Goal: Information Seeking & Learning: Learn about a topic

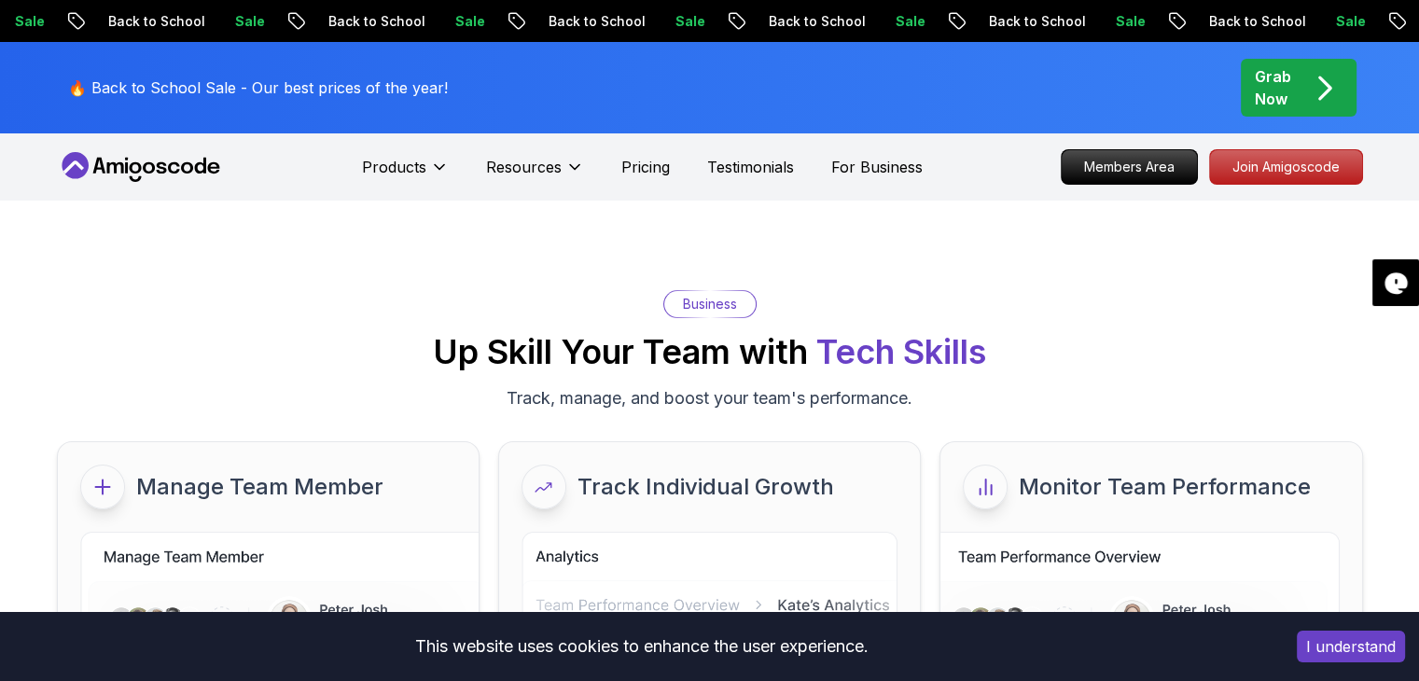
click at [1141, 314] on div "Business Up Skill Your Team with Tech Skills Track, manage, and boost your team…" at bounding box center [710, 350] width 1306 height 121
click at [153, 338] on div "Business Up Skill Your Team with Tech Skills Track, manage, and boost your team…" at bounding box center [710, 350] width 1306 height 121
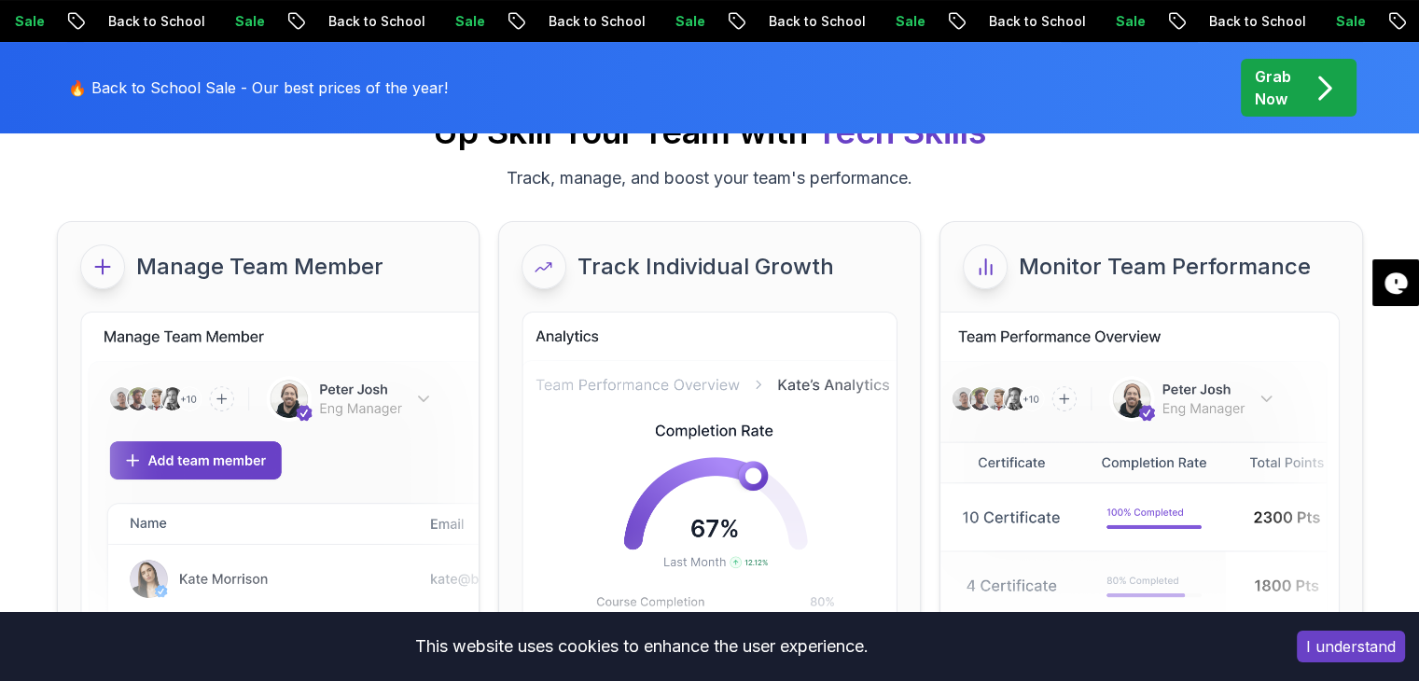
scroll to position [224, 0]
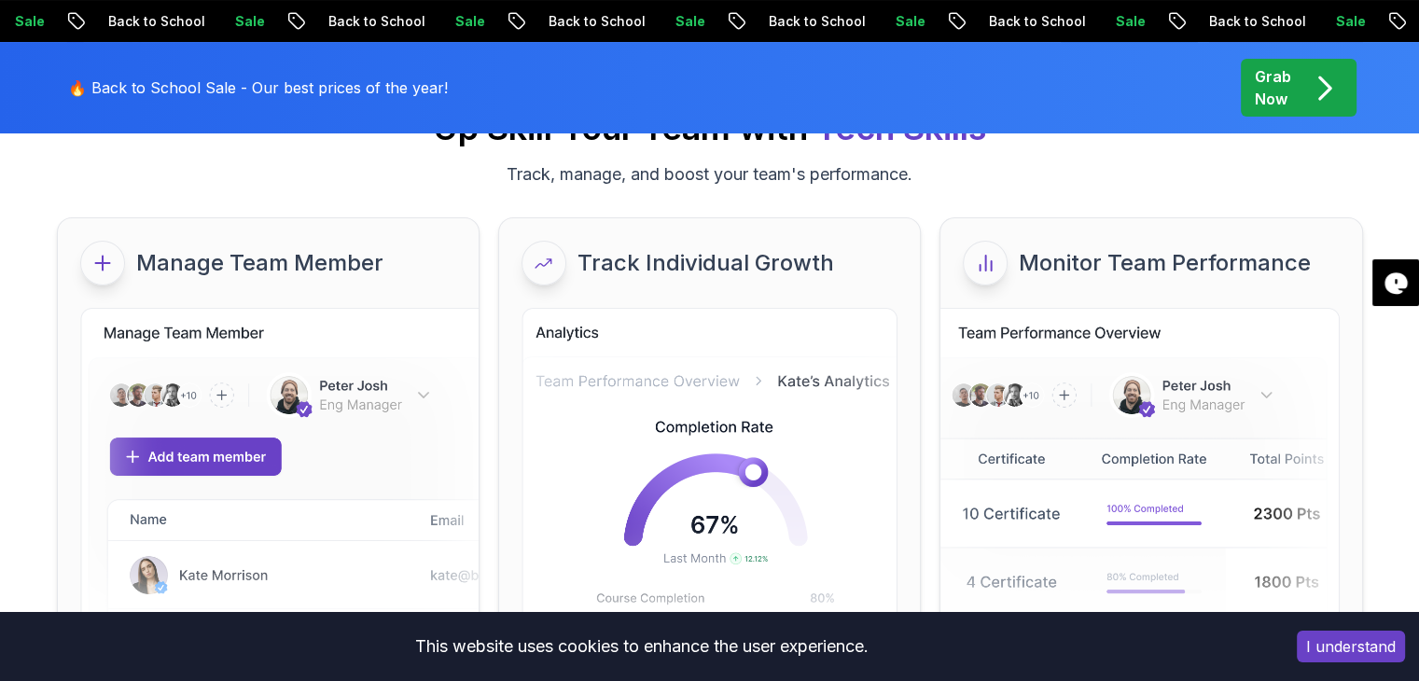
click at [1079, 162] on div "Business Up Skill Your Team with Tech Skills Track, manage, and boost your team…" at bounding box center [710, 126] width 1306 height 121
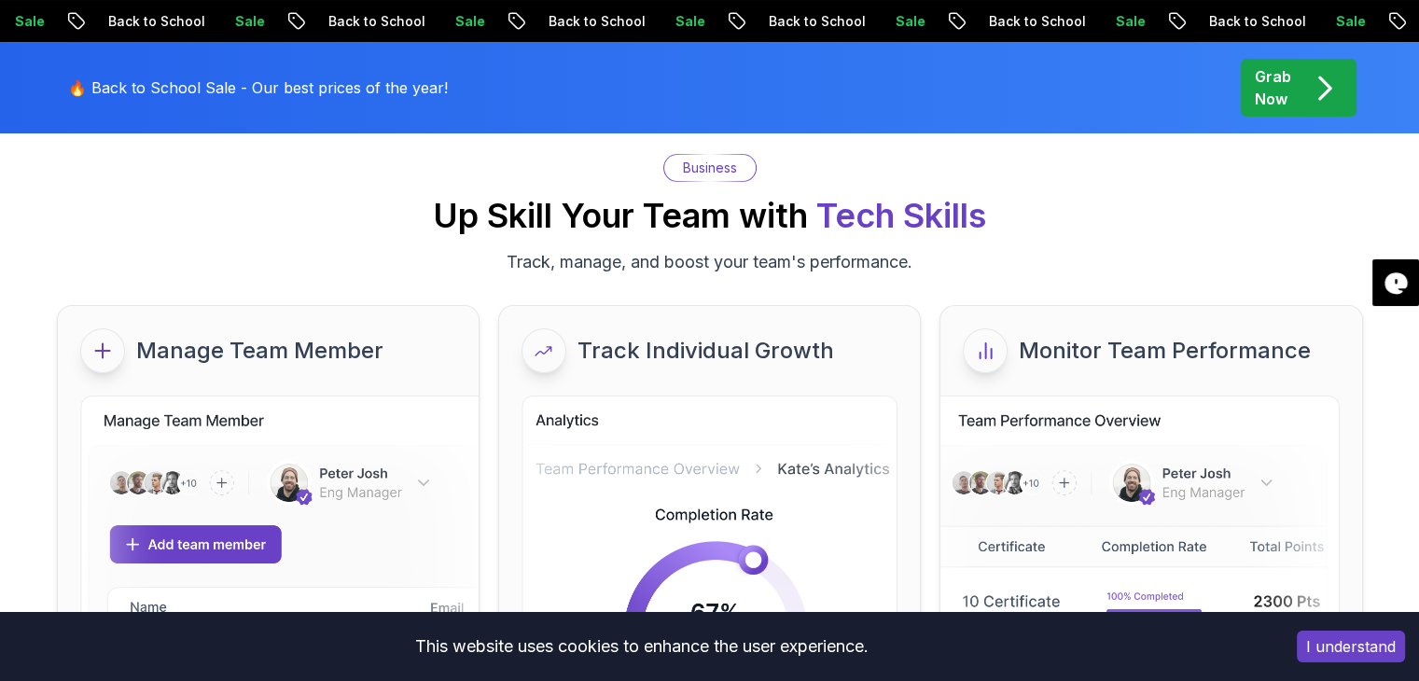
scroll to position [0, 0]
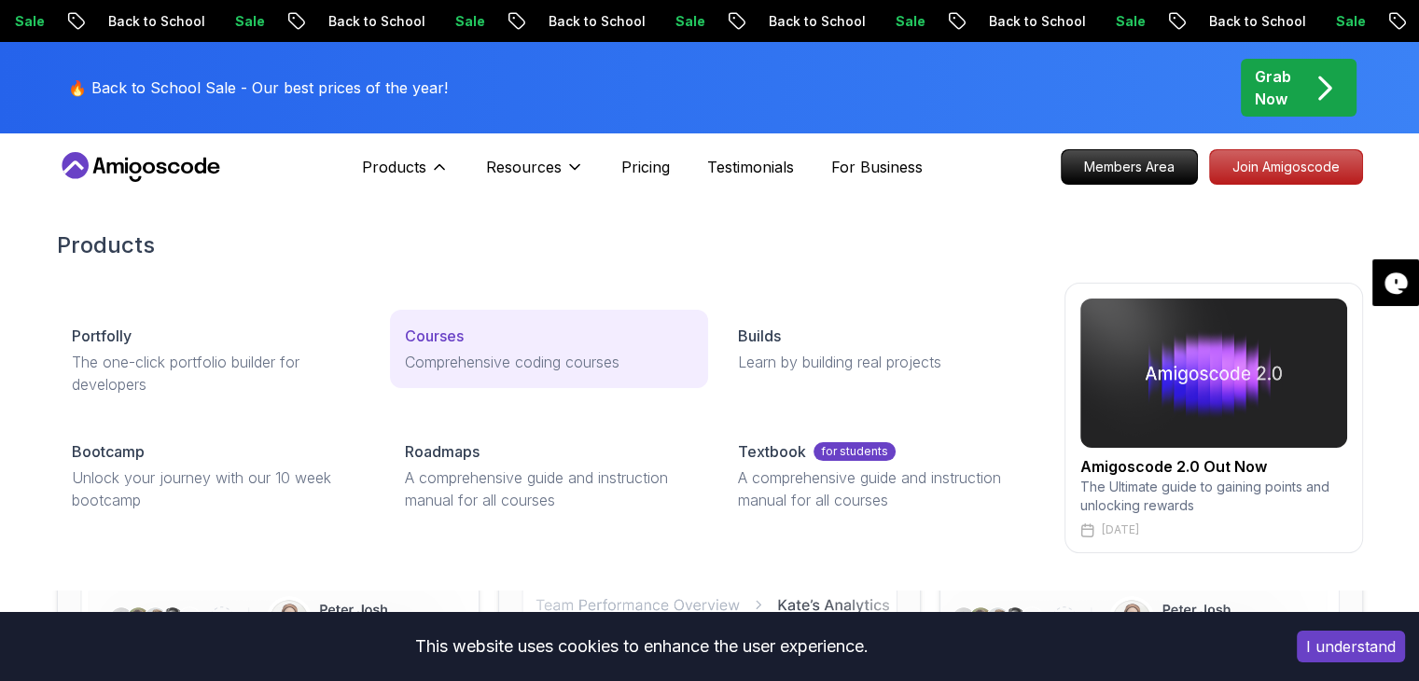
click at [450, 341] on p "Courses" at bounding box center [434, 336] width 59 height 22
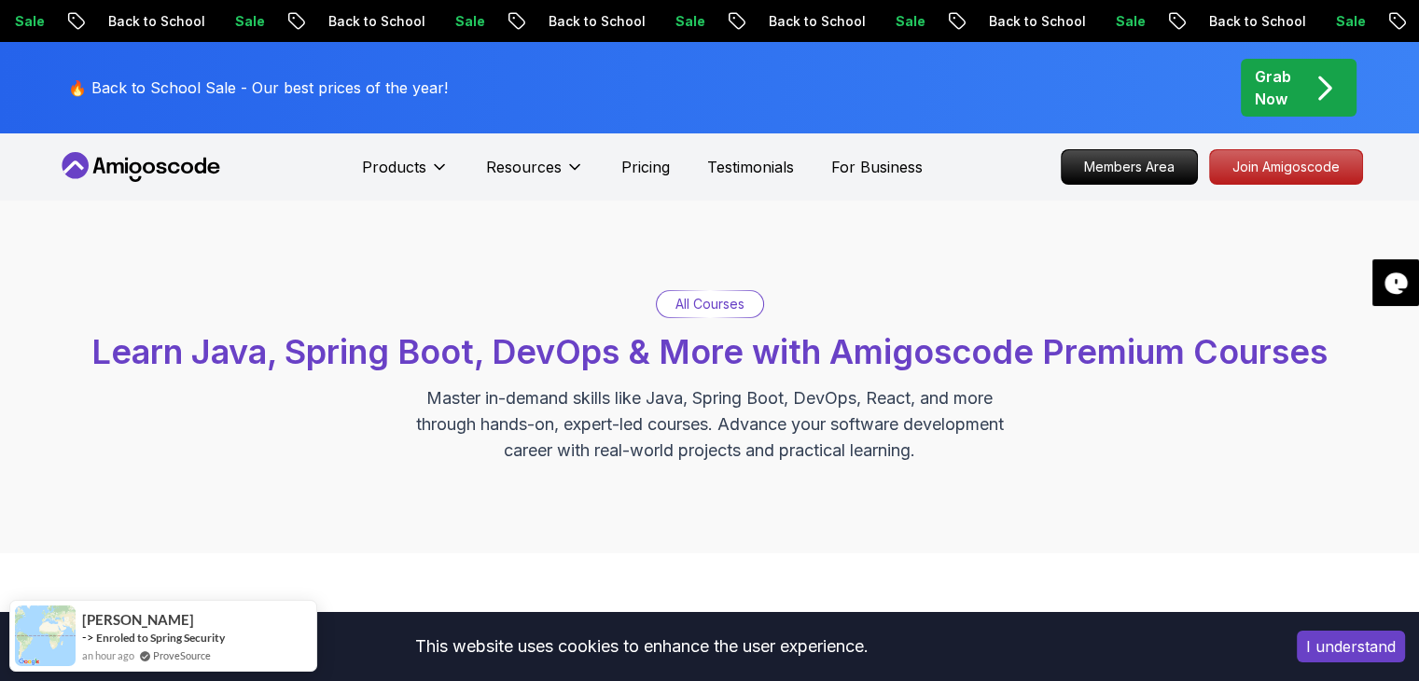
click at [1134, 299] on div "All Courses Learn Java, Spring Boot, DevOps & More with Amigoscode Premium Cour…" at bounding box center [710, 376] width 1306 height 173
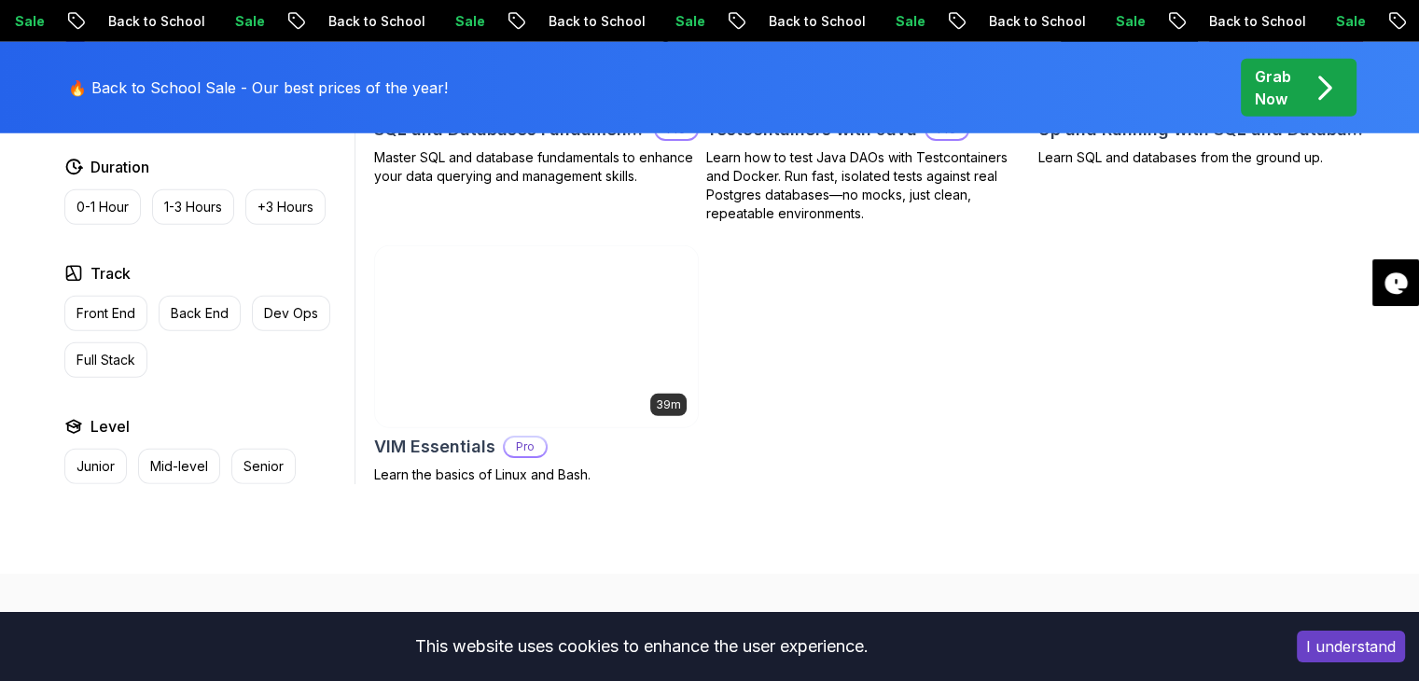
scroll to position [5261, 0]
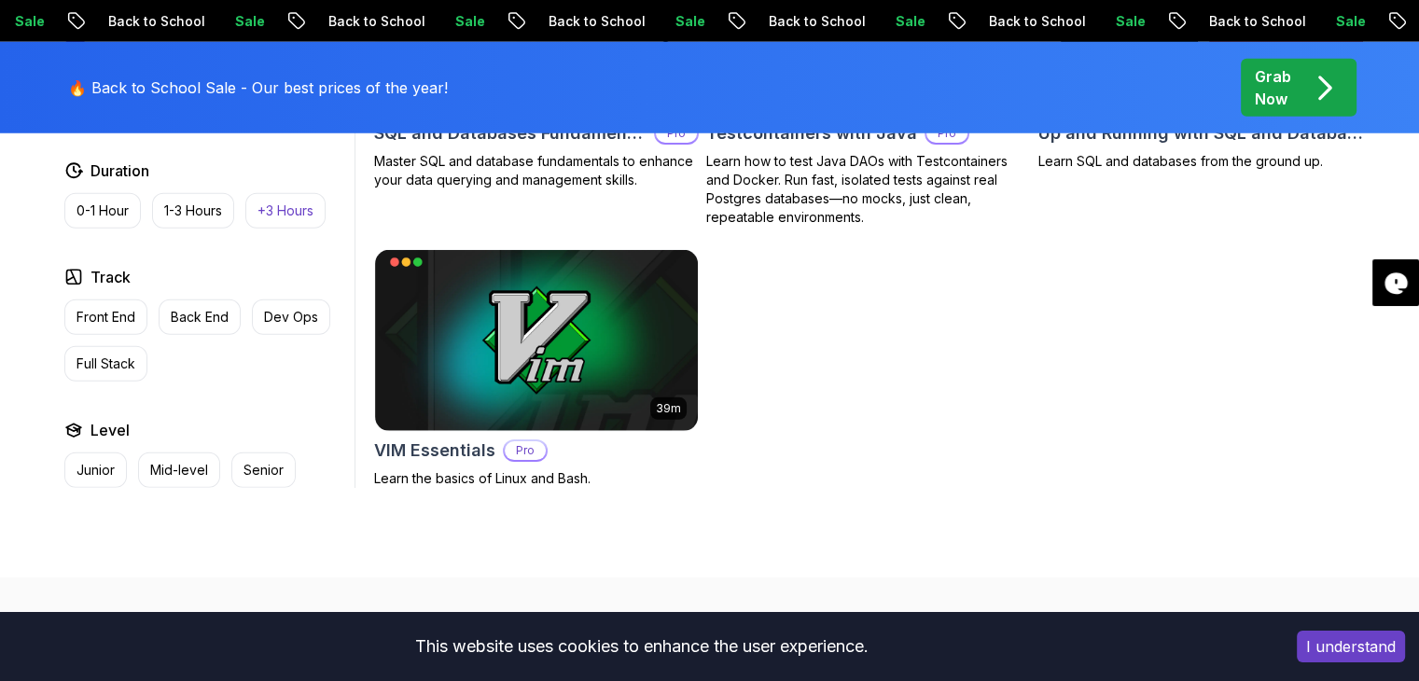
click at [279, 201] on p "+3 Hours" at bounding box center [285, 210] width 56 height 19
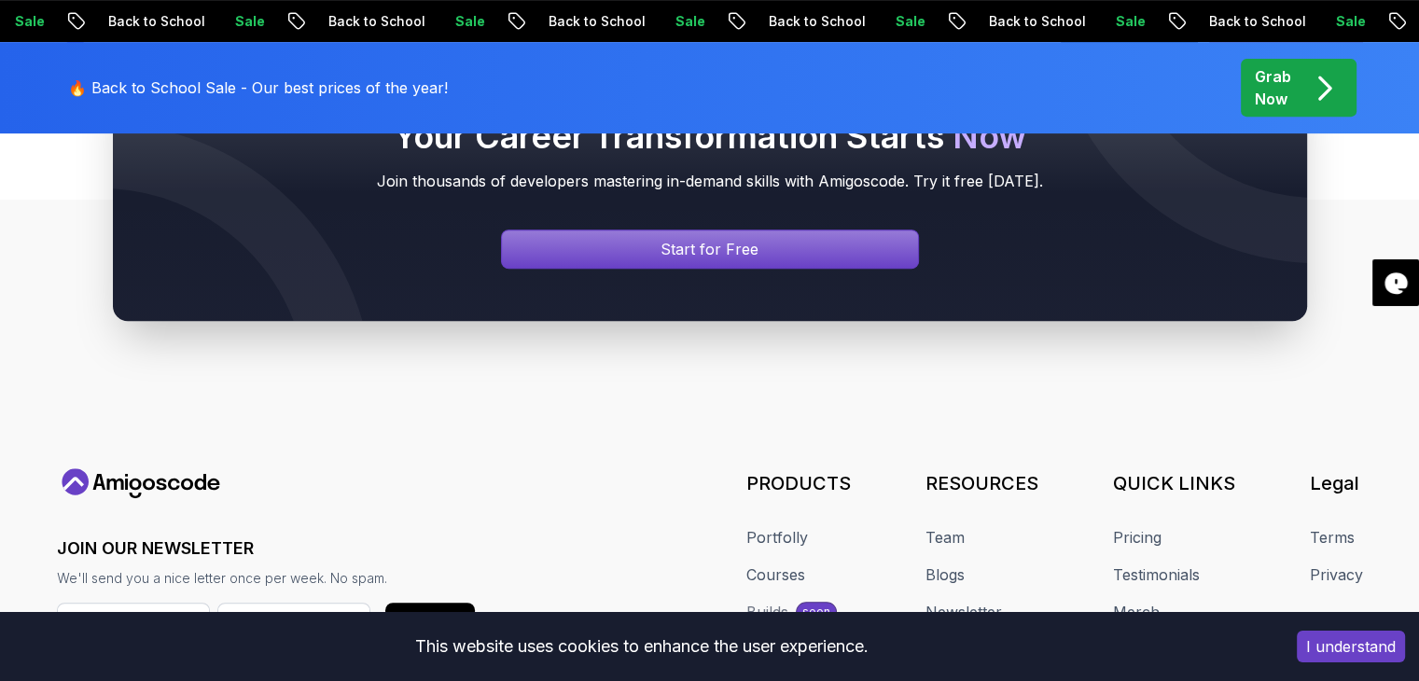
scroll to position [7835, 0]
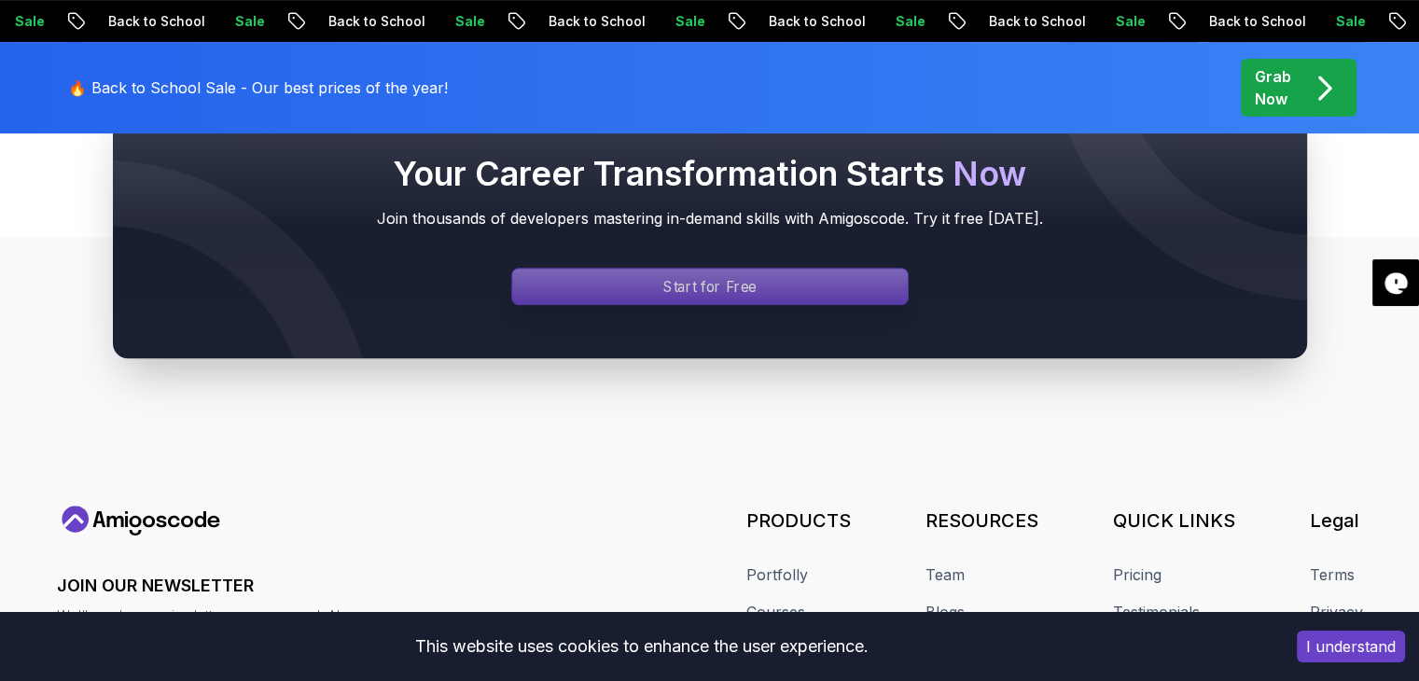
click at [727, 276] on p "Start for Free" at bounding box center [709, 286] width 93 height 21
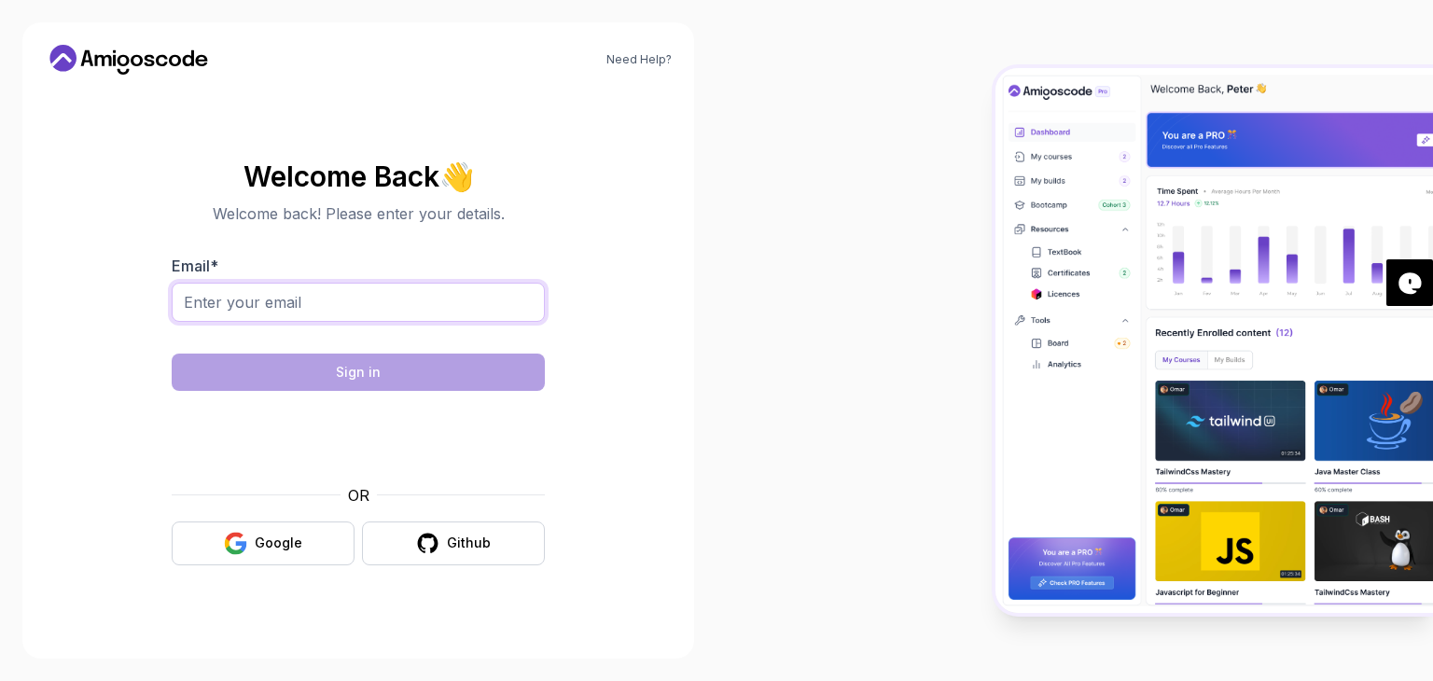
click at [312, 300] on input "Email *" at bounding box center [358, 302] width 373 height 39
type input "jpurna86@gmail.com"
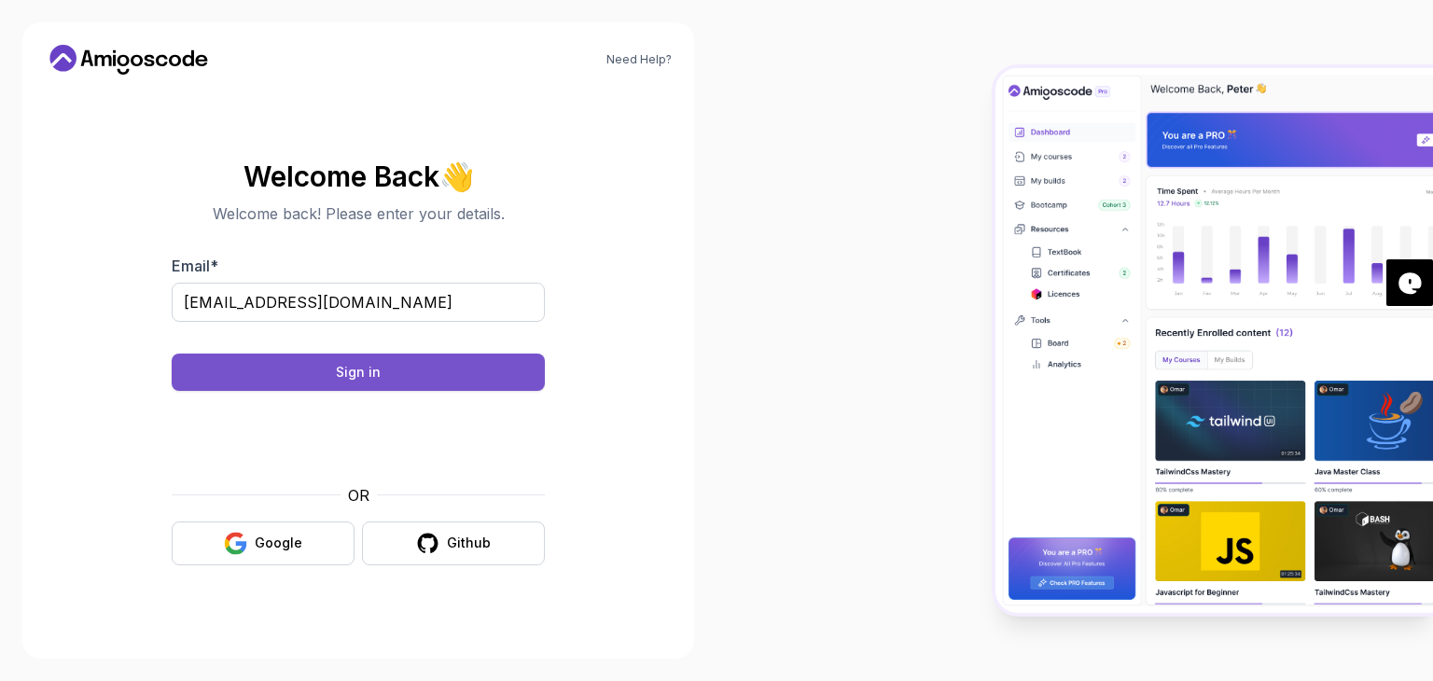
click at [365, 368] on div "Sign in" at bounding box center [358, 372] width 45 height 19
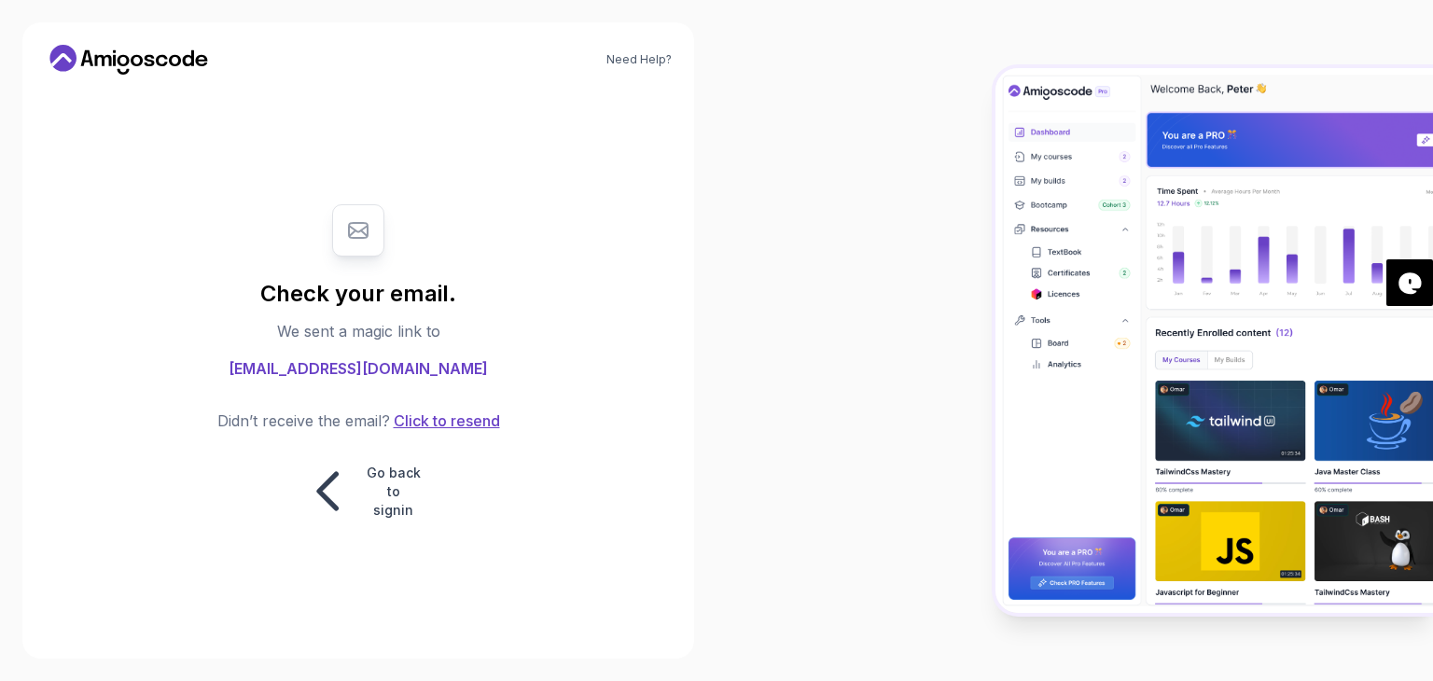
click at [448, 420] on button "Click to resend" at bounding box center [445, 420] width 110 height 22
click at [392, 508] on p "Go back to signin" at bounding box center [394, 492] width 56 height 56
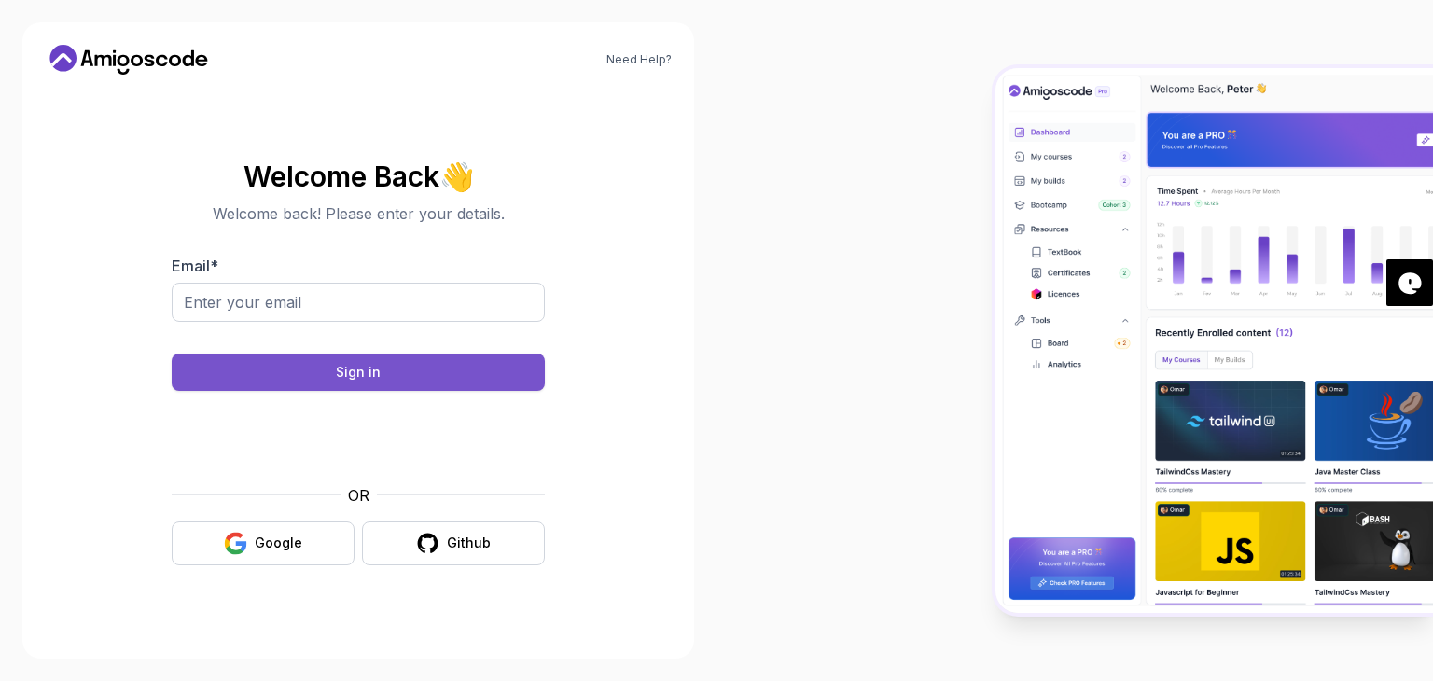
click at [340, 369] on div "Sign in" at bounding box center [358, 372] width 45 height 19
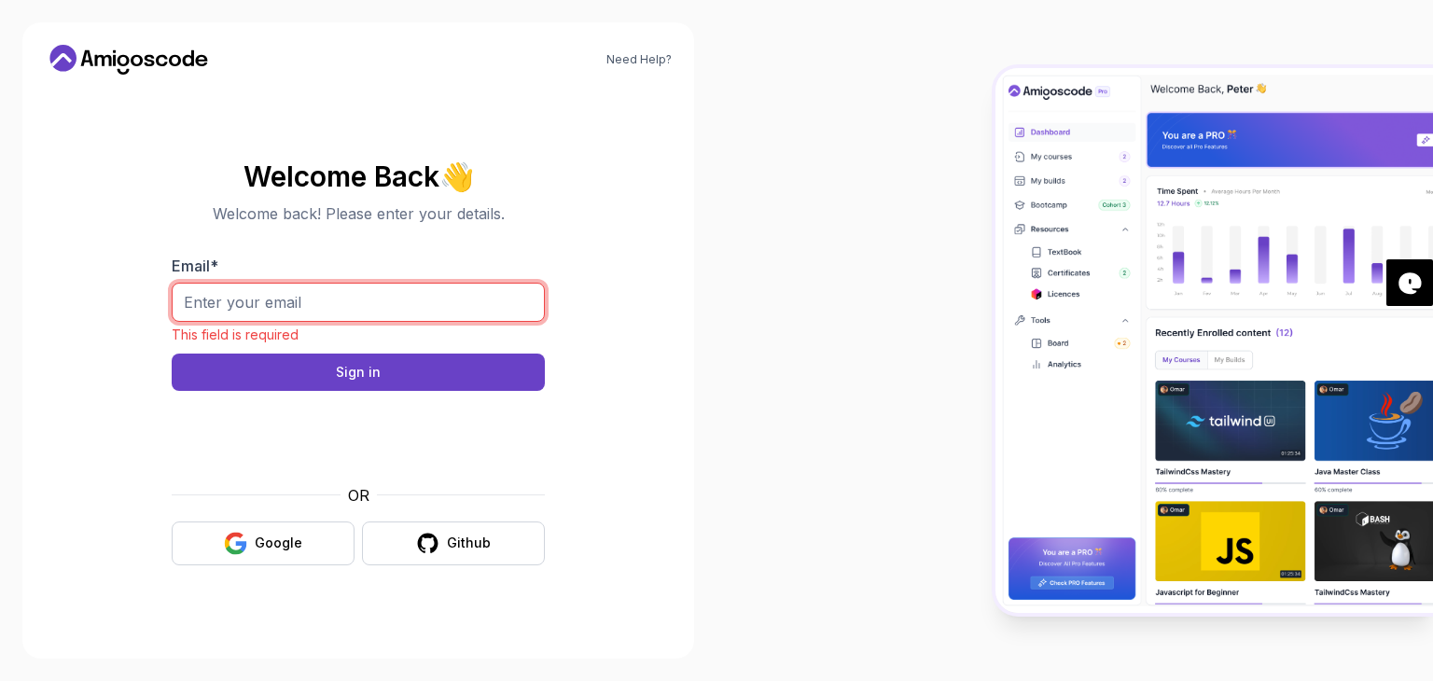
click at [239, 298] on input "Email *" at bounding box center [358, 302] width 373 height 39
type input "jpurna86@gmail.com"
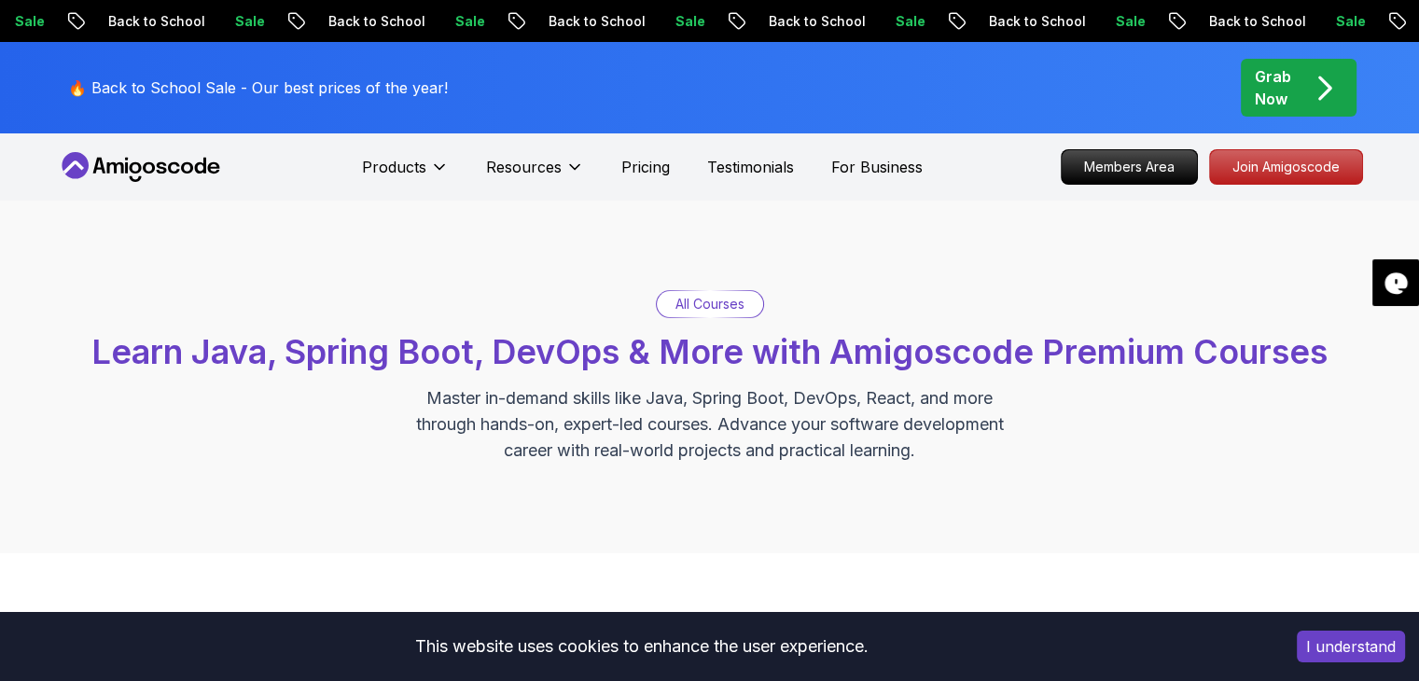
click at [1346, 648] on button "I understand" at bounding box center [1351, 647] width 108 height 32
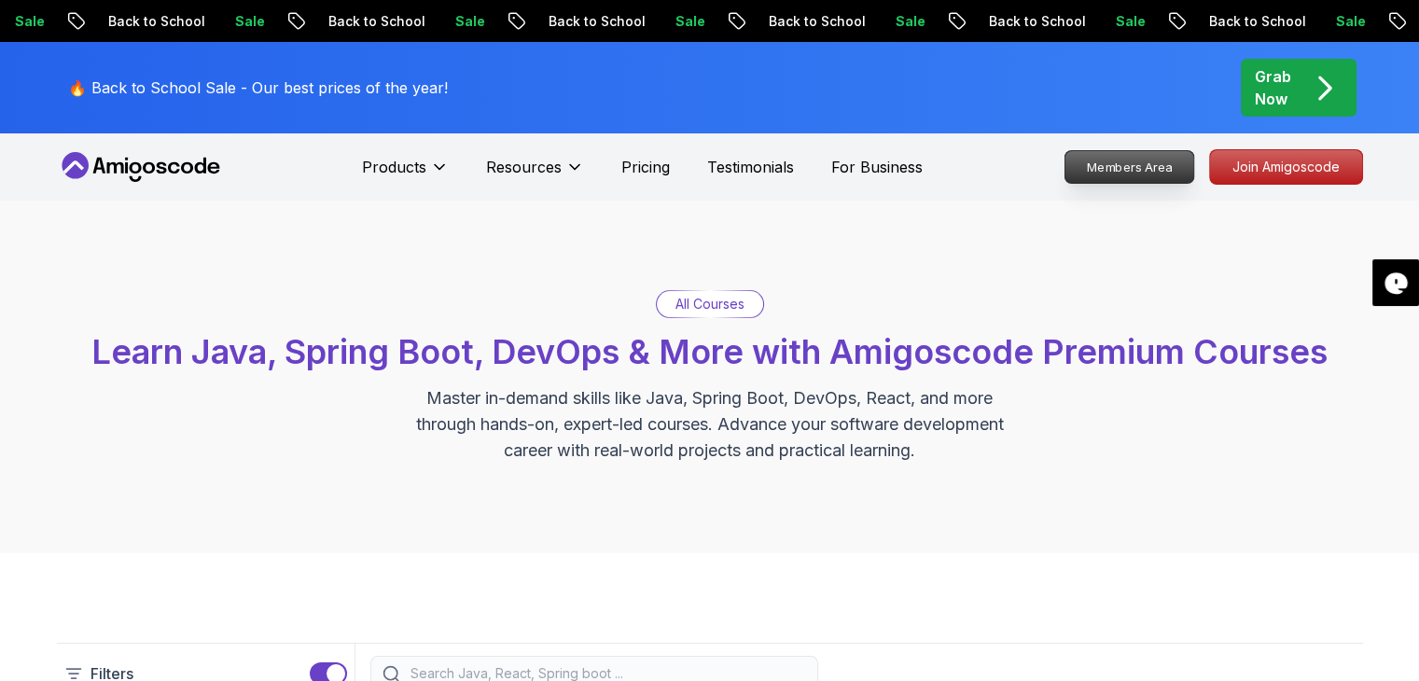
click at [1138, 170] on p "Members Area" at bounding box center [1128, 167] width 129 height 32
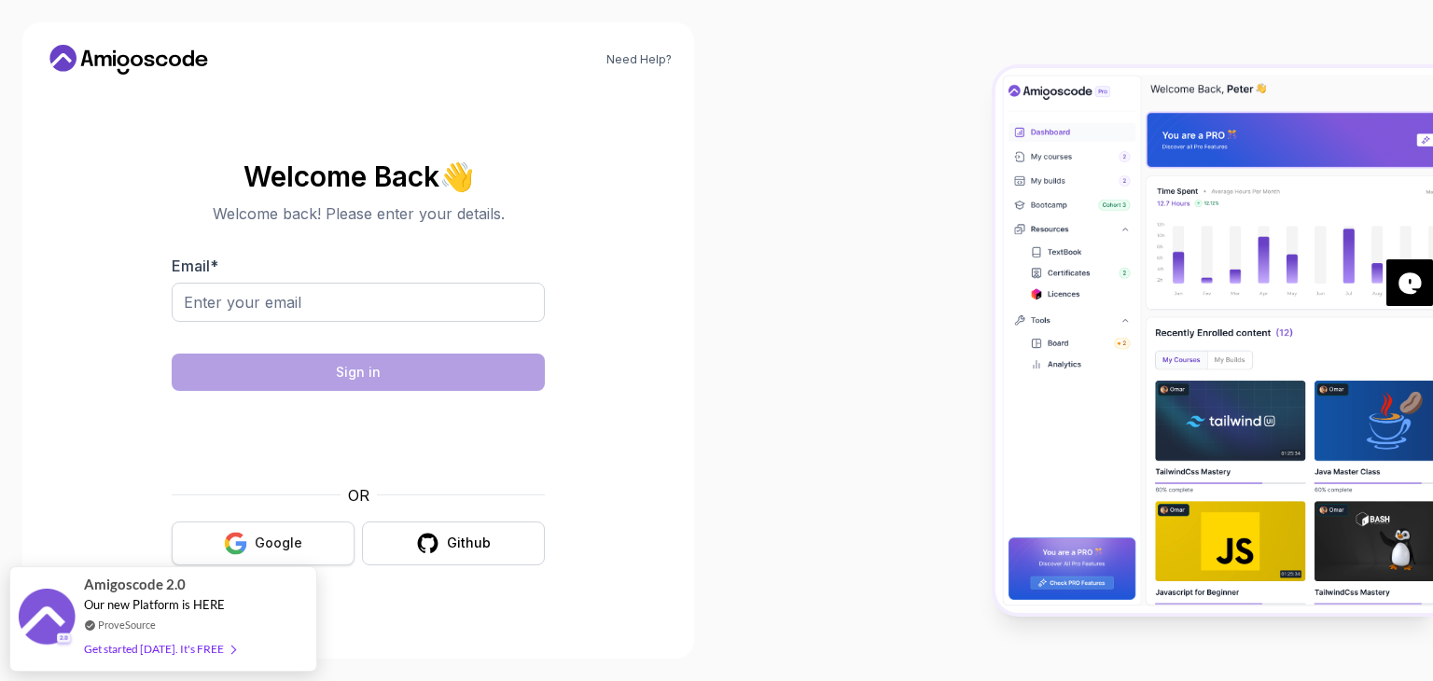
click at [290, 546] on div "Google" at bounding box center [279, 543] width 48 height 19
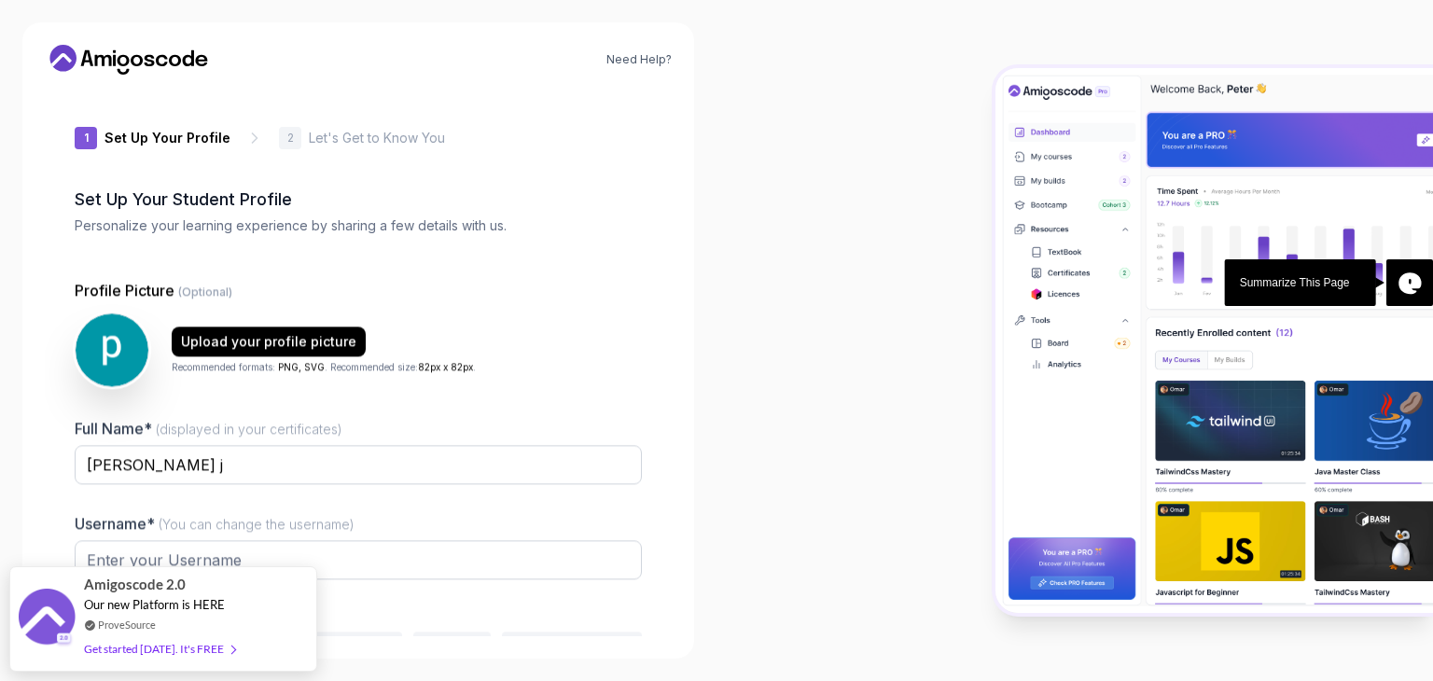
type input "boldsparrow5f1a6"
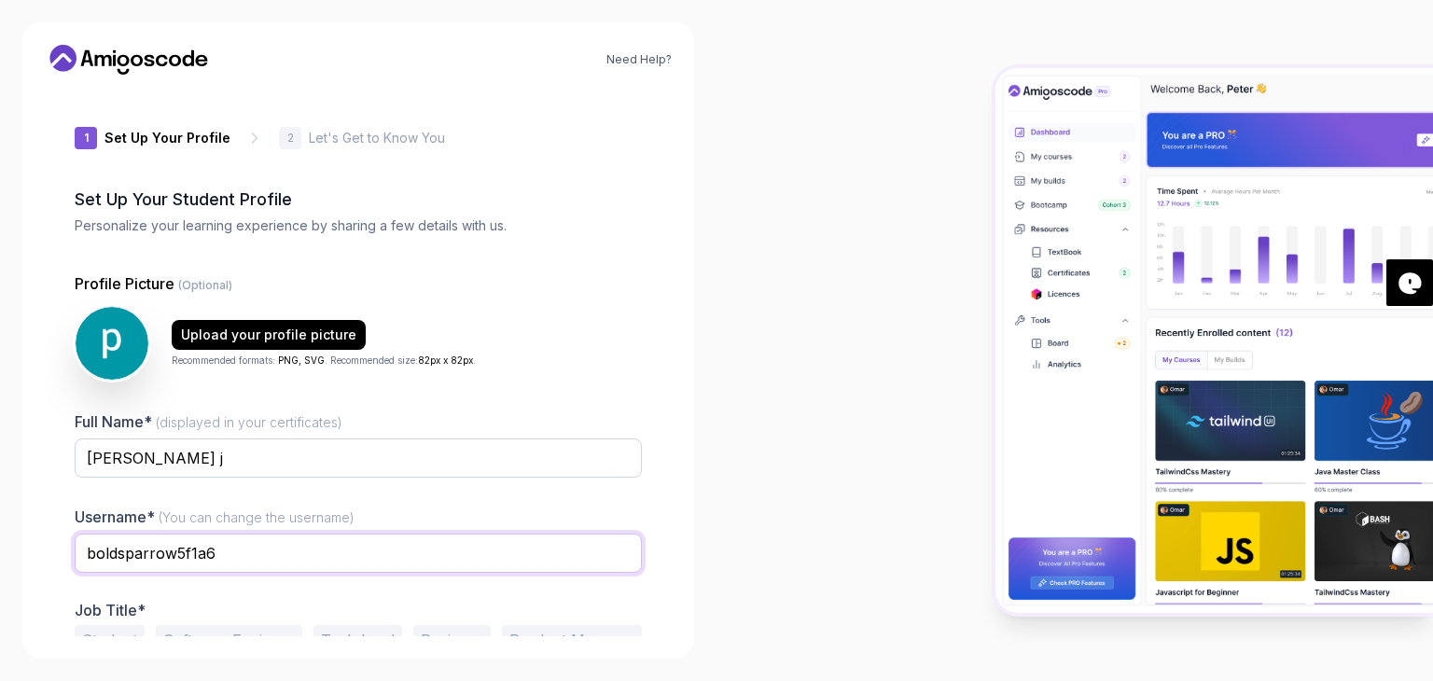
drag, startPoint x: 242, startPoint y: 548, endPoint x: 105, endPoint y: 562, distance: 136.9
click at [105, 562] on input "boldsparrow5f1a6" at bounding box center [358, 553] width 567 height 39
click at [269, 552] on input "boldsparrow5f1a6" at bounding box center [358, 553] width 567 height 39
drag, startPoint x: 269, startPoint y: 553, endPoint x: 24, endPoint y: 581, distance: 246.0
click at [24, 581] on div "Need Help? 1 Set Up Your Profile 1 Set Up Your Profile 2 Let's Get to Know You …" at bounding box center [358, 340] width 672 height 636
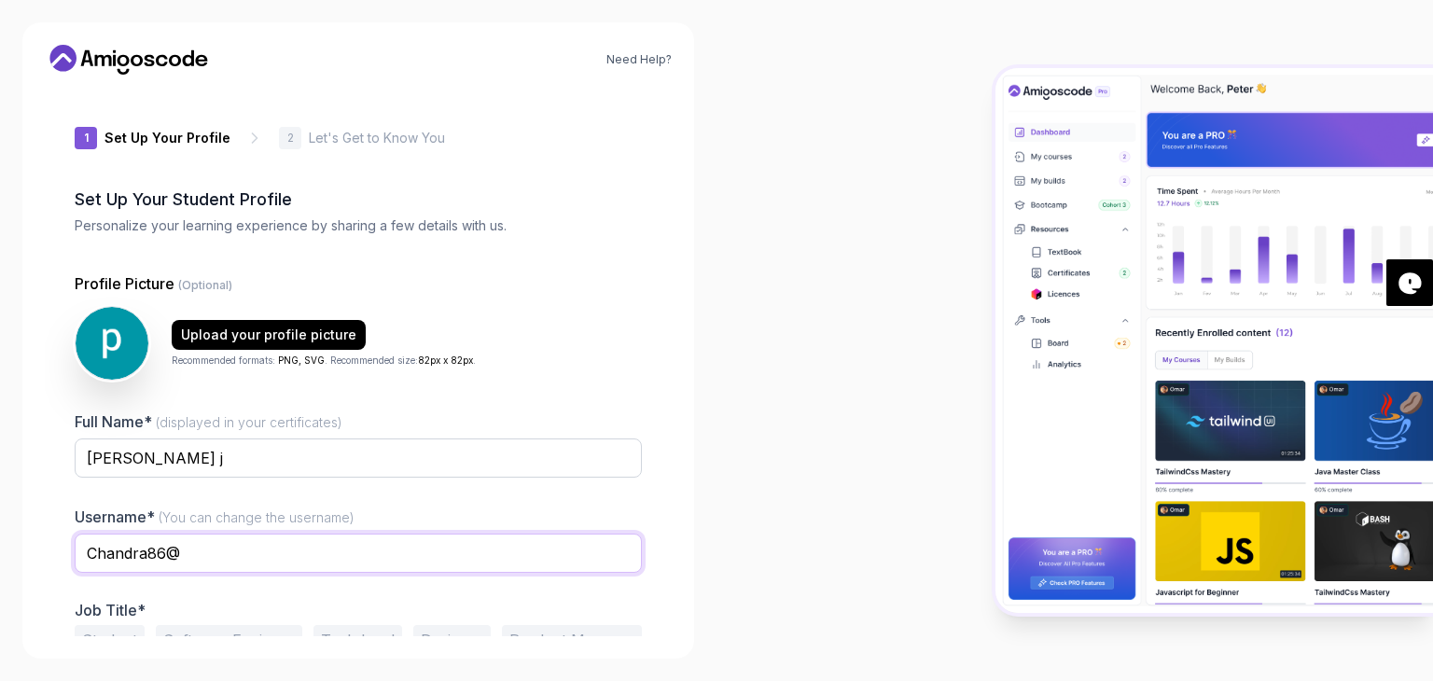
type input "Chandra86@"
click at [780, 459] on div at bounding box center [1074, 340] width 716 height 681
click at [772, 408] on div at bounding box center [1074, 340] width 716 height 681
click at [1370, 41] on div at bounding box center [1074, 340] width 716 height 681
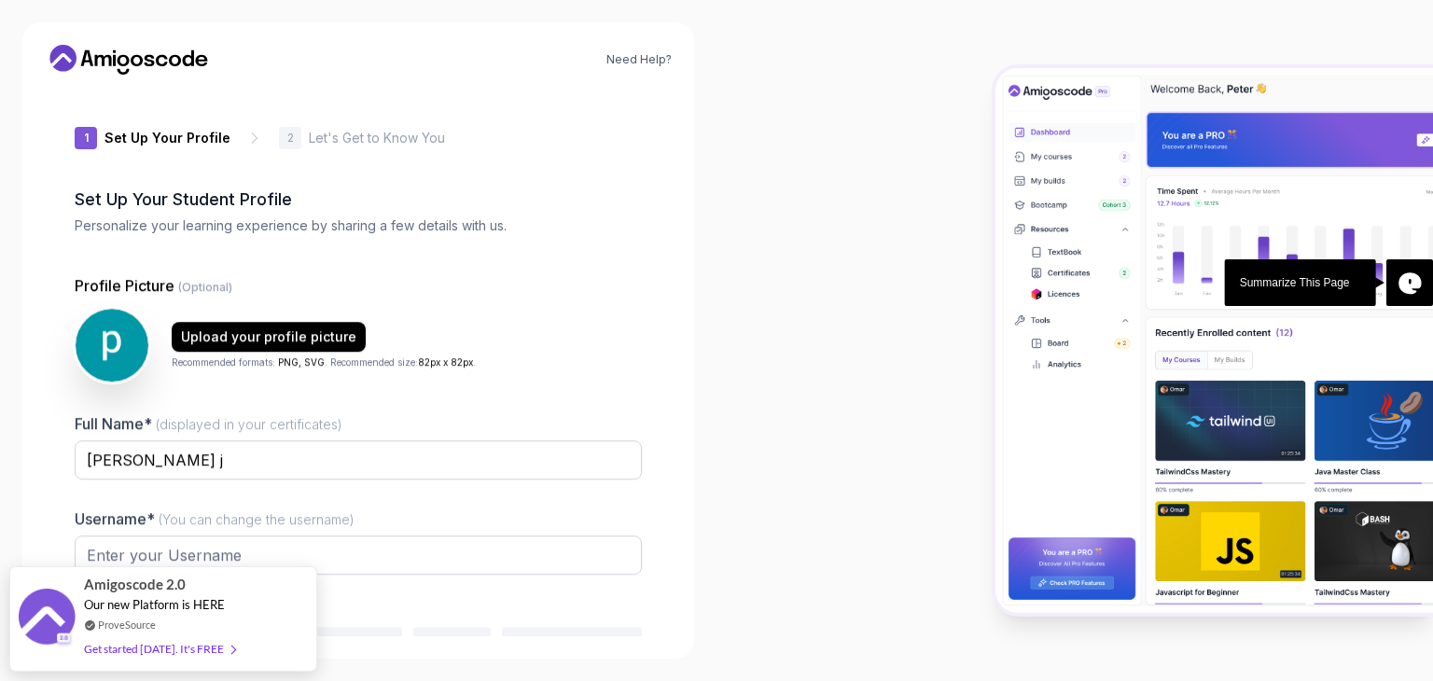
type input "brightjaguar32ad5"
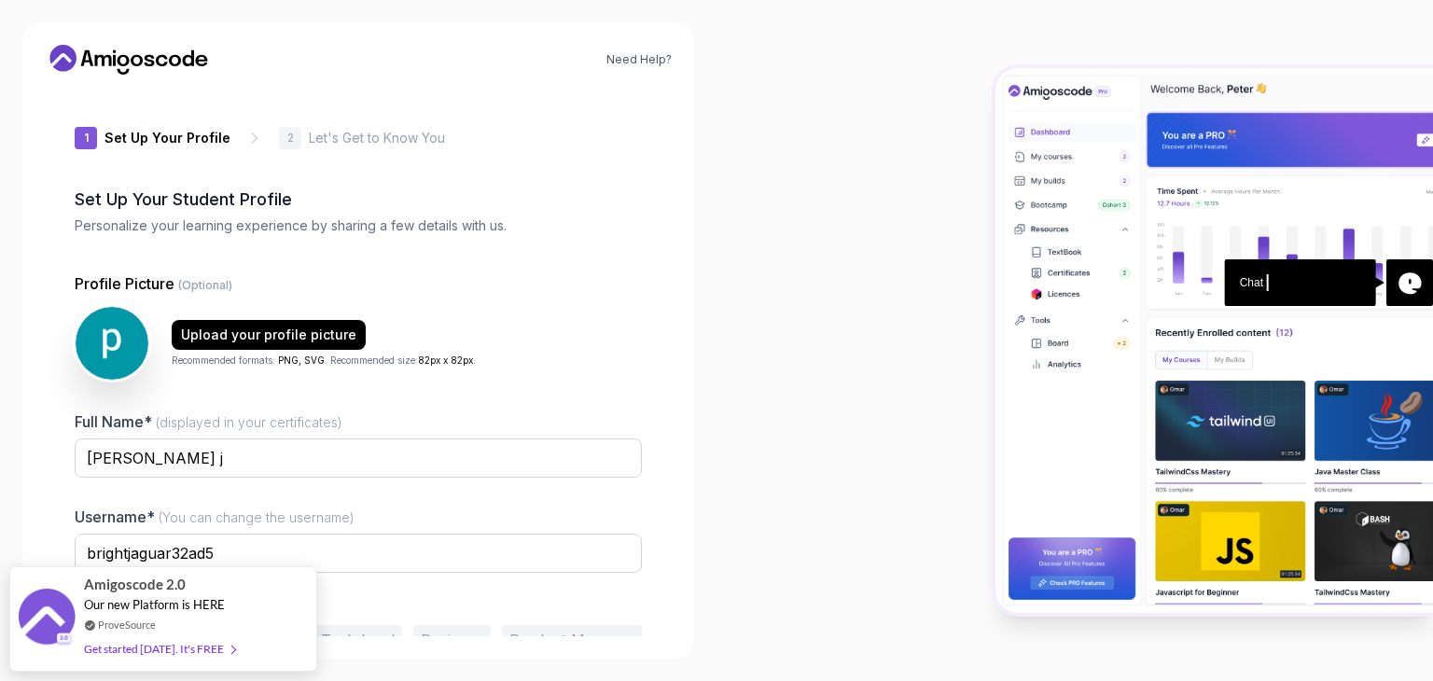
click at [847, 296] on div at bounding box center [1074, 340] width 716 height 681
click at [340, 534] on input "brightjaguar32ad5" at bounding box center [358, 553] width 567 height 39
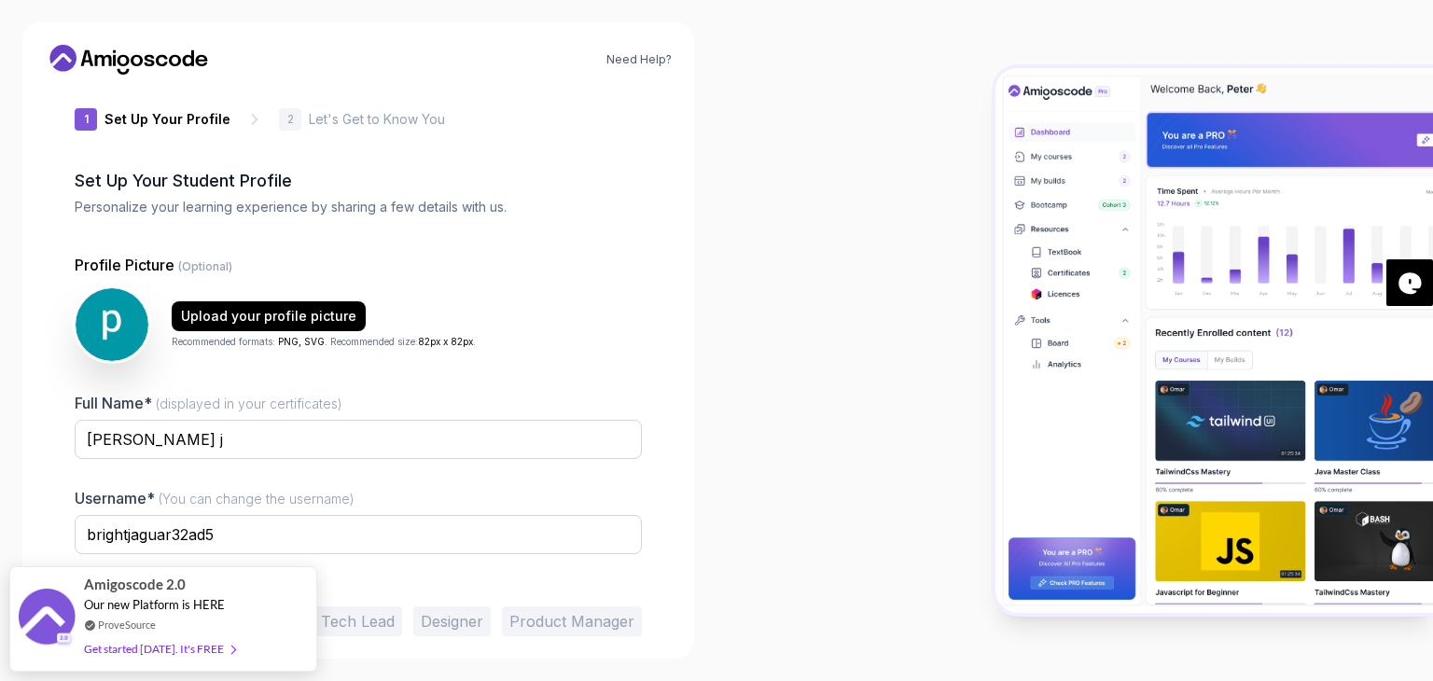
click at [717, 511] on div at bounding box center [1074, 340] width 716 height 681
click at [224, 639] on span at bounding box center [229, 639] width 11 height 14
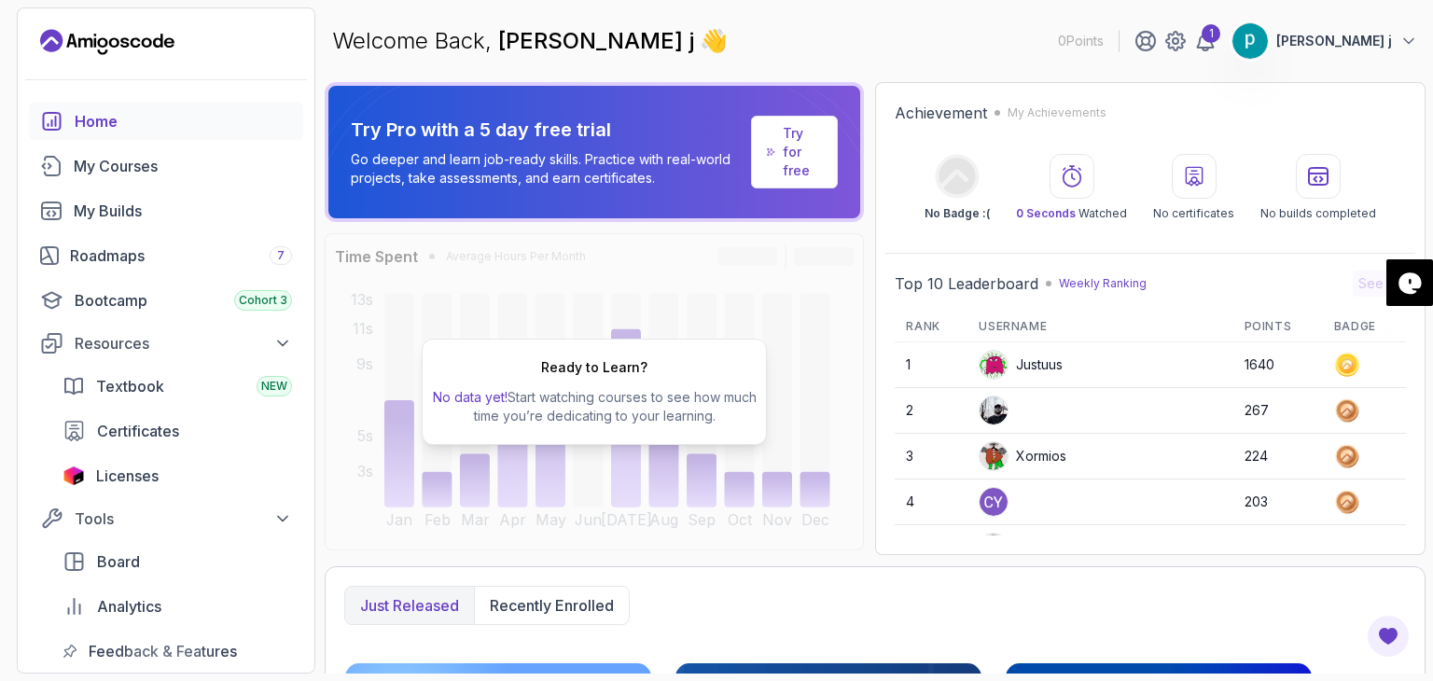
click at [749, 612] on div "Just released Recently enrolled" at bounding box center [874, 605] width 1061 height 39
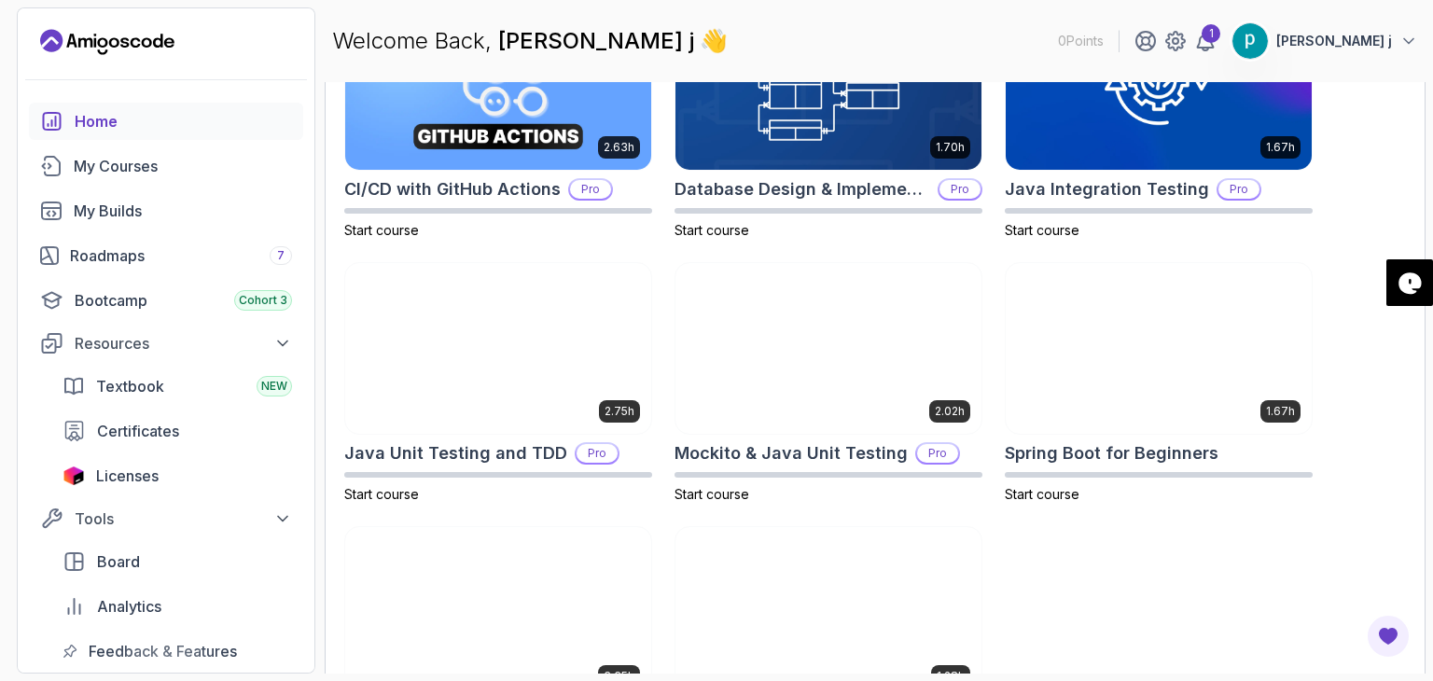
scroll to position [779, 0]
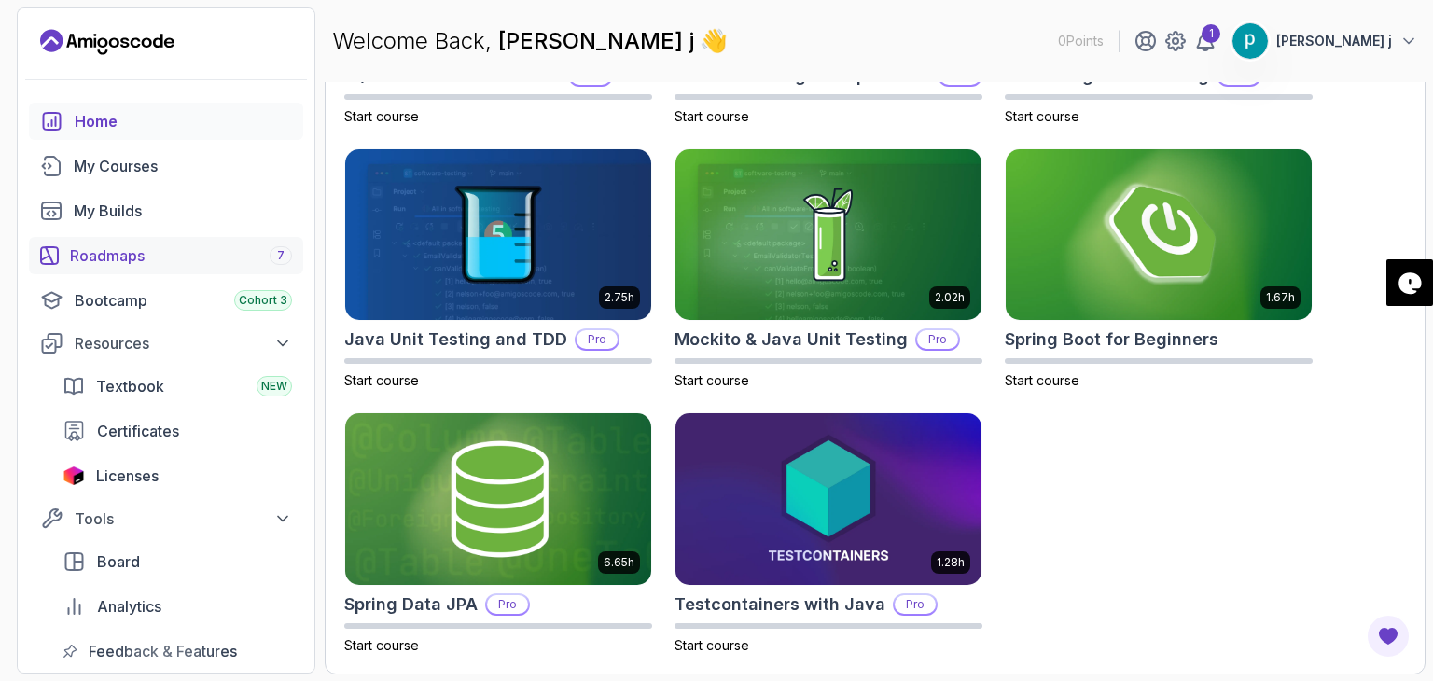
click at [123, 257] on div "Roadmaps 7" at bounding box center [181, 255] width 222 height 22
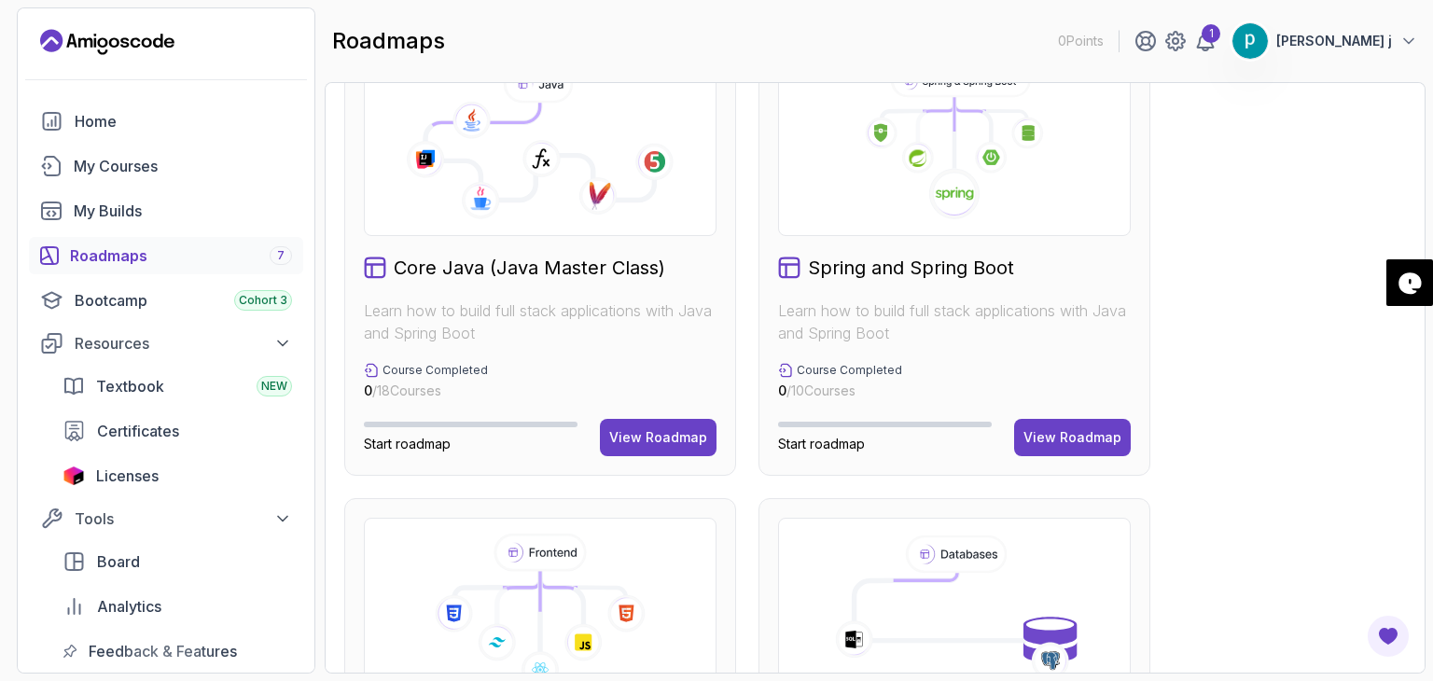
scroll to position [485, 0]
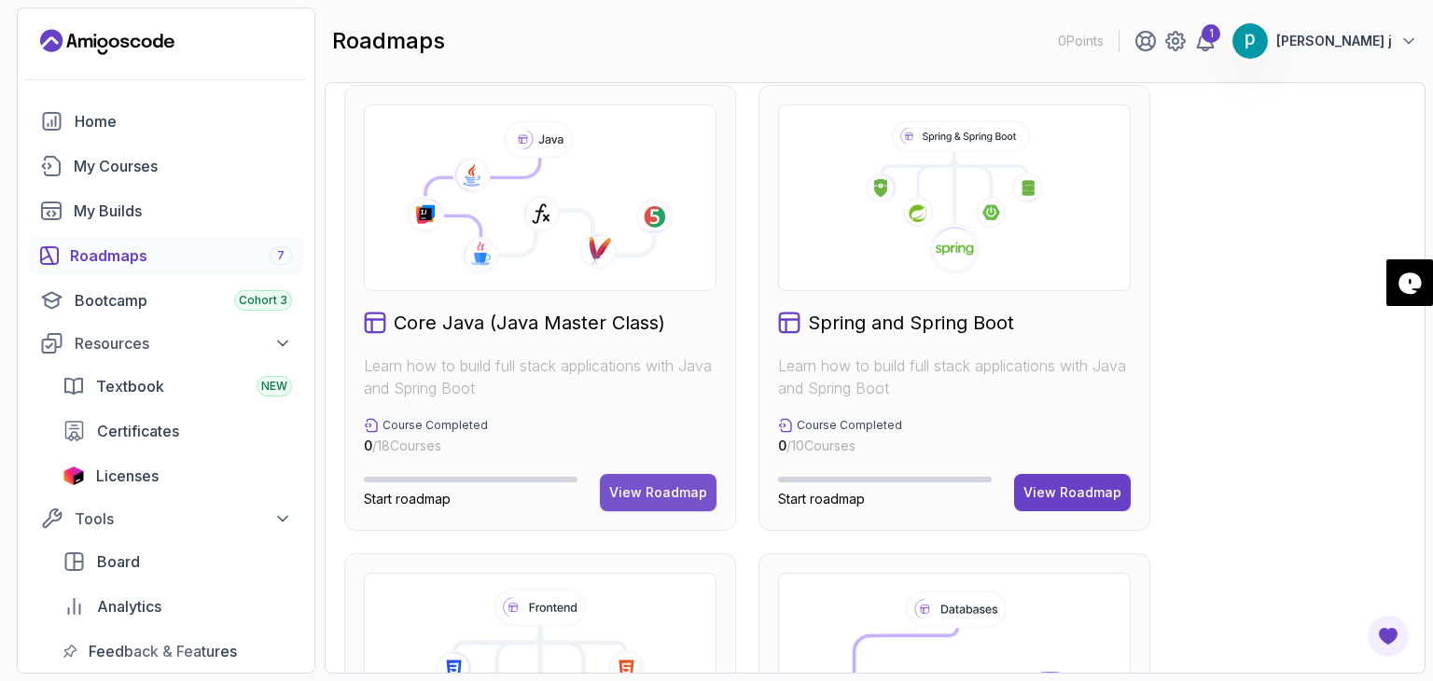
click at [660, 494] on div "View Roadmap" at bounding box center [658, 492] width 98 height 19
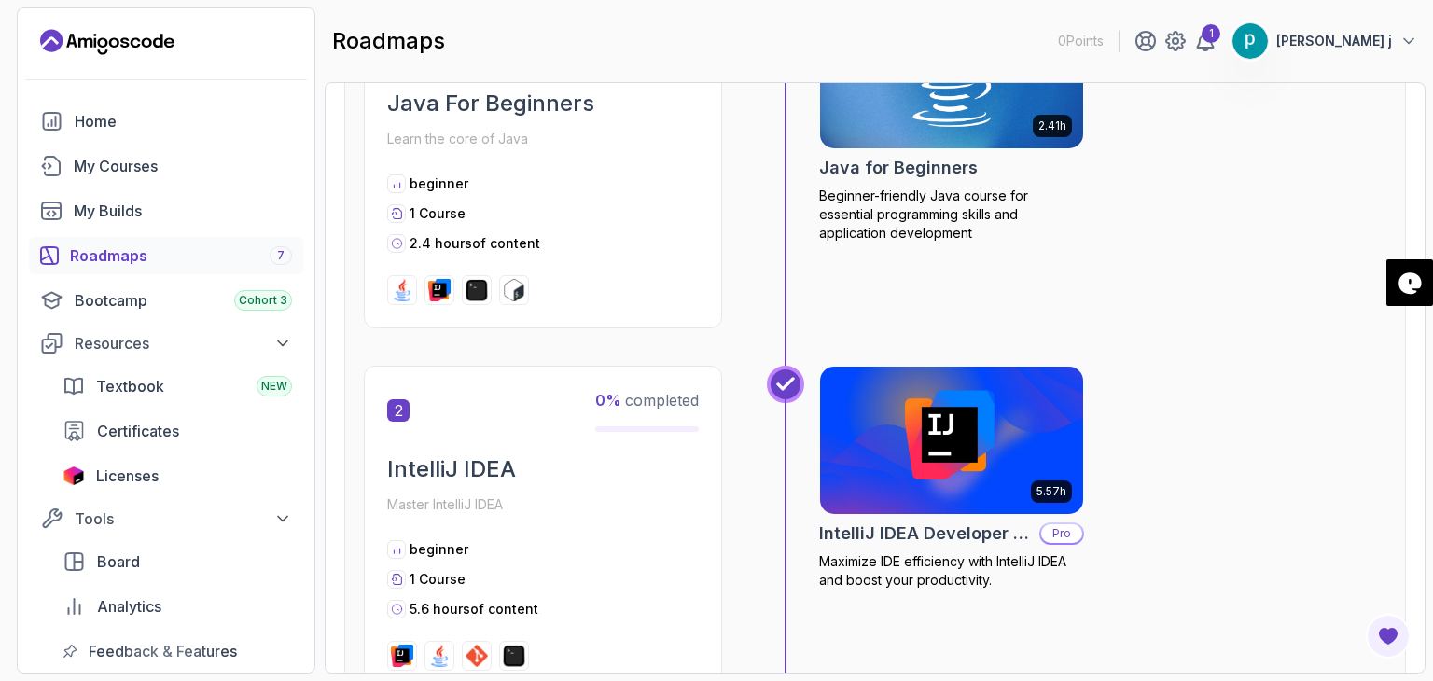
scroll to position [19, 0]
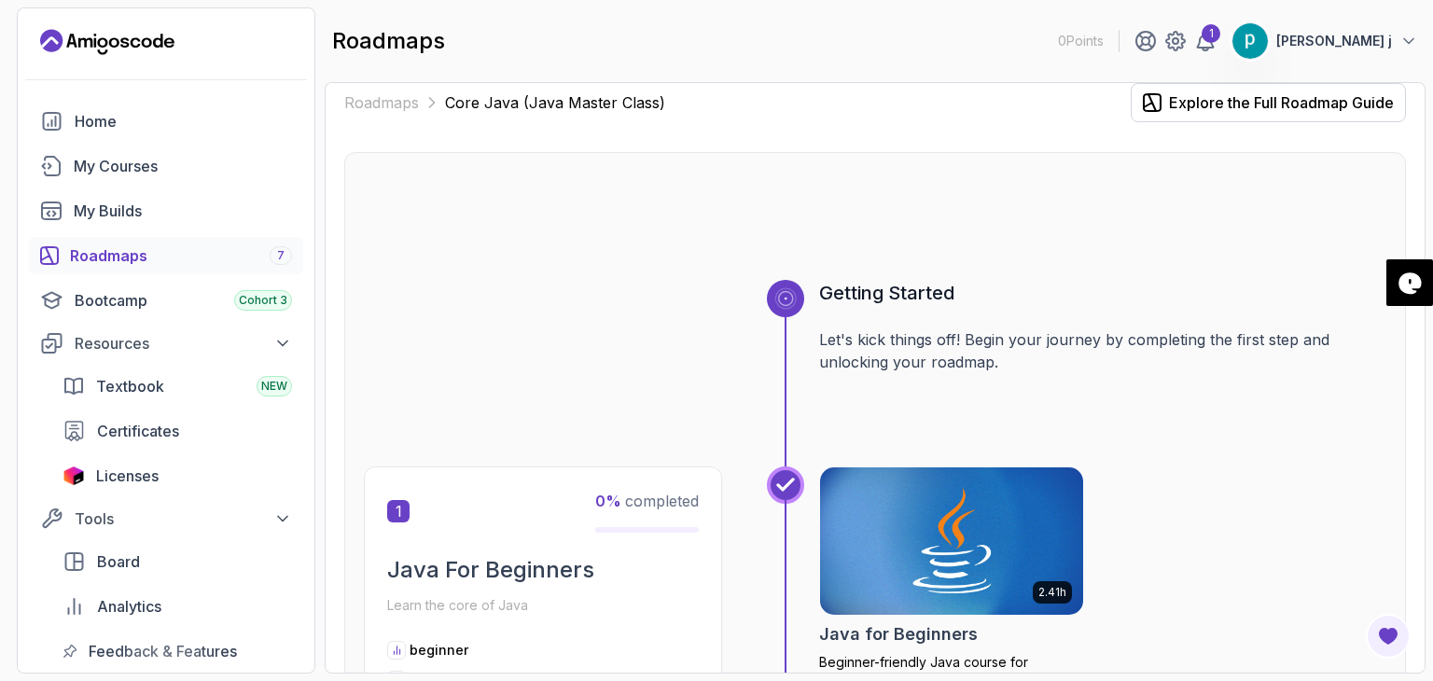
click at [1091, 236] on div at bounding box center [875, 235] width 1022 height 90
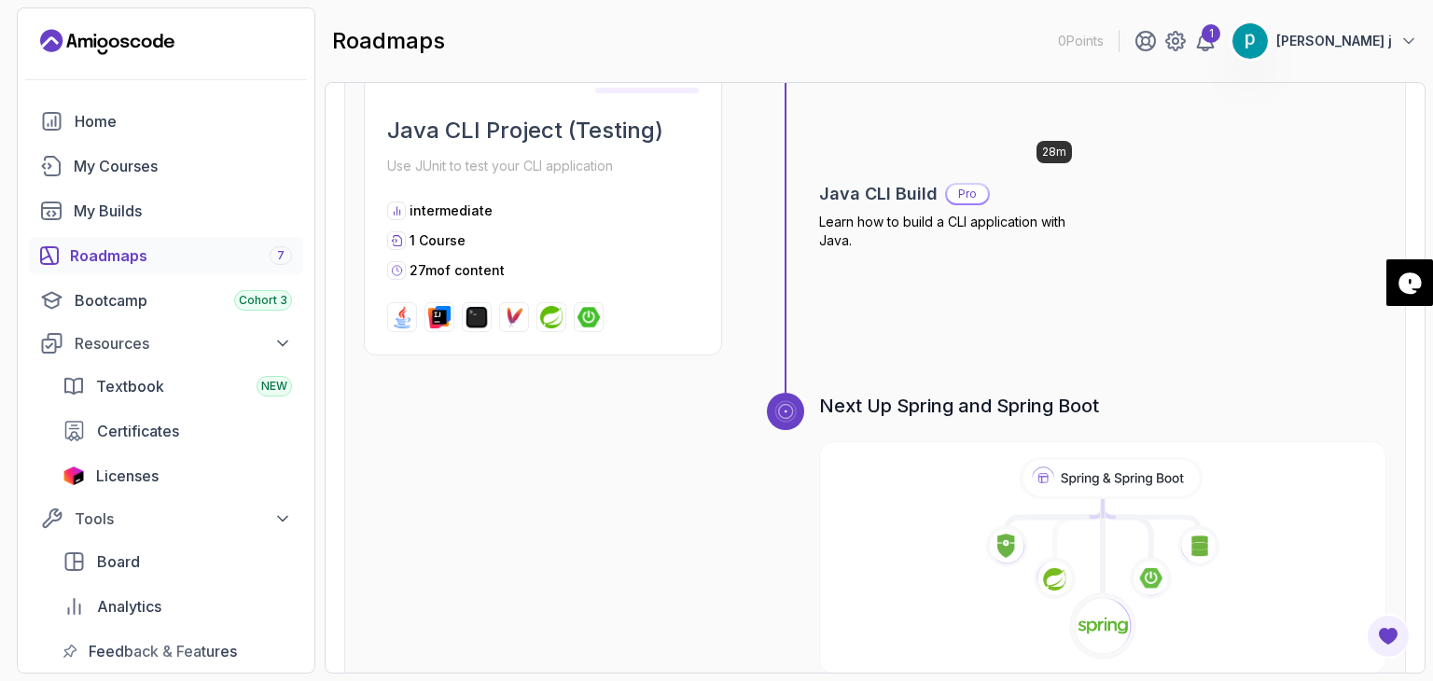
scroll to position [5995, 0]
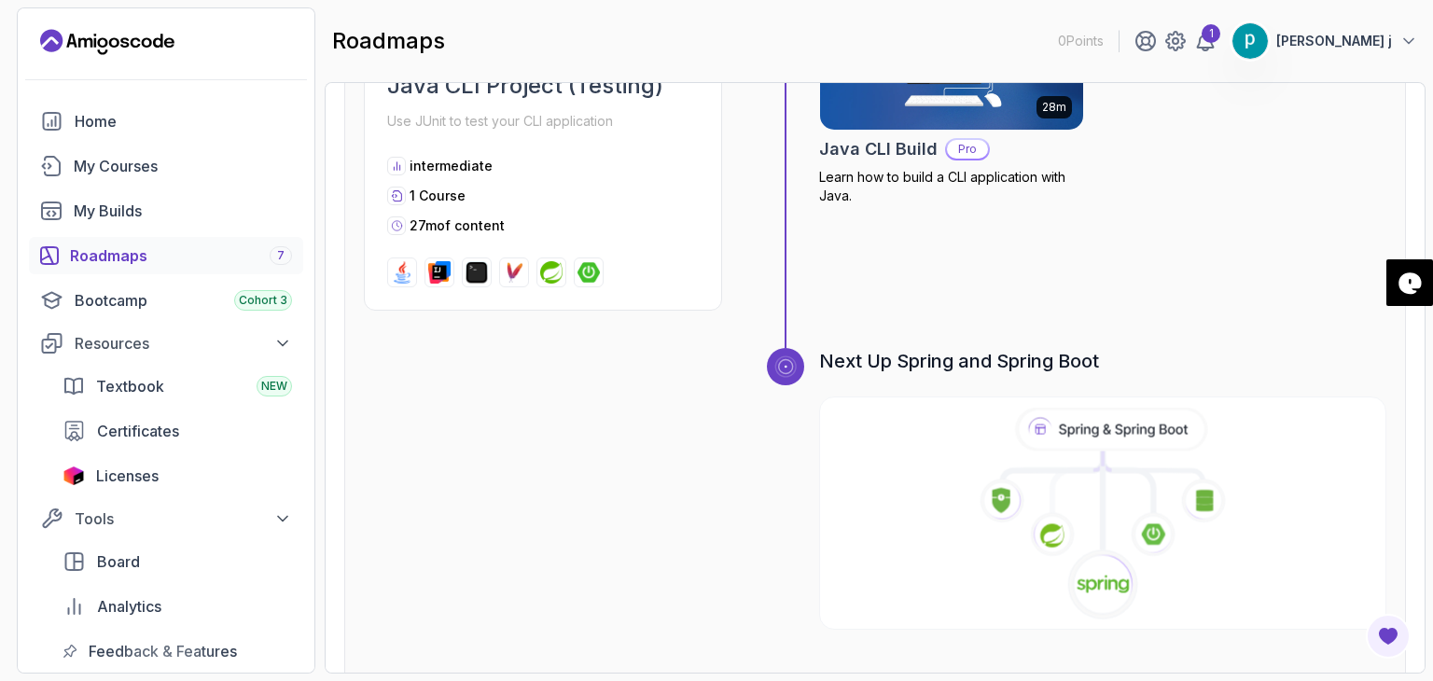
click at [1098, 430] on icon at bounding box center [1103, 514] width 562 height 214
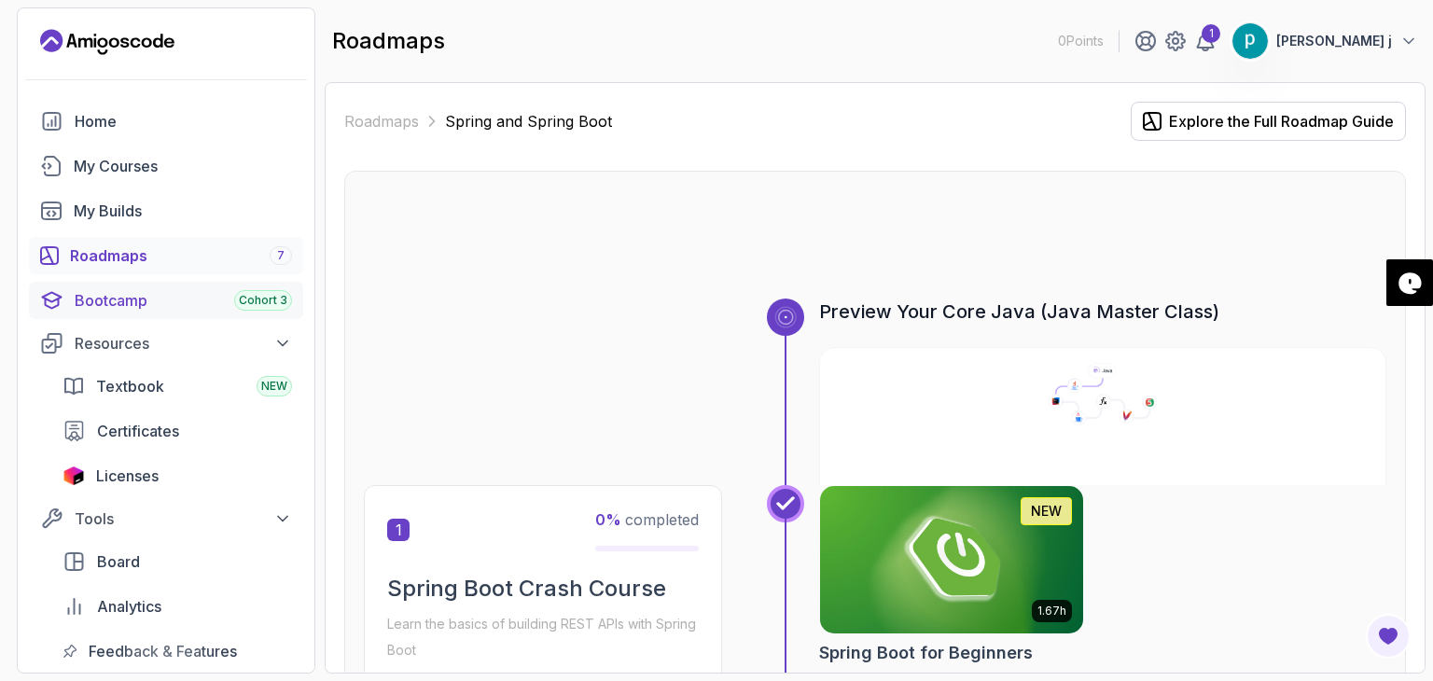
click at [118, 299] on div "Bootcamp Cohort 3" at bounding box center [183, 300] width 217 height 22
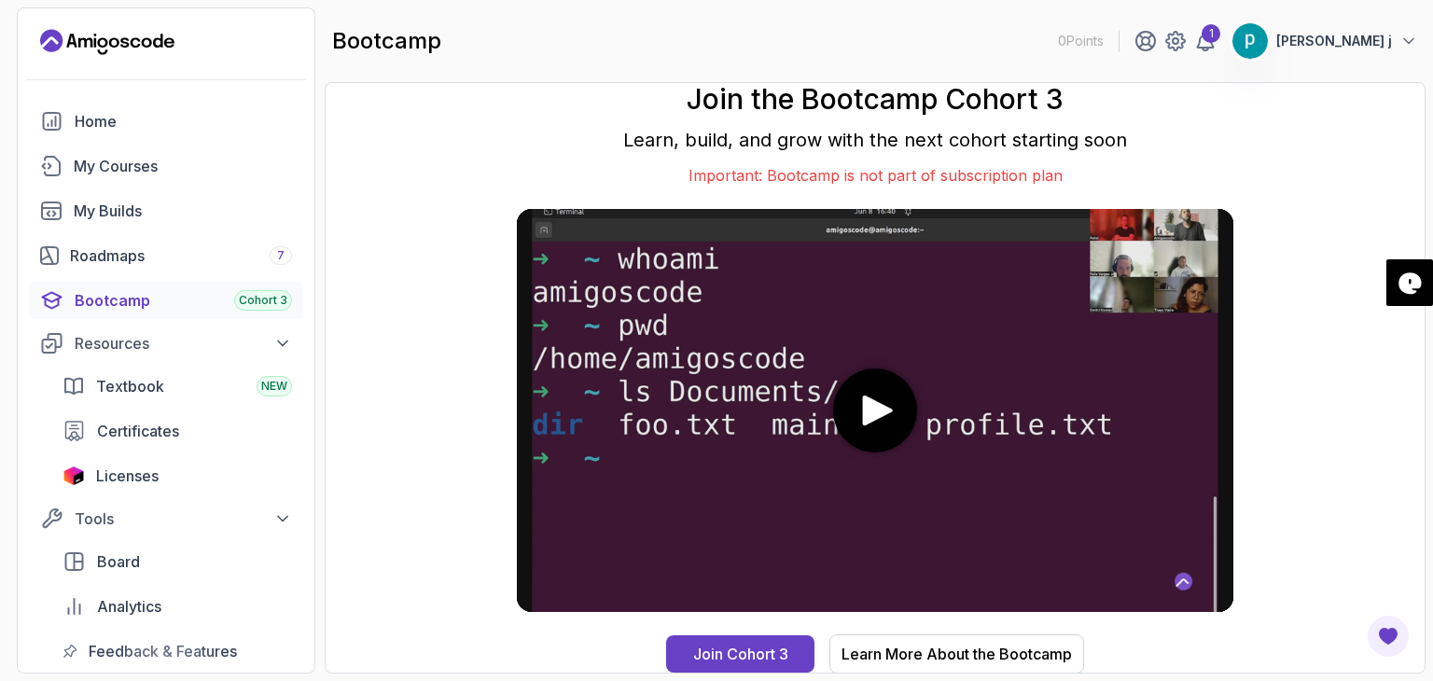
click at [1311, 426] on div "Join the Bootcamp Cohort 3 Learn, build, and grow with the next cohort starting…" at bounding box center [874, 378] width 1061 height 552
click at [97, 120] on div "Home" at bounding box center [183, 121] width 217 height 22
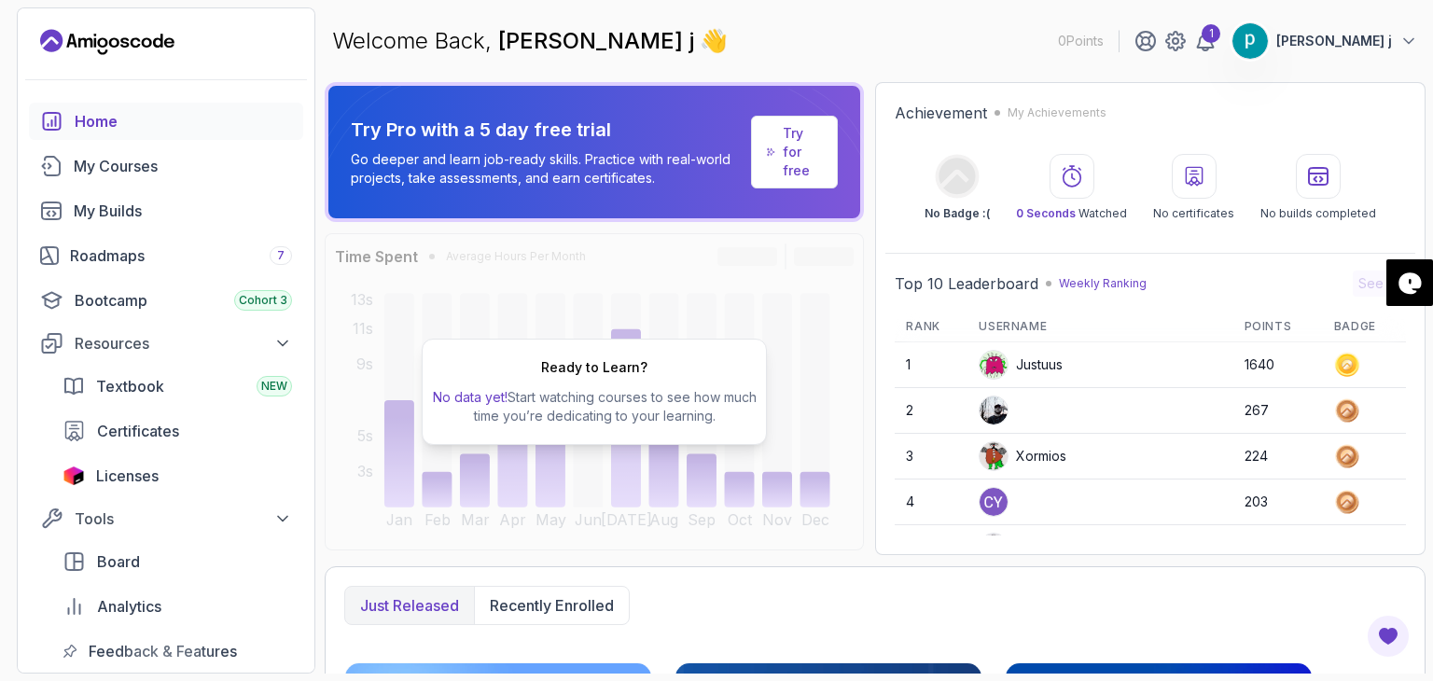
click at [669, 156] on p "Go deeper and learn job-ready skills. Practice with real-world projects, take a…" at bounding box center [547, 168] width 393 height 37
click at [810, 158] on p "Try for free" at bounding box center [802, 152] width 39 height 56
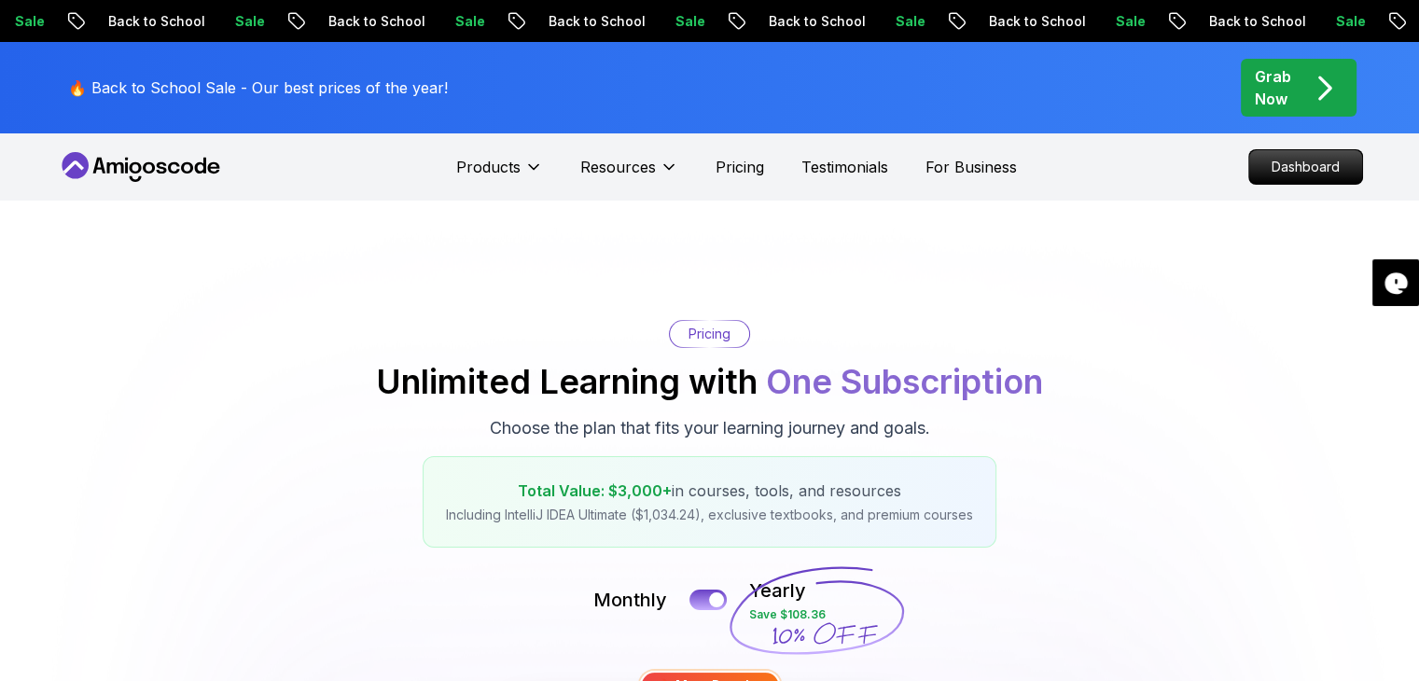
click at [1181, 521] on div "Pricing Unlimited Learning with One Subscription Choose the plan that fits your…" at bounding box center [710, 434] width 1306 height 228
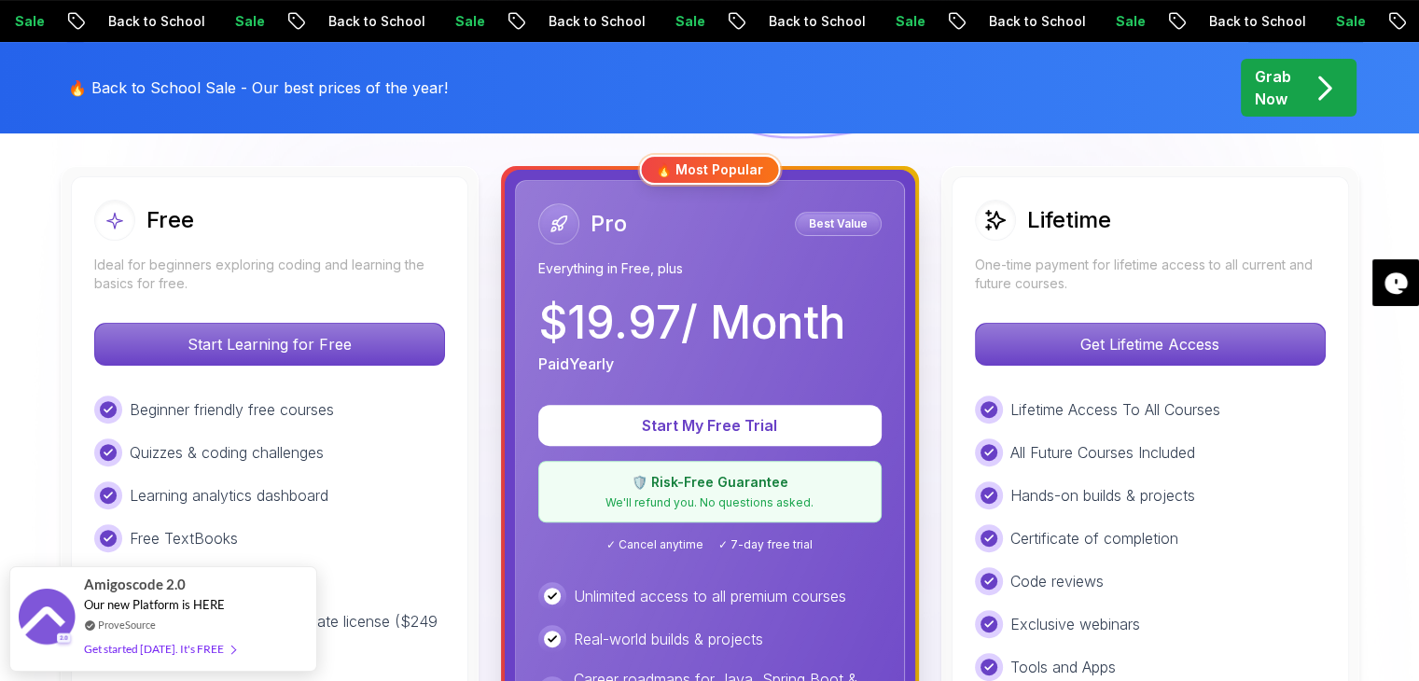
scroll to position [522, 0]
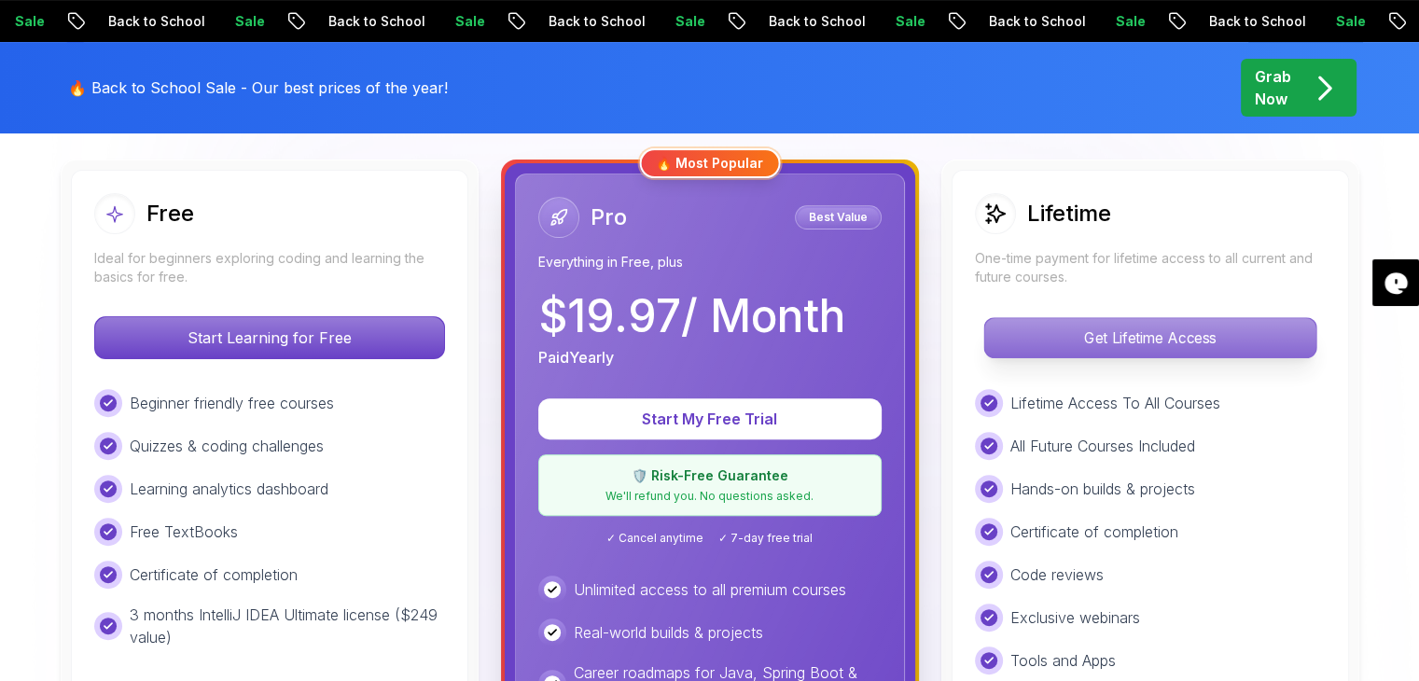
click at [1148, 337] on p "Get Lifetime Access" at bounding box center [1149, 337] width 331 height 39
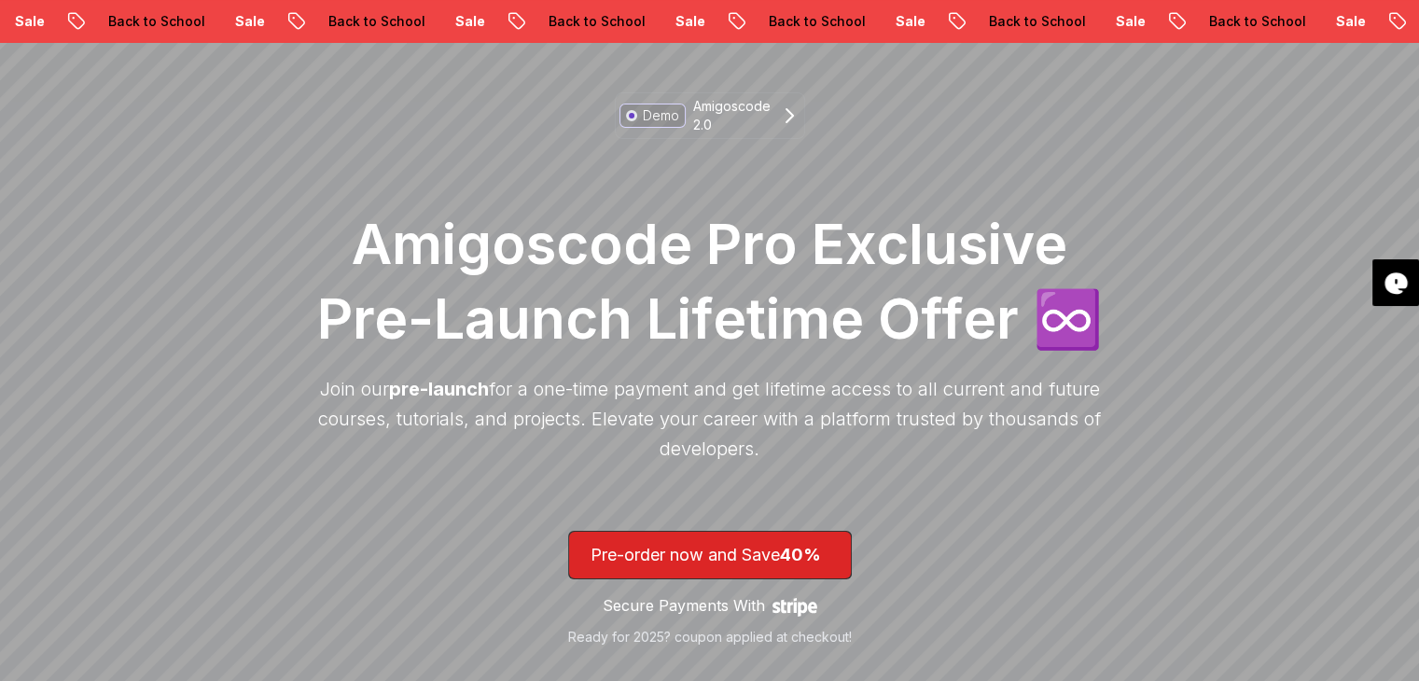
scroll to position [112, 0]
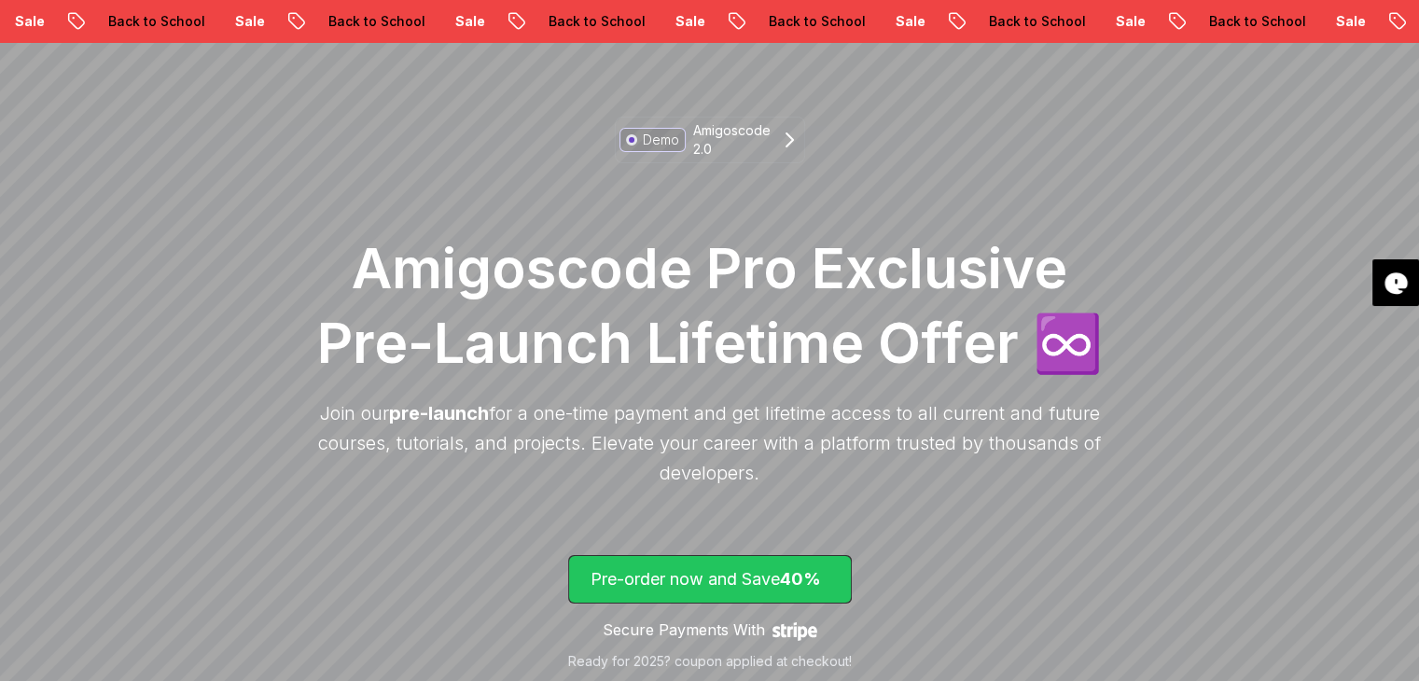
click at [737, 576] on p "Pre-order now and Save 40%" at bounding box center [709, 579] width 239 height 26
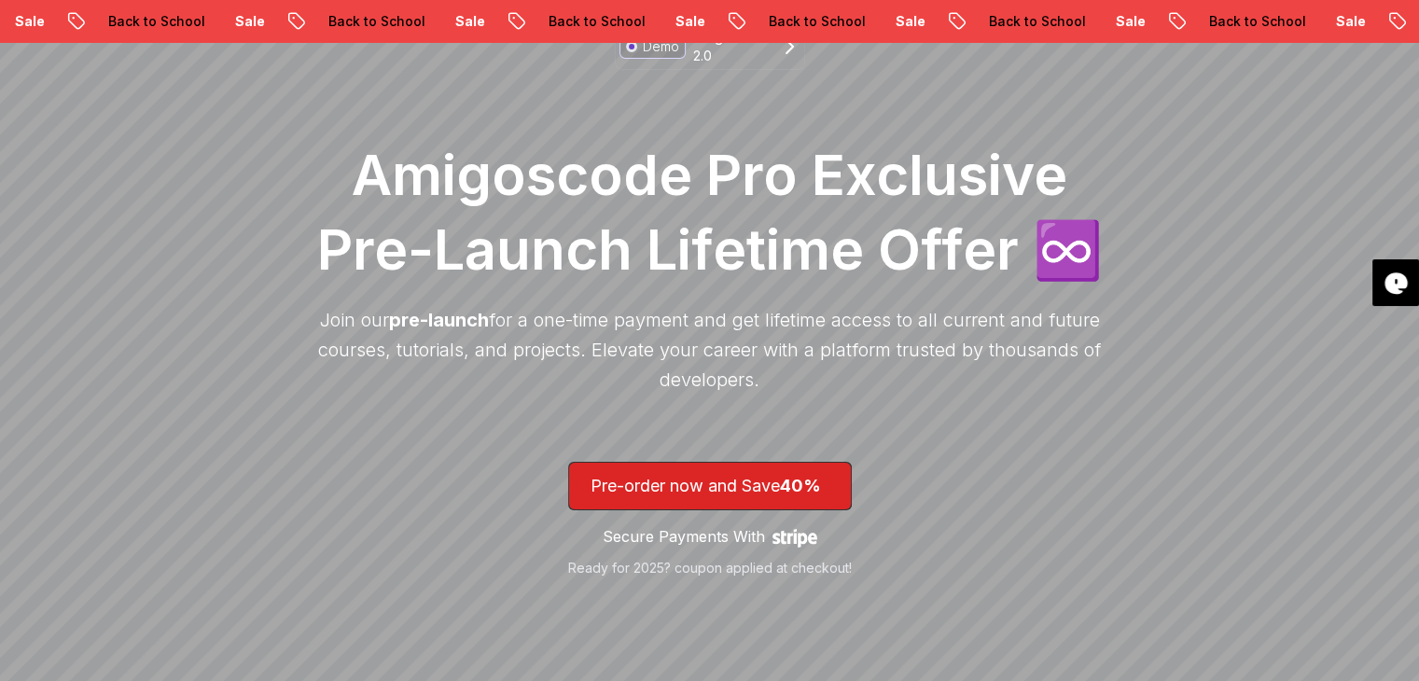
scroll to position [127, 0]
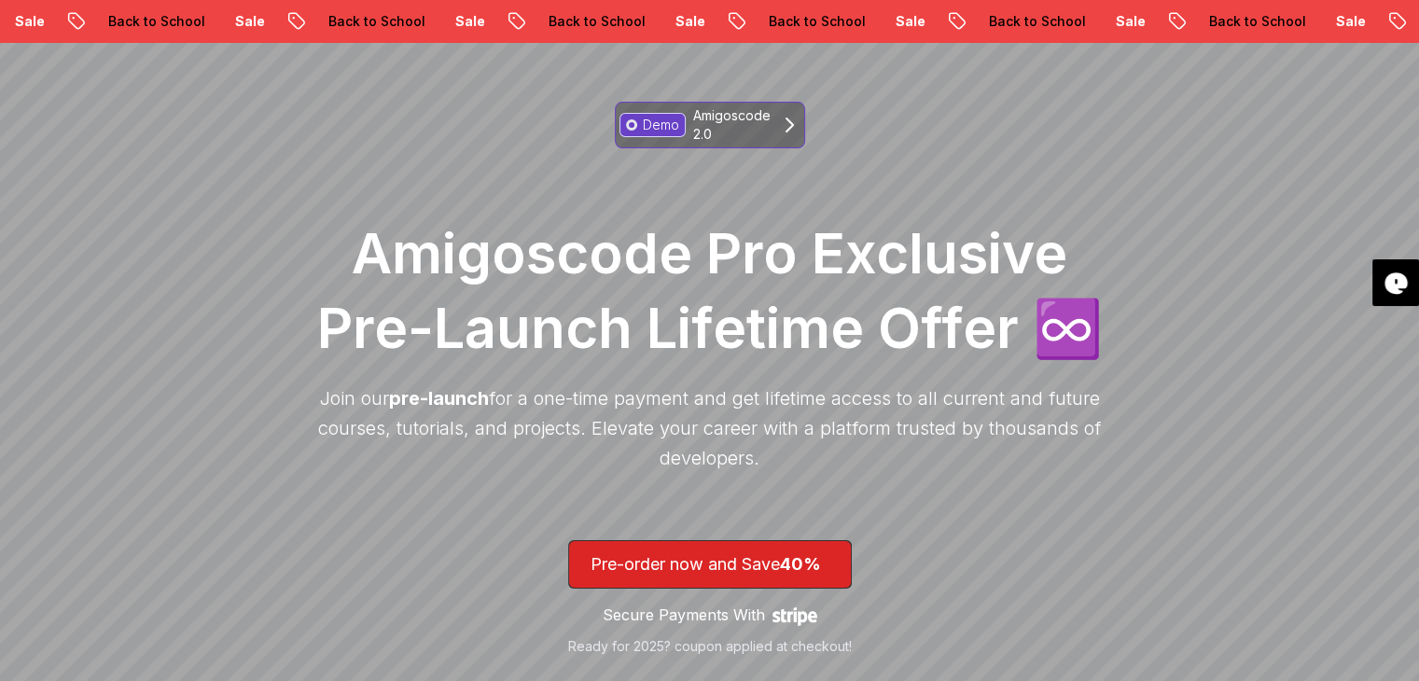
click at [746, 120] on p "Amigoscode 2.0" at bounding box center [731, 124] width 77 height 37
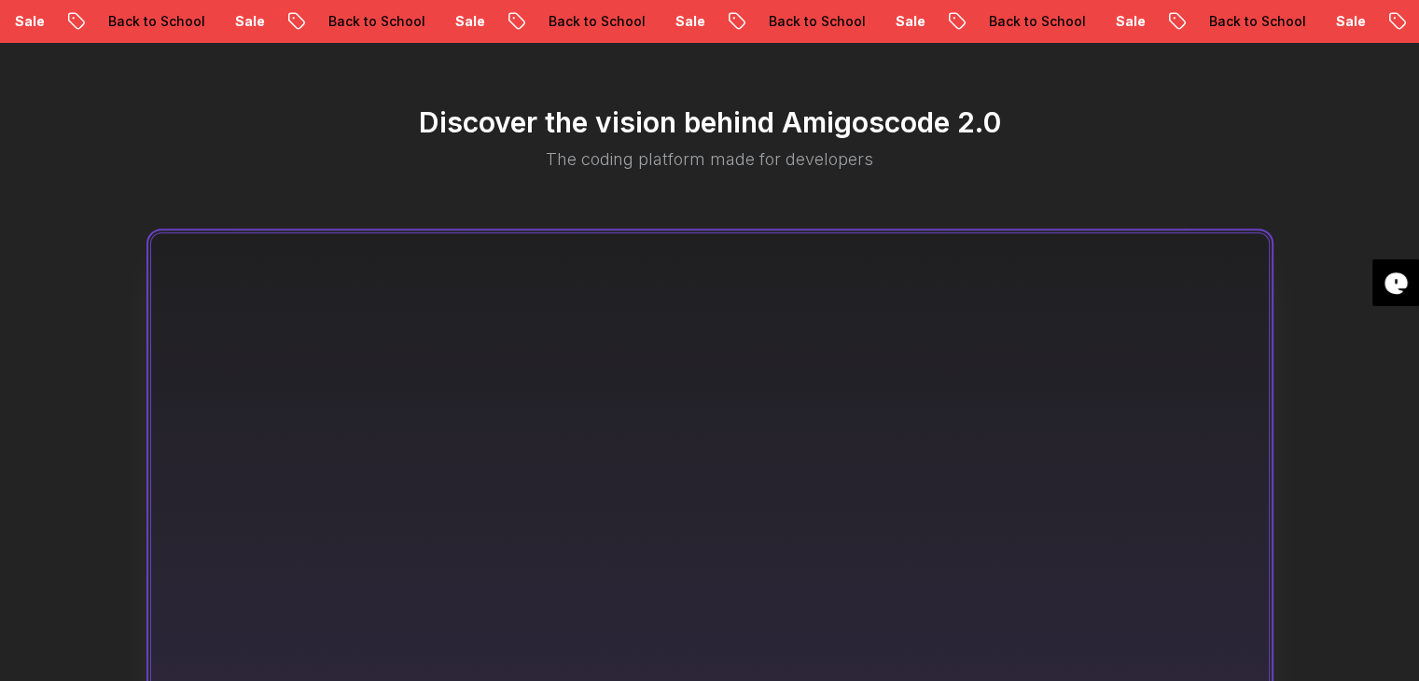
click at [1311, 436] on div "Discover the vision behind Amigoscode 2.0 The coding platform made for develope…" at bounding box center [709, 598] width 1419 height 1194
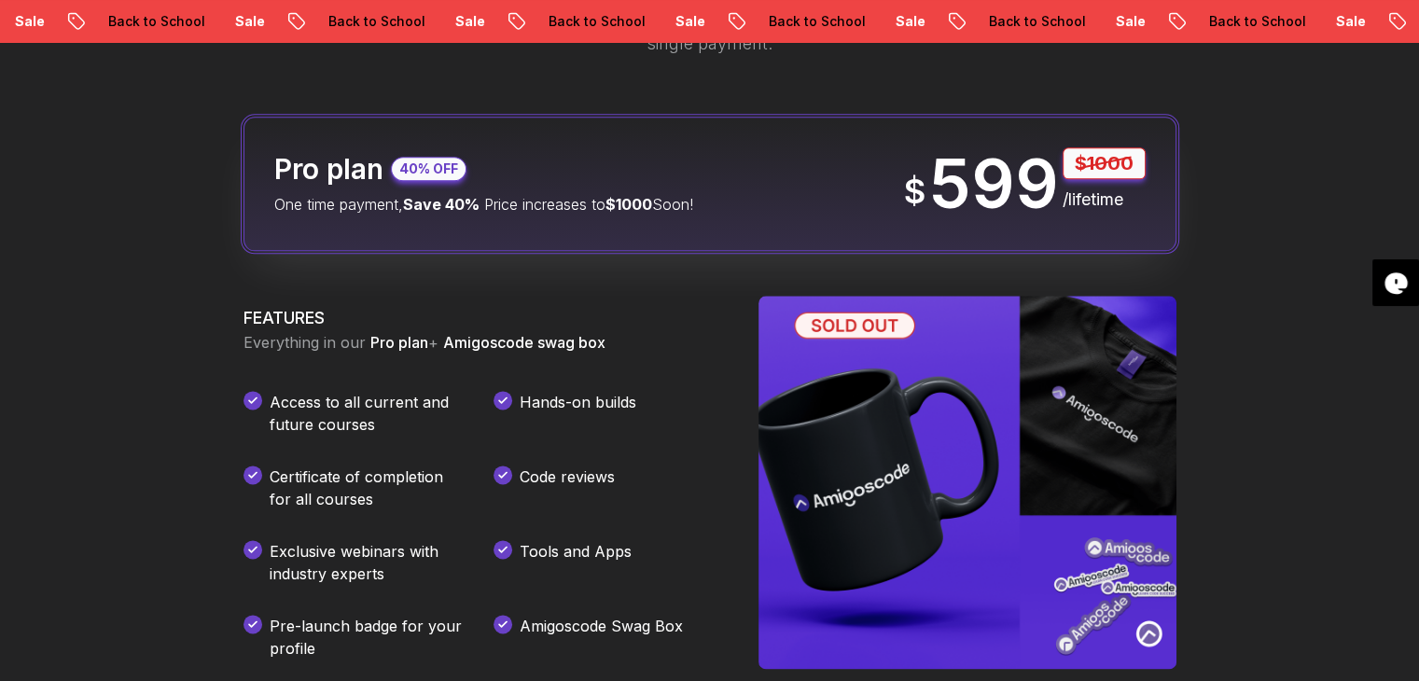
scroll to position [2582, 0]
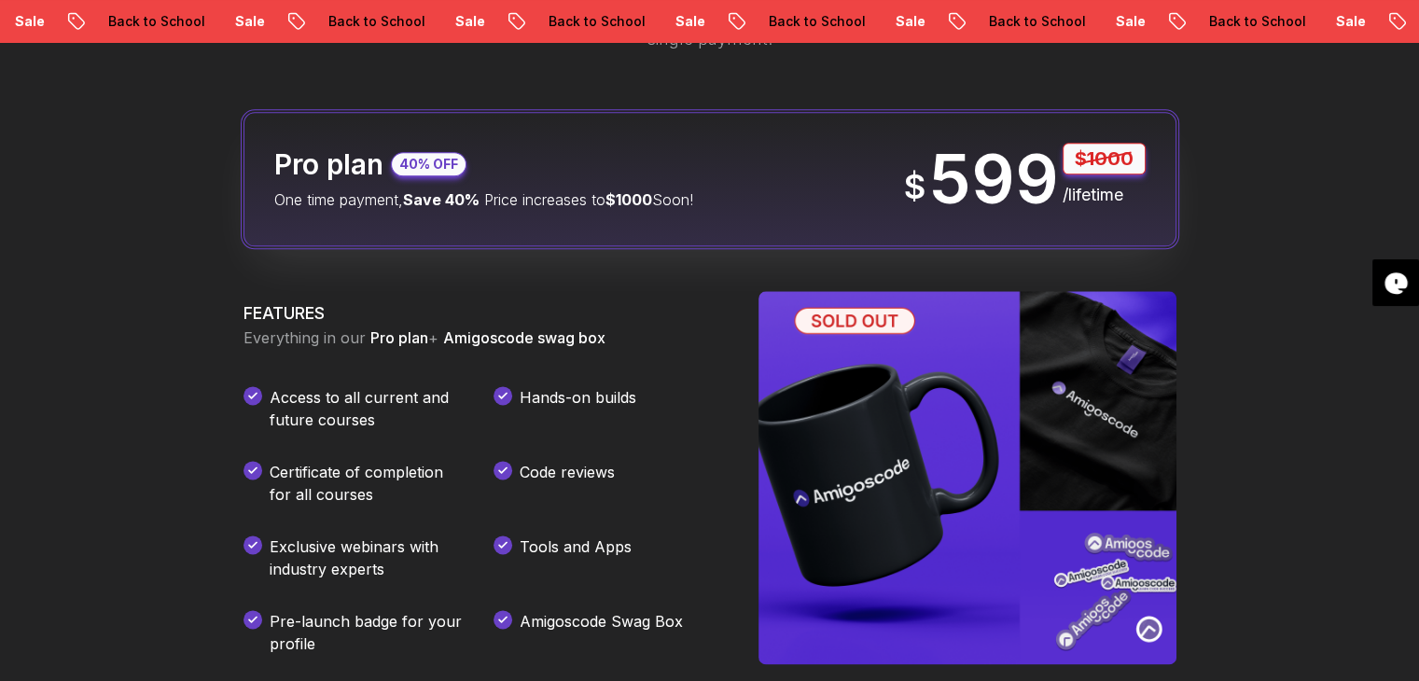
scroll to position [2209, 0]
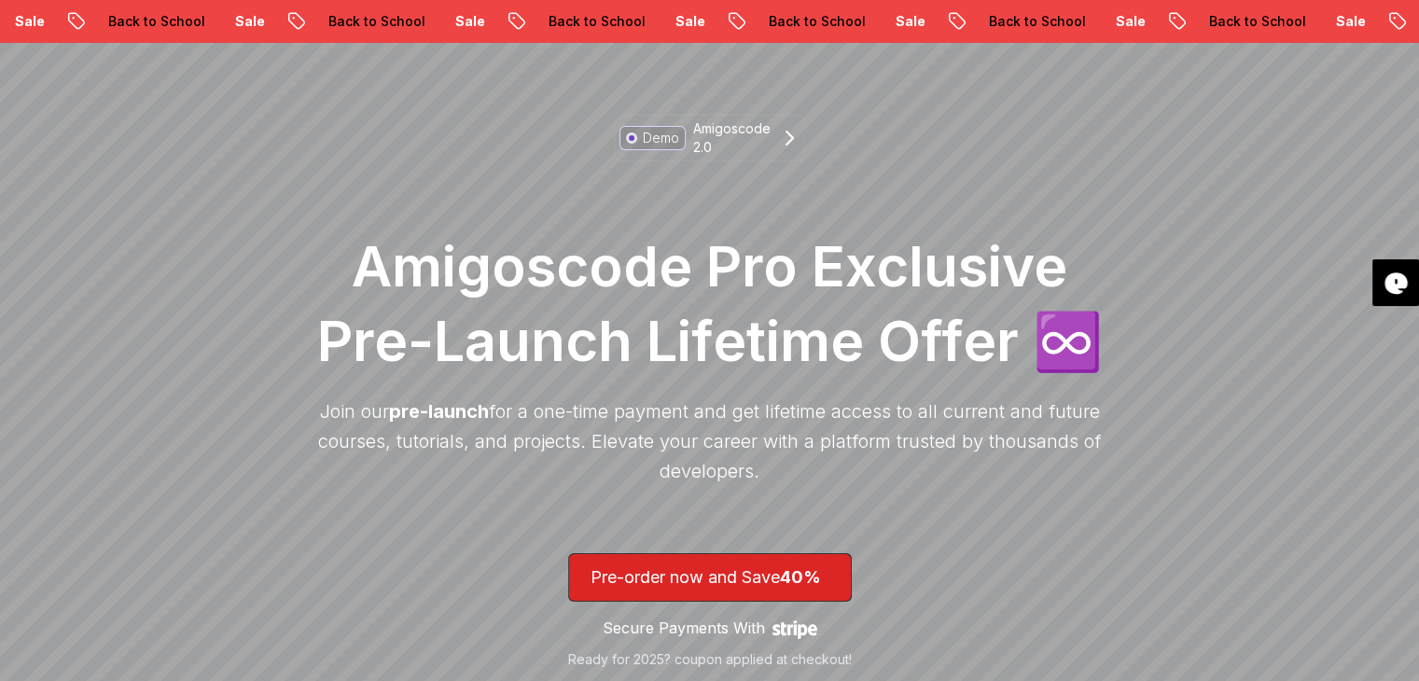
scroll to position [112, 0]
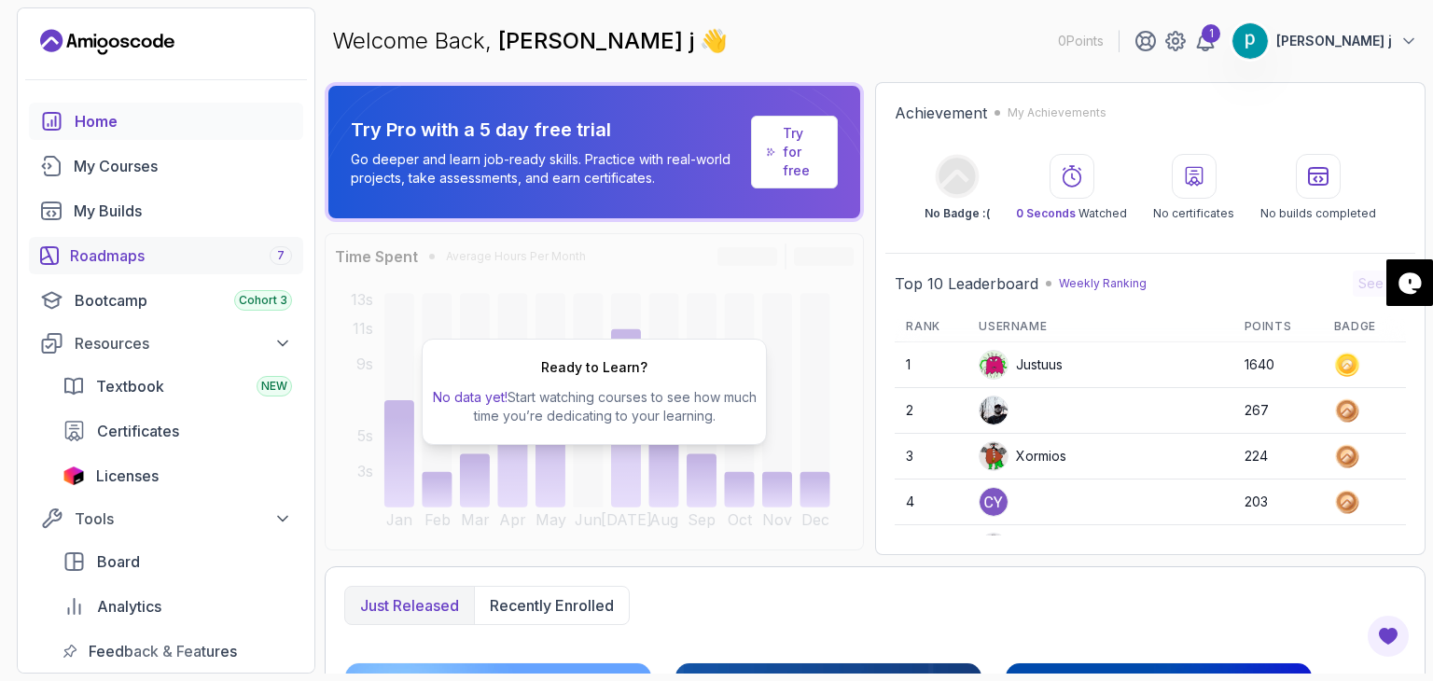
click at [129, 258] on div "Roadmaps 7" at bounding box center [181, 255] width 222 height 22
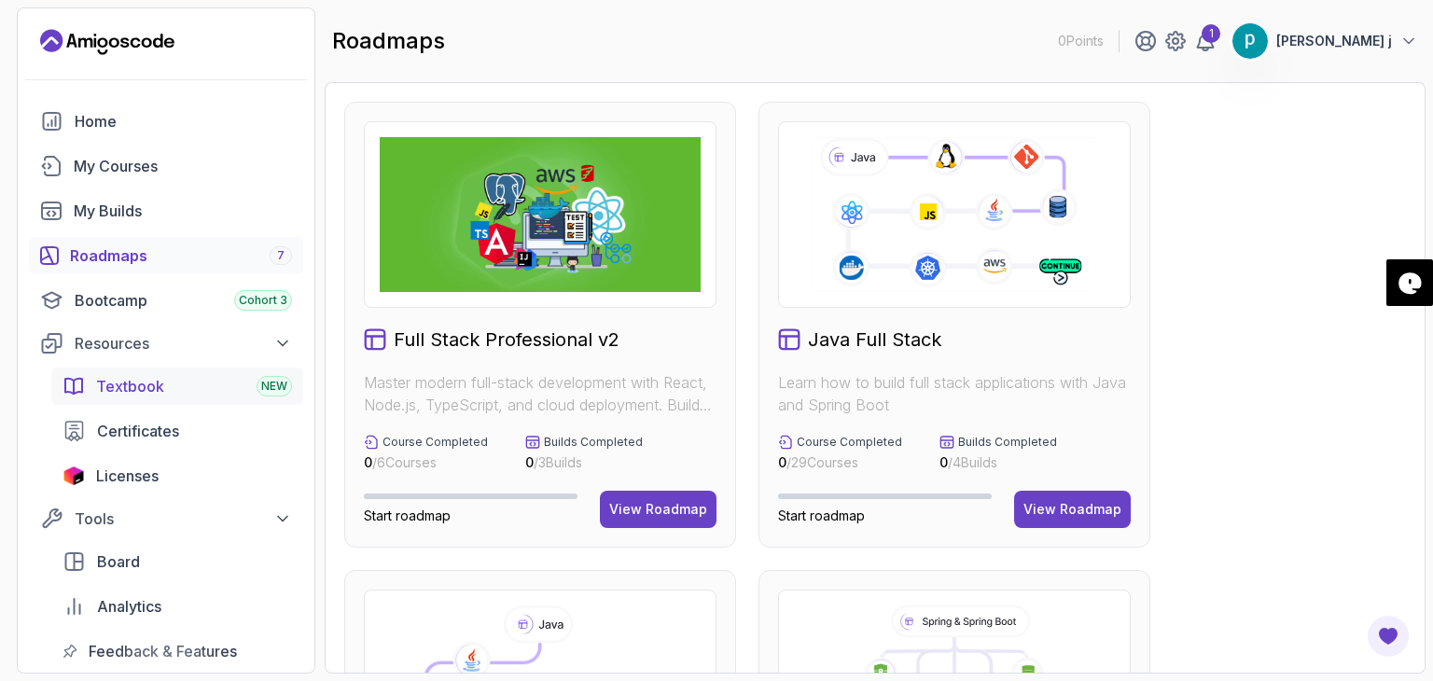
click at [168, 380] on div "Textbook NEW" at bounding box center [194, 386] width 196 height 22
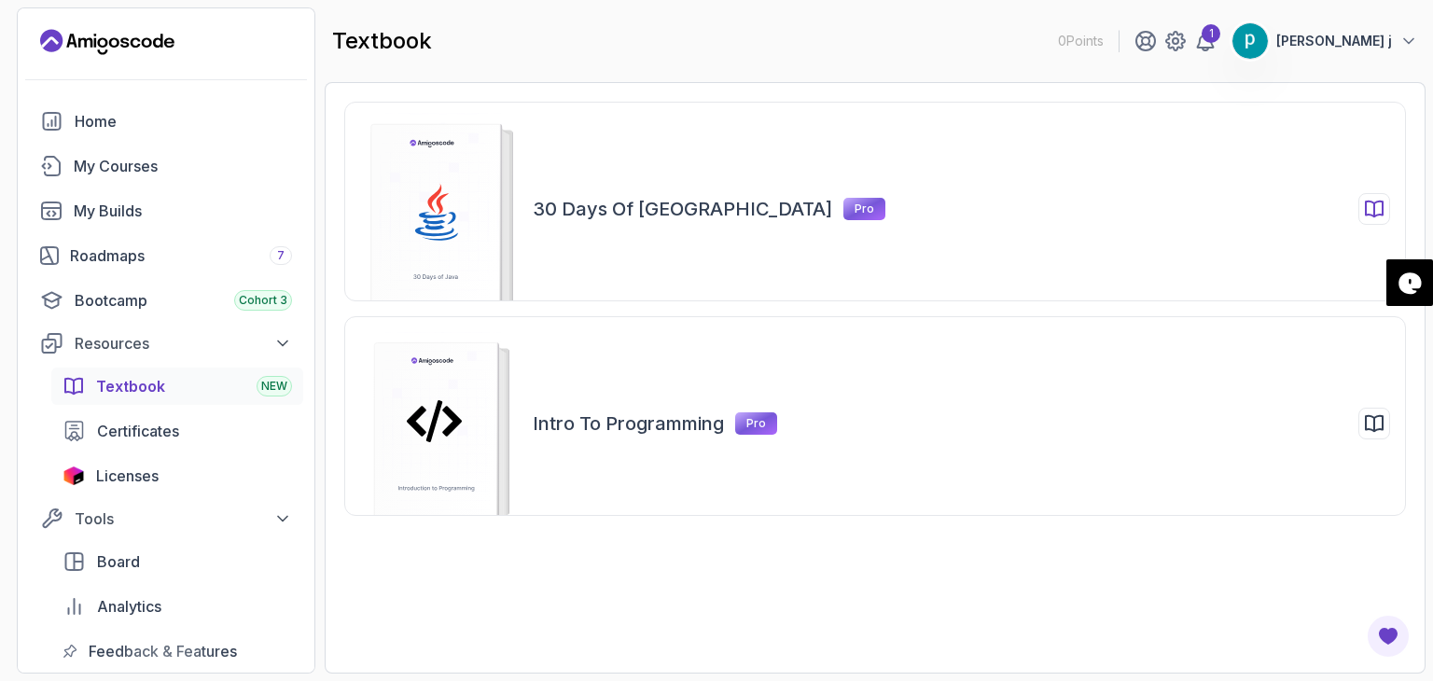
click at [586, 213] on h2 "30 Days of Java" at bounding box center [682, 209] width 299 height 26
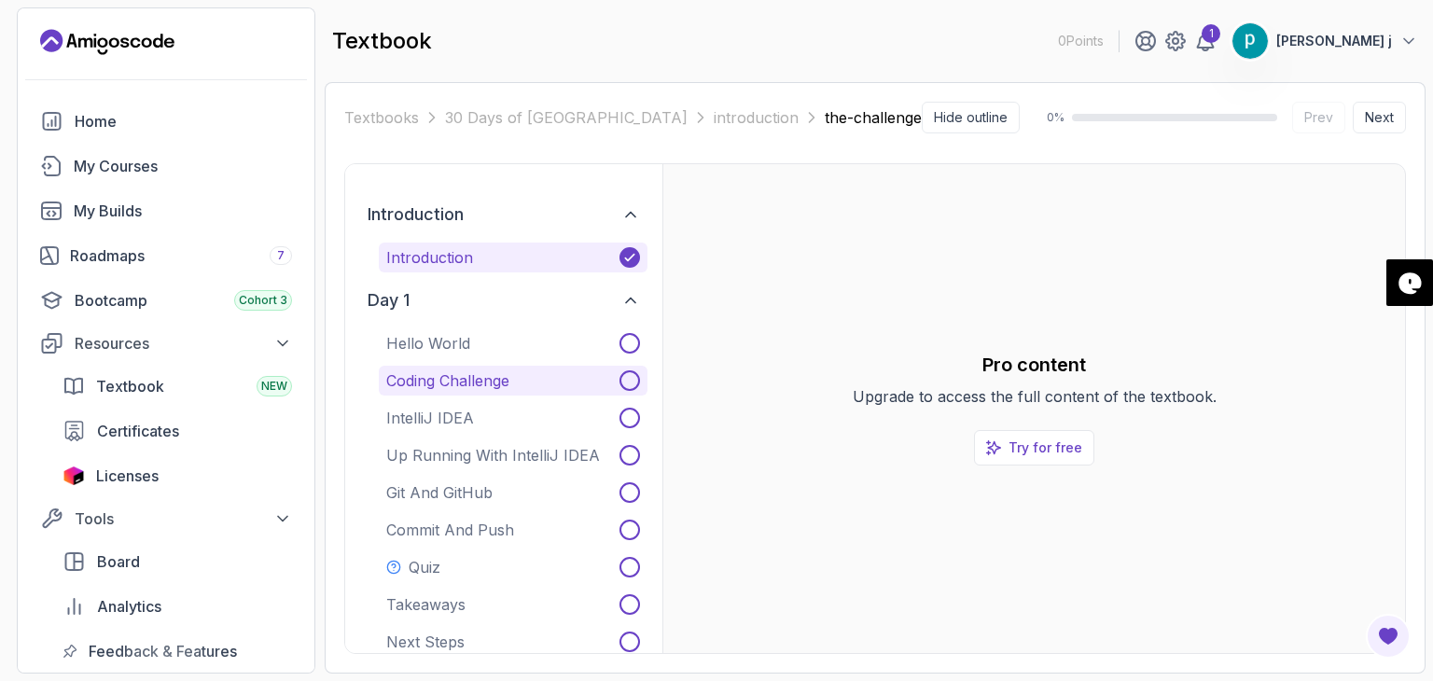
click at [437, 382] on p "Coding Challenge" at bounding box center [447, 380] width 123 height 22
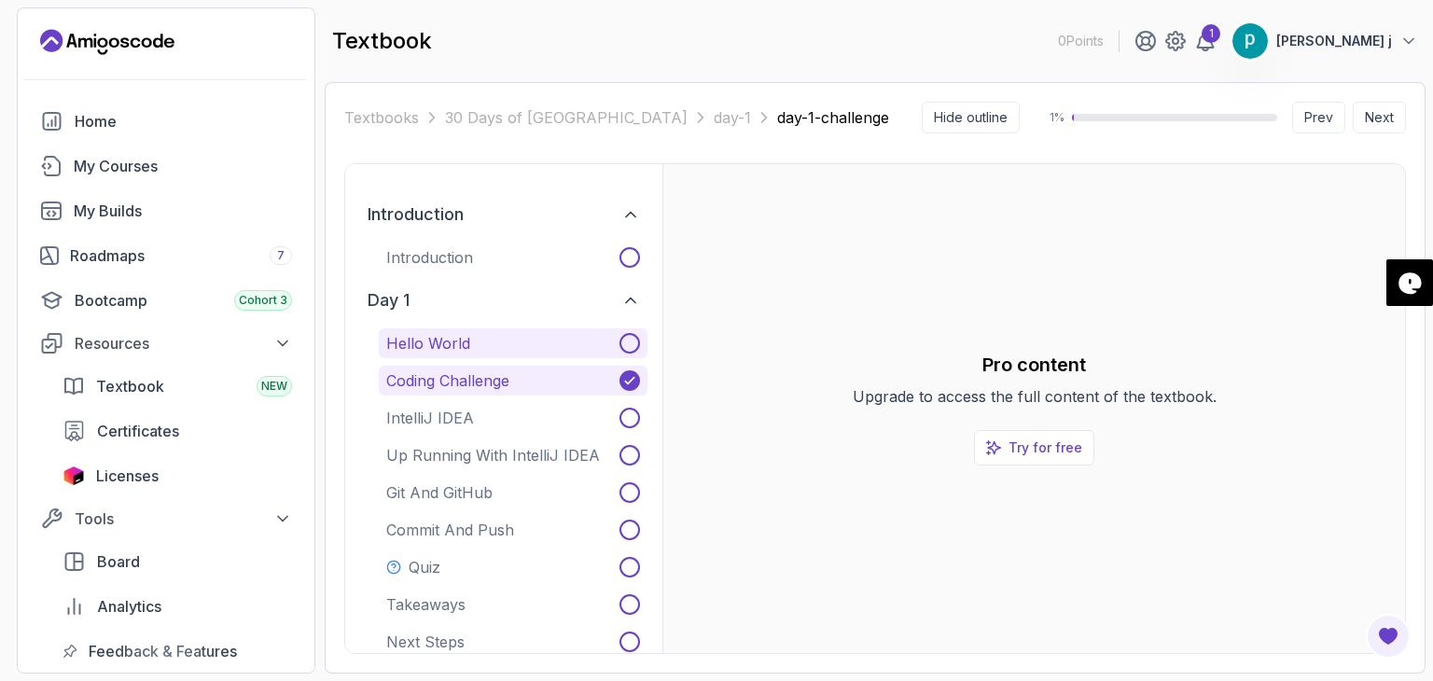
click at [630, 341] on span at bounding box center [629, 343] width 21 height 21
click at [1255, 404] on div "Pro content Upgrade to access the full content of the textbook. Try for free" at bounding box center [1034, 408] width 712 height 429
click at [451, 337] on p "Hello World" at bounding box center [428, 343] width 84 height 22
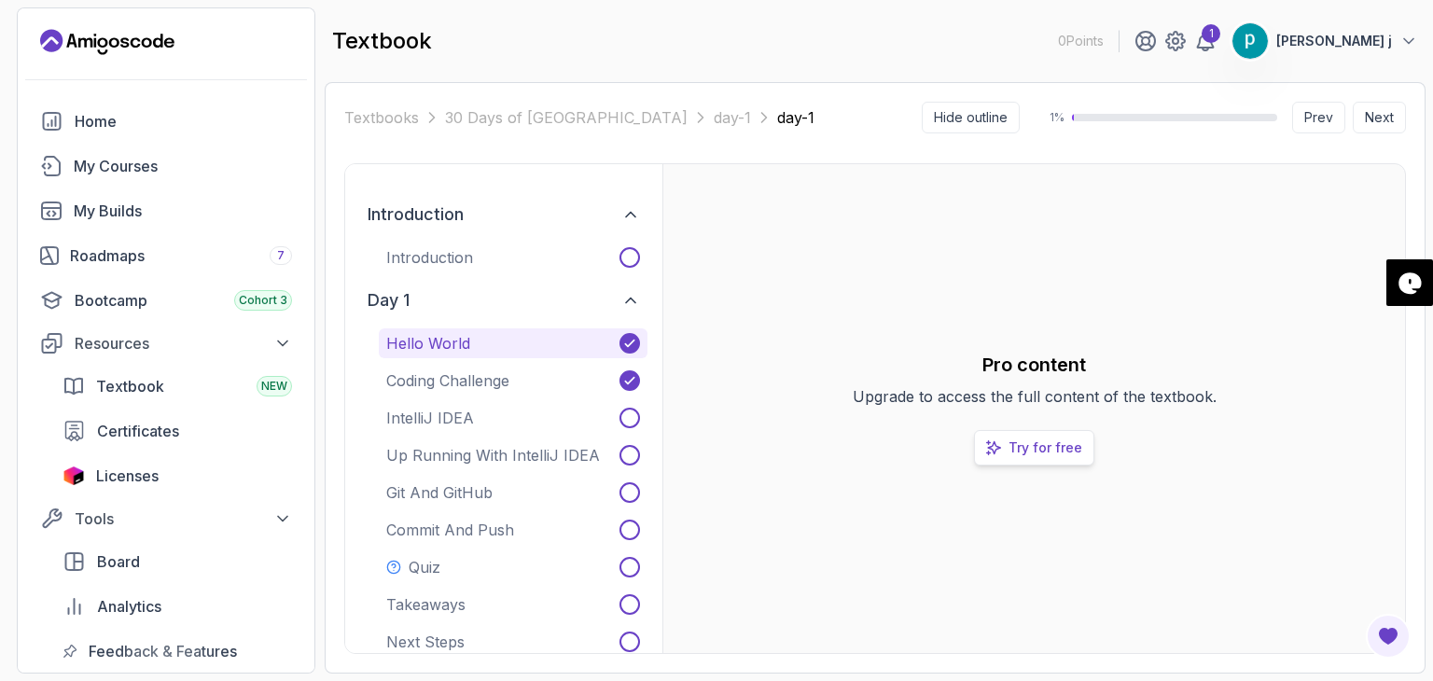
click at [1050, 449] on p "Try for free" at bounding box center [1045, 447] width 74 height 19
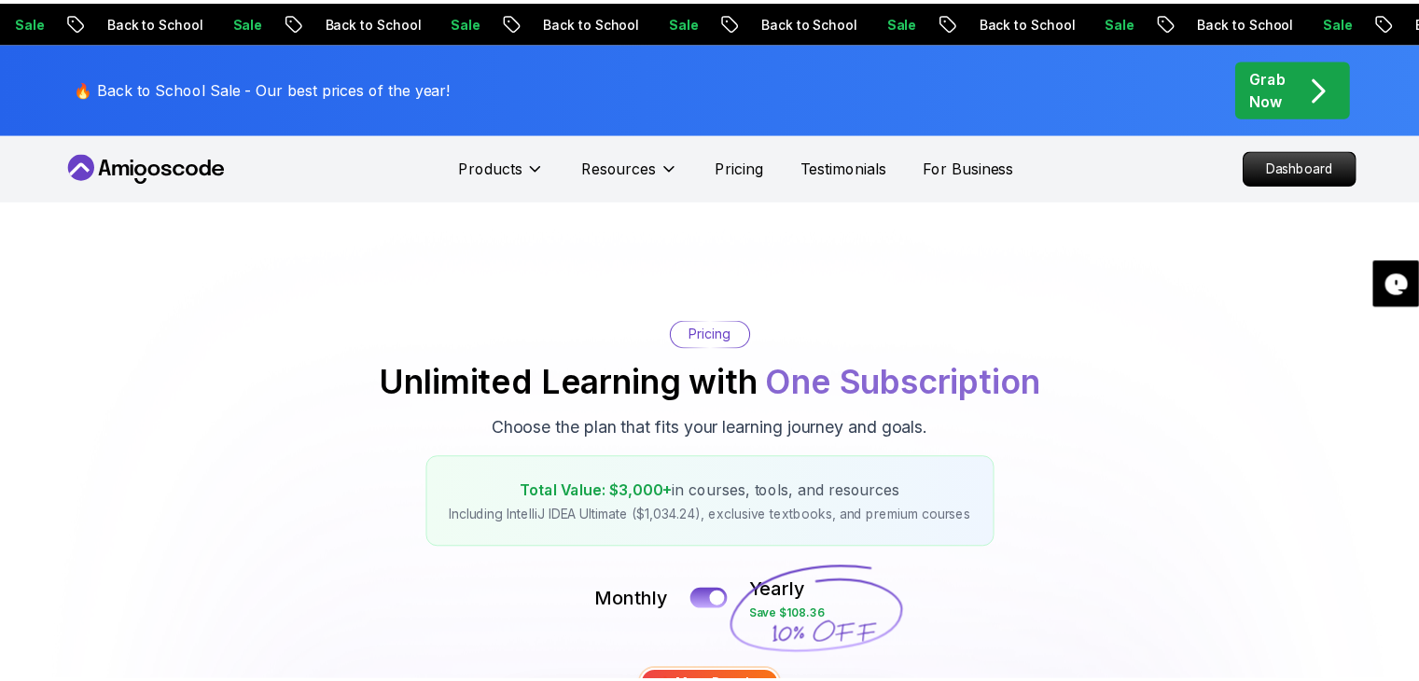
scroll to position [595, 0]
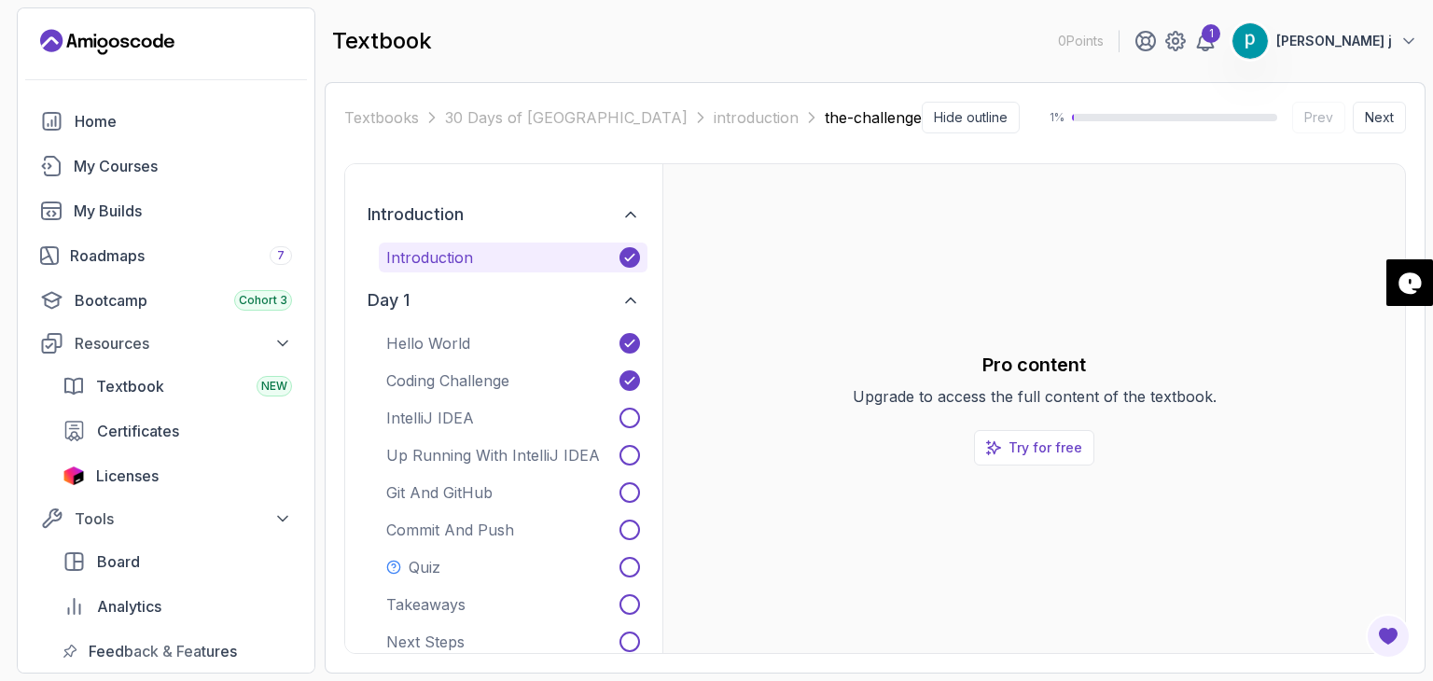
click at [846, 548] on div "Pro content Upgrade to access the full content of the textbook. Try for free" at bounding box center [1034, 408] width 712 height 429
click at [627, 303] on icon at bounding box center [630, 300] width 19 height 19
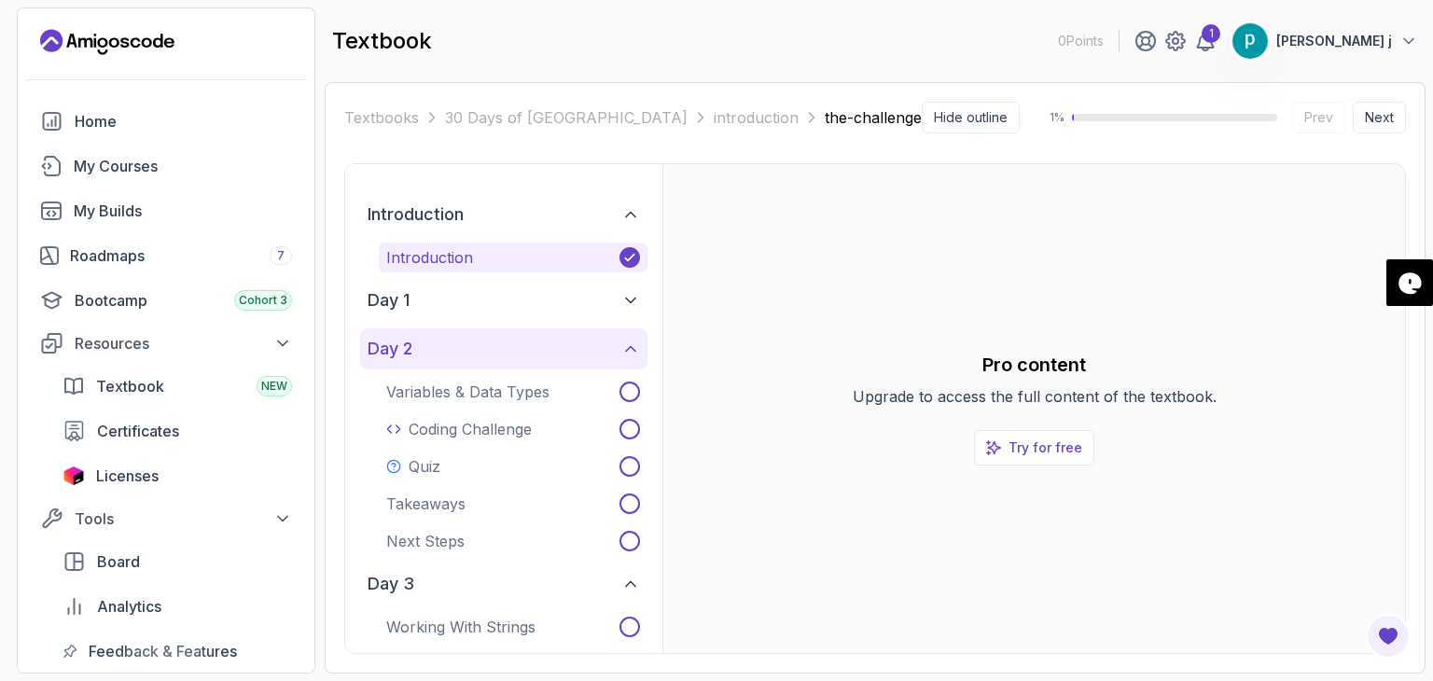
click at [635, 344] on icon at bounding box center [630, 349] width 19 height 19
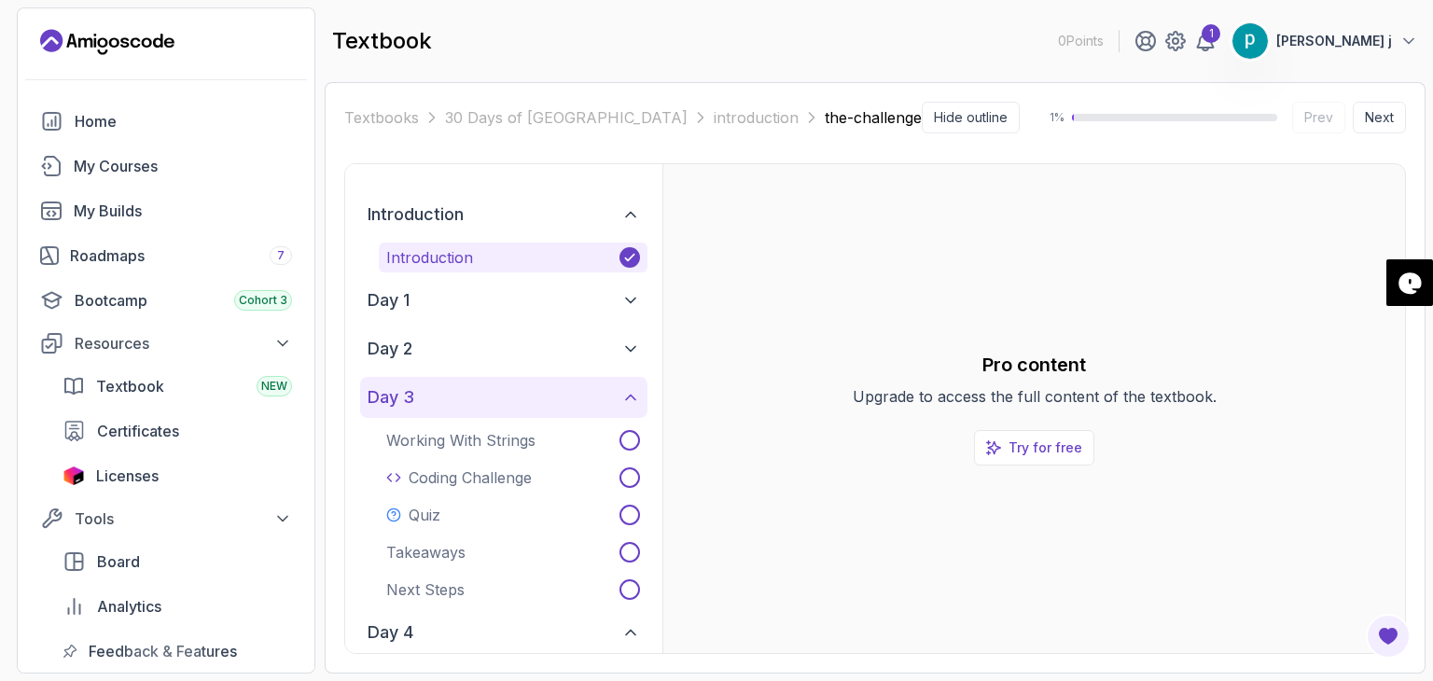
click at [631, 394] on icon at bounding box center [630, 397] width 19 height 19
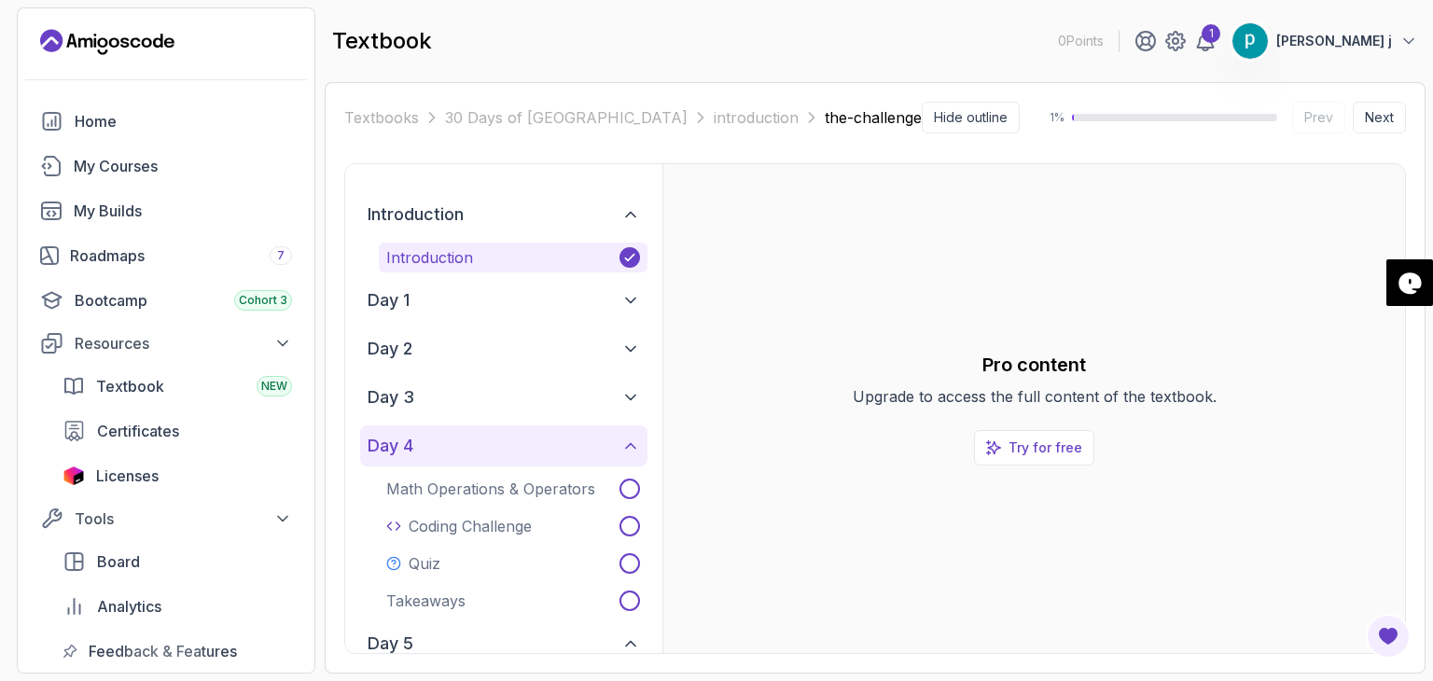
click at [628, 447] on icon at bounding box center [630, 446] width 19 height 19
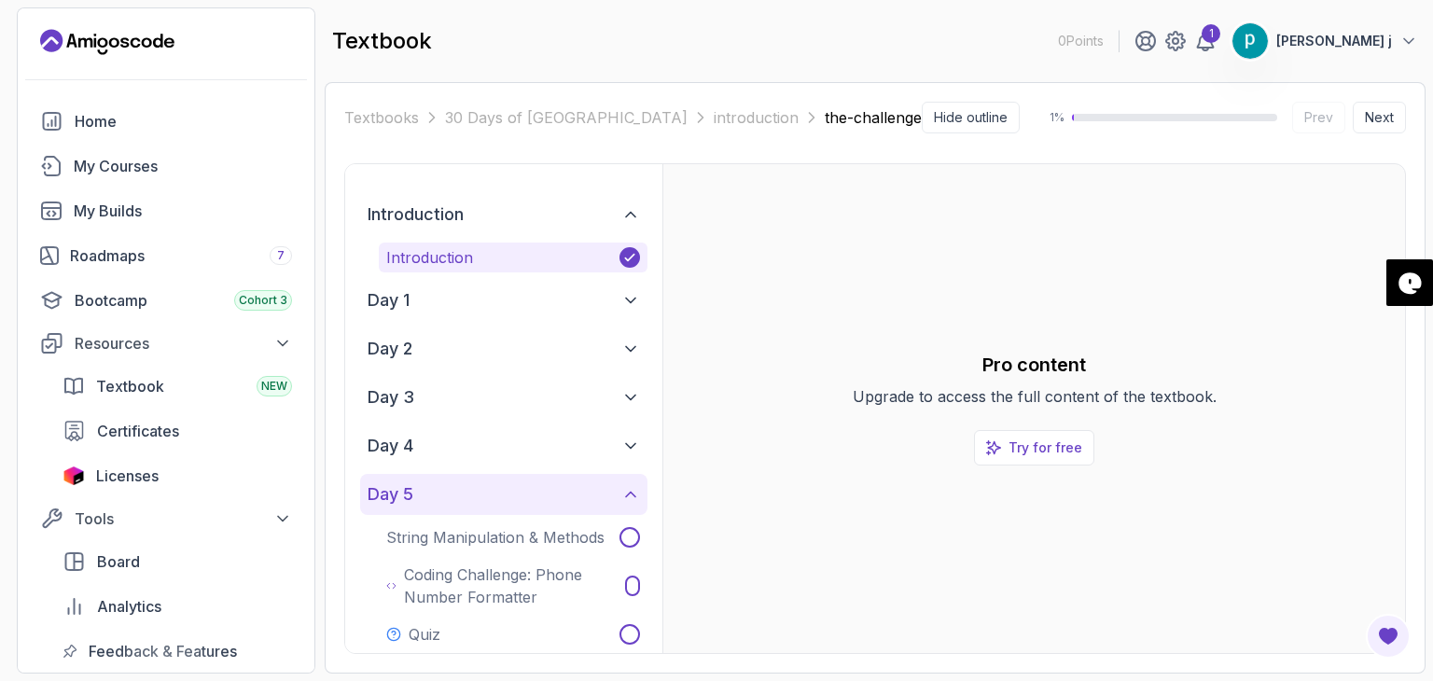
click at [631, 494] on icon at bounding box center [630, 494] width 19 height 19
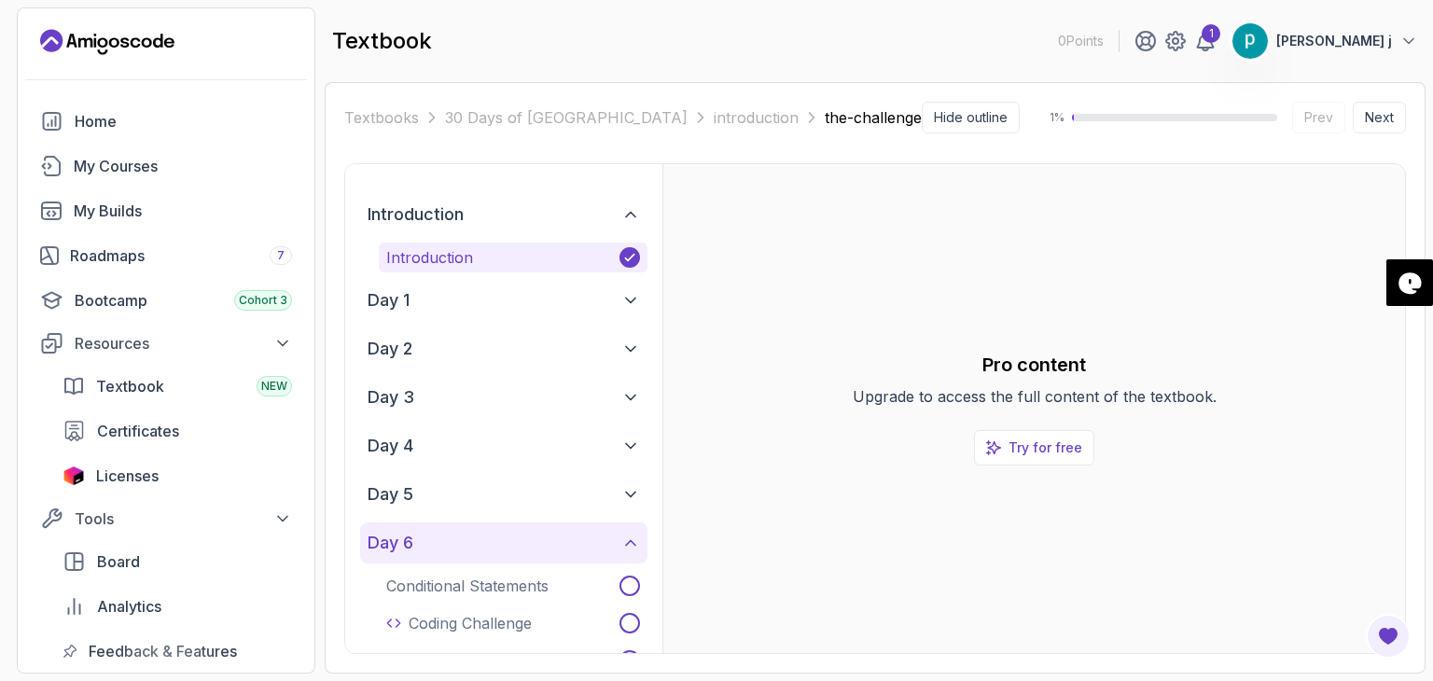
click at [632, 543] on icon at bounding box center [630, 543] width 9 height 5
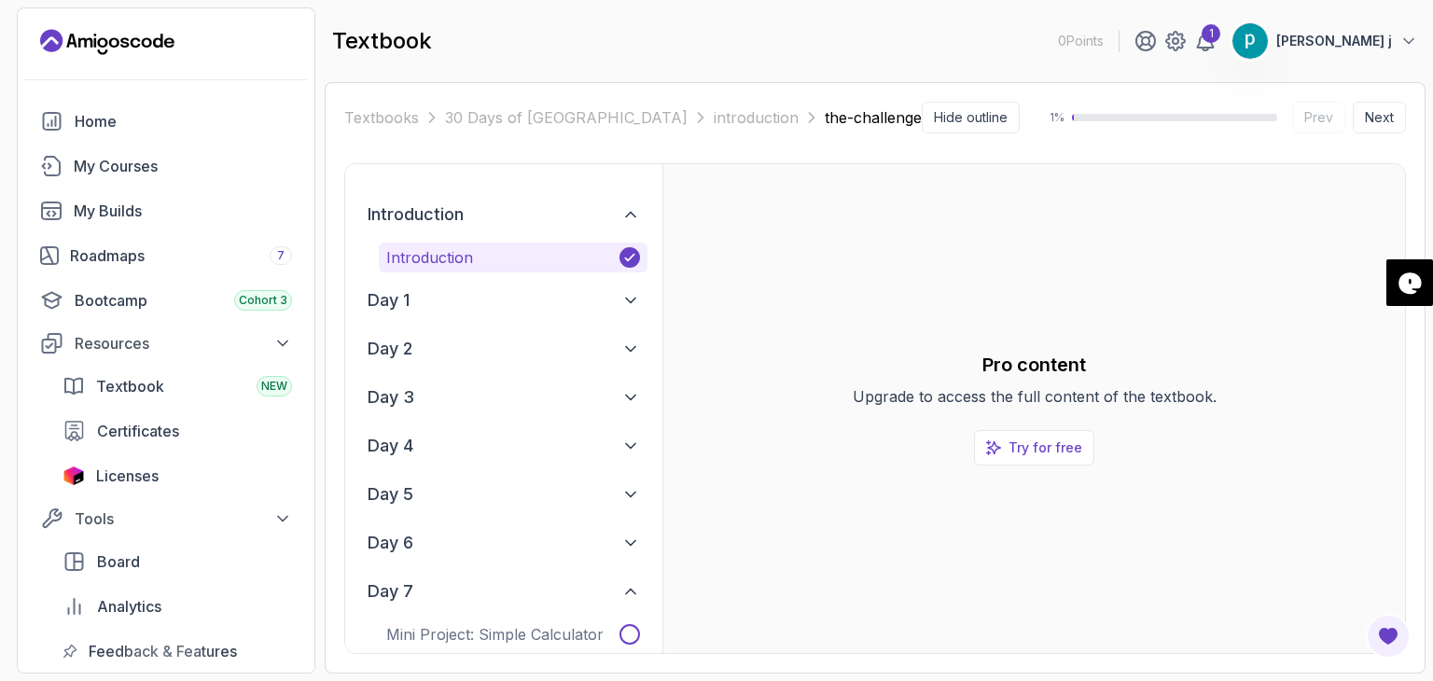
click at [1410, 548] on div "Textbooks 30 Days of Java introduction the-challenge Hide outline 1 % Prev Next…" at bounding box center [875, 377] width 1101 height 591
click at [625, 208] on icon at bounding box center [630, 214] width 19 height 19
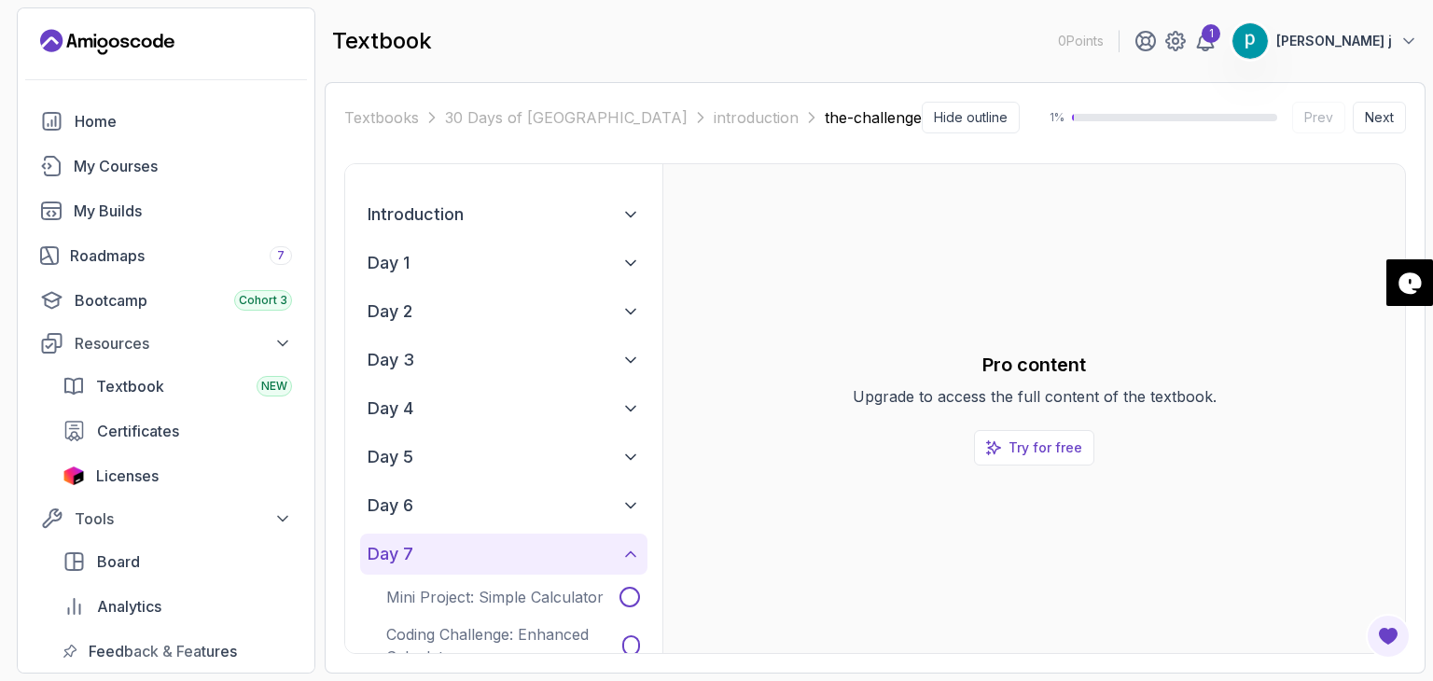
click at [629, 554] on icon at bounding box center [630, 554] width 19 height 19
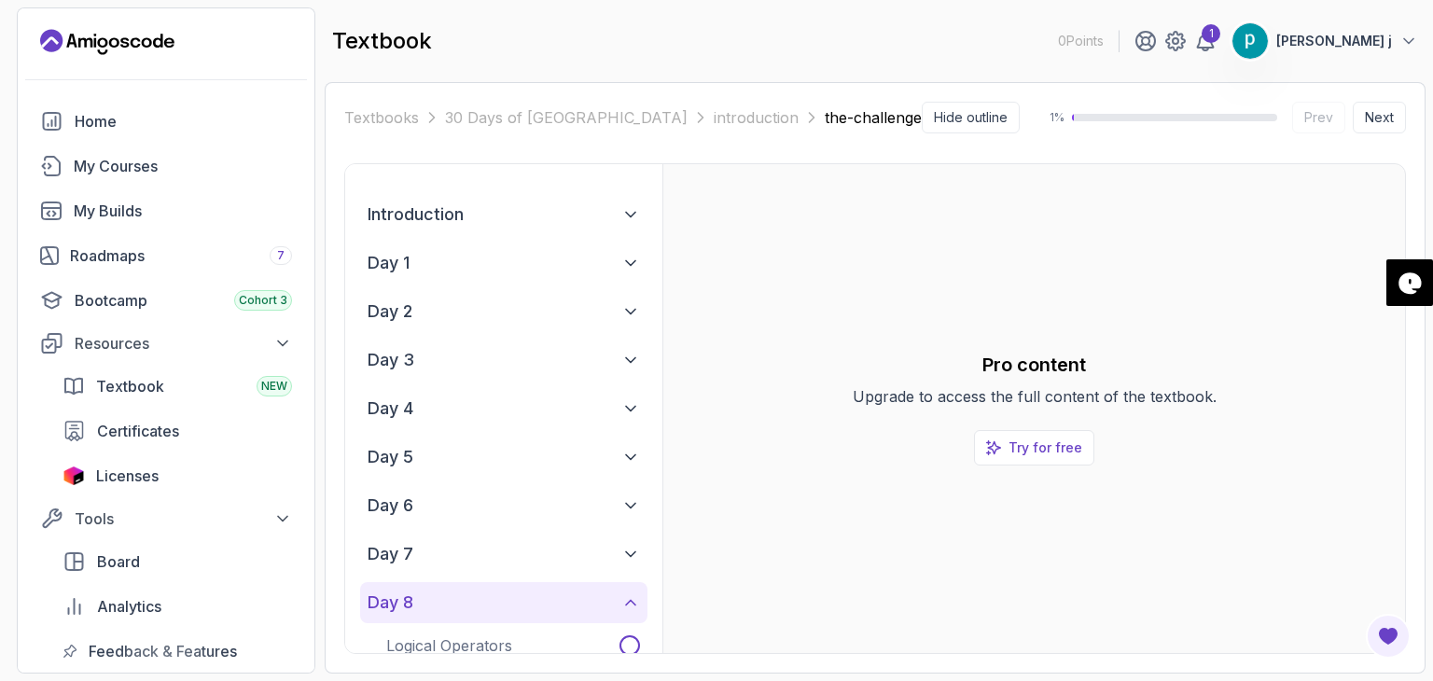
click at [630, 603] on icon at bounding box center [630, 602] width 19 height 19
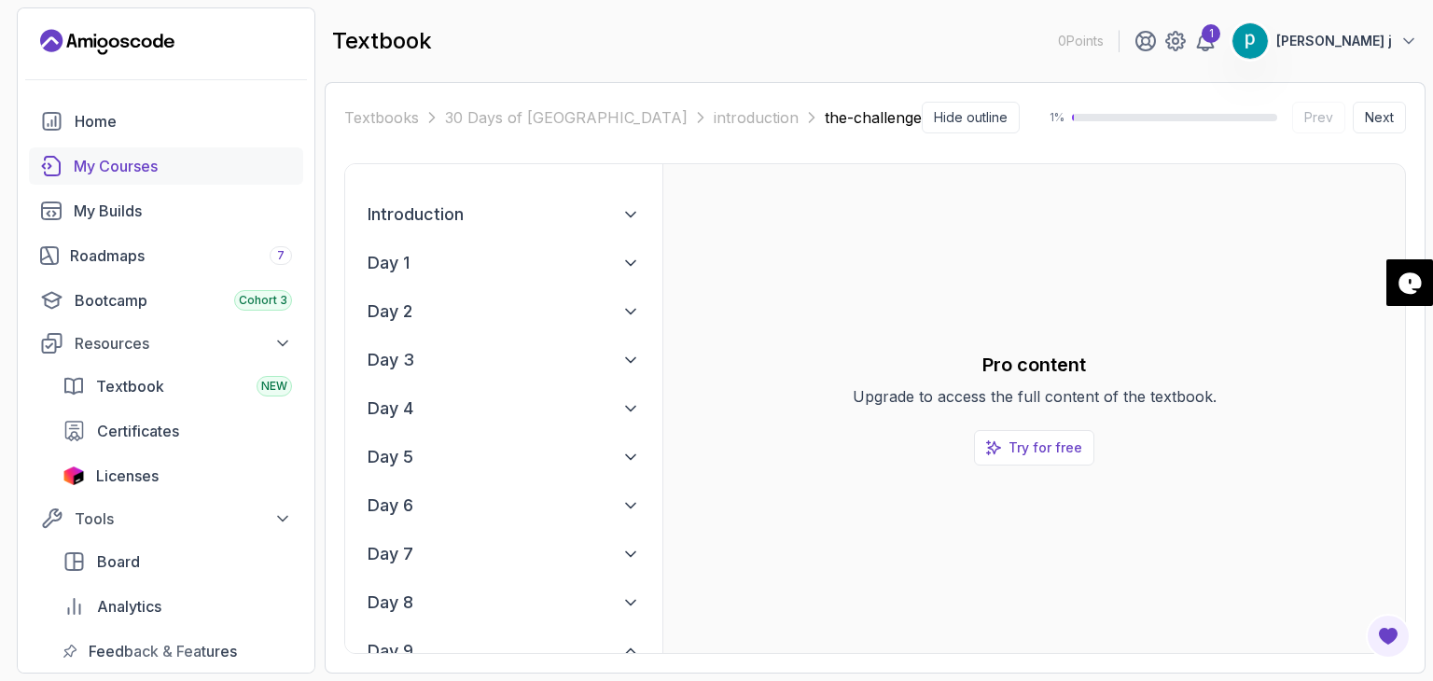
click at [119, 165] on div "My Courses" at bounding box center [183, 166] width 218 height 22
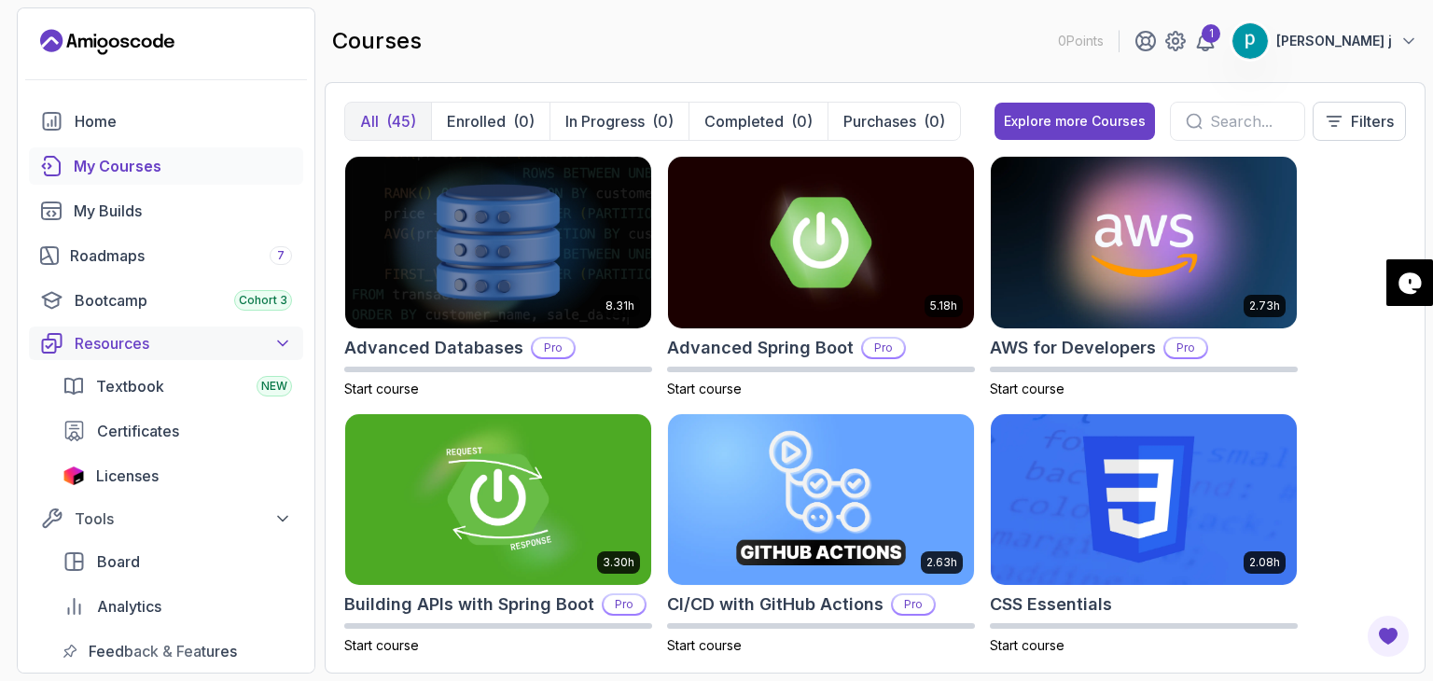
click at [279, 341] on icon at bounding box center [282, 343] width 9 height 5
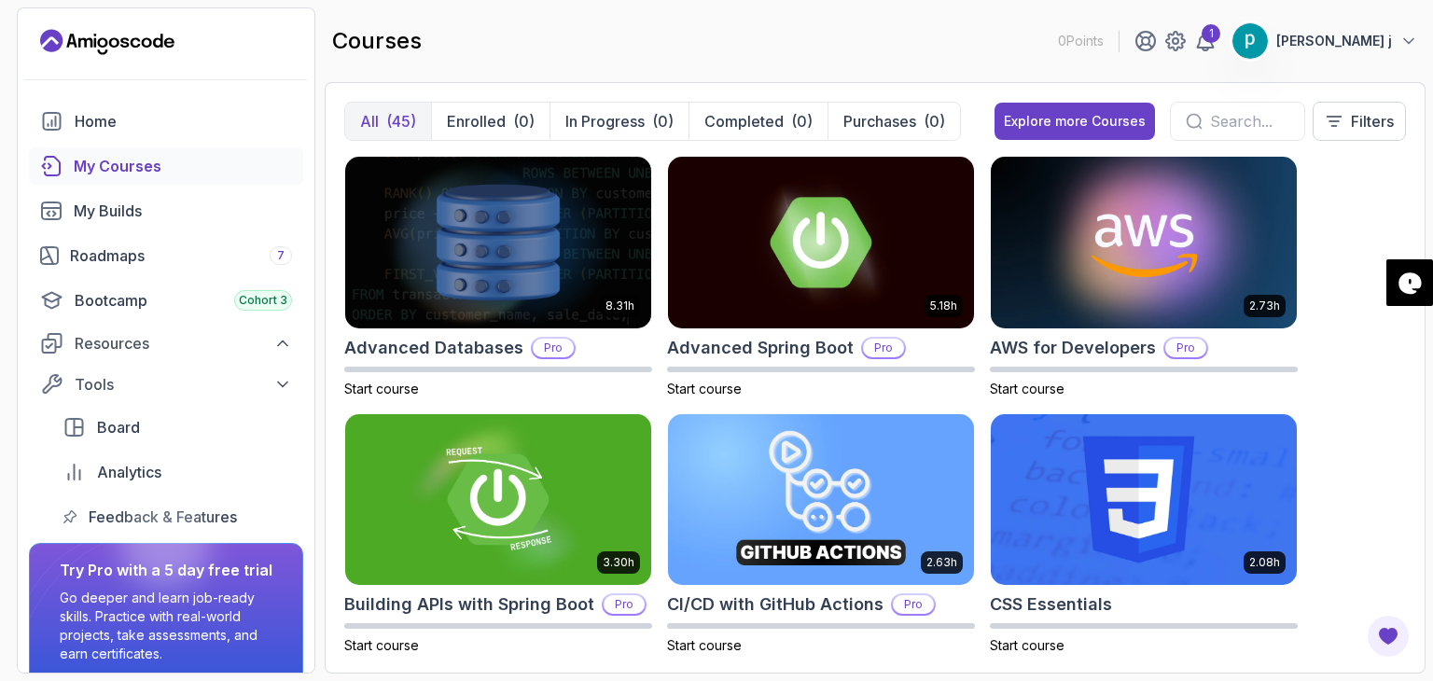
click at [1371, 383] on div "8.31h Advanced Databases Pro Start course 5.18h Advanced Spring Boot Pro Start …" at bounding box center [874, 405] width 1061 height 498
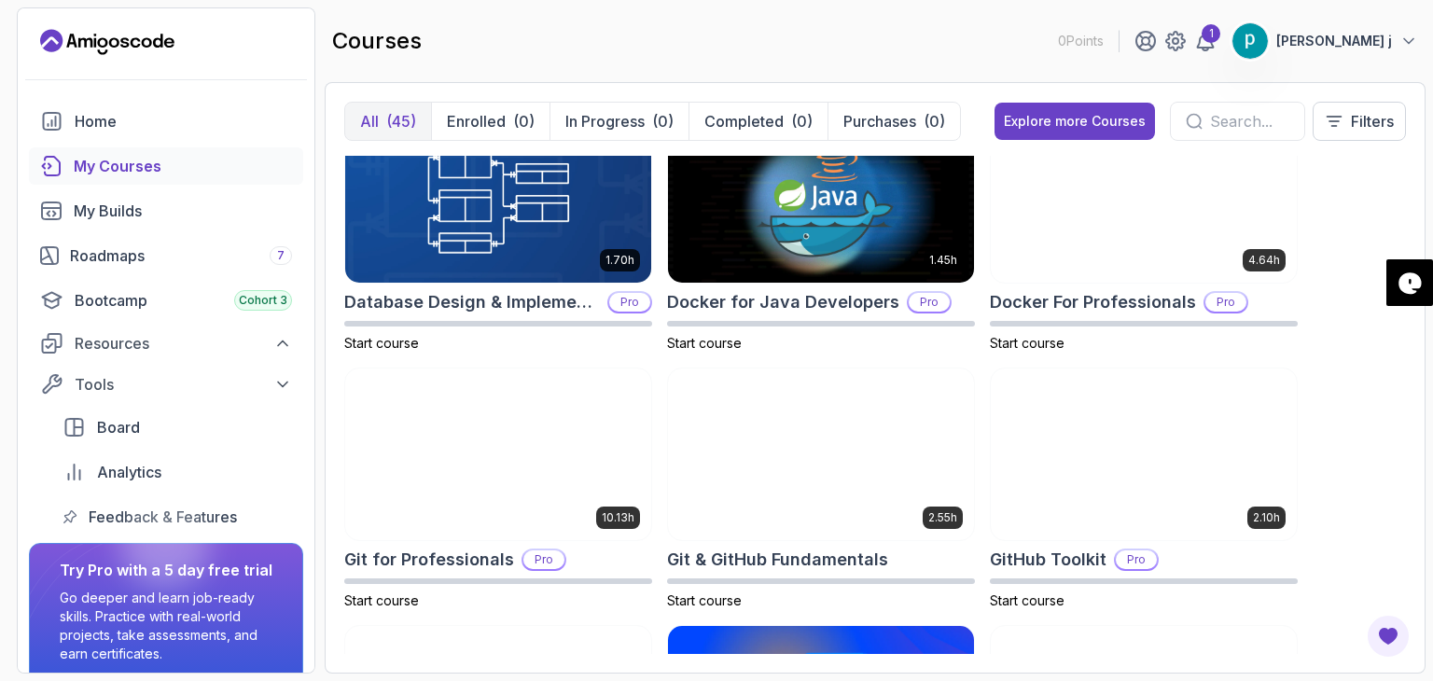
scroll to position [597, 0]
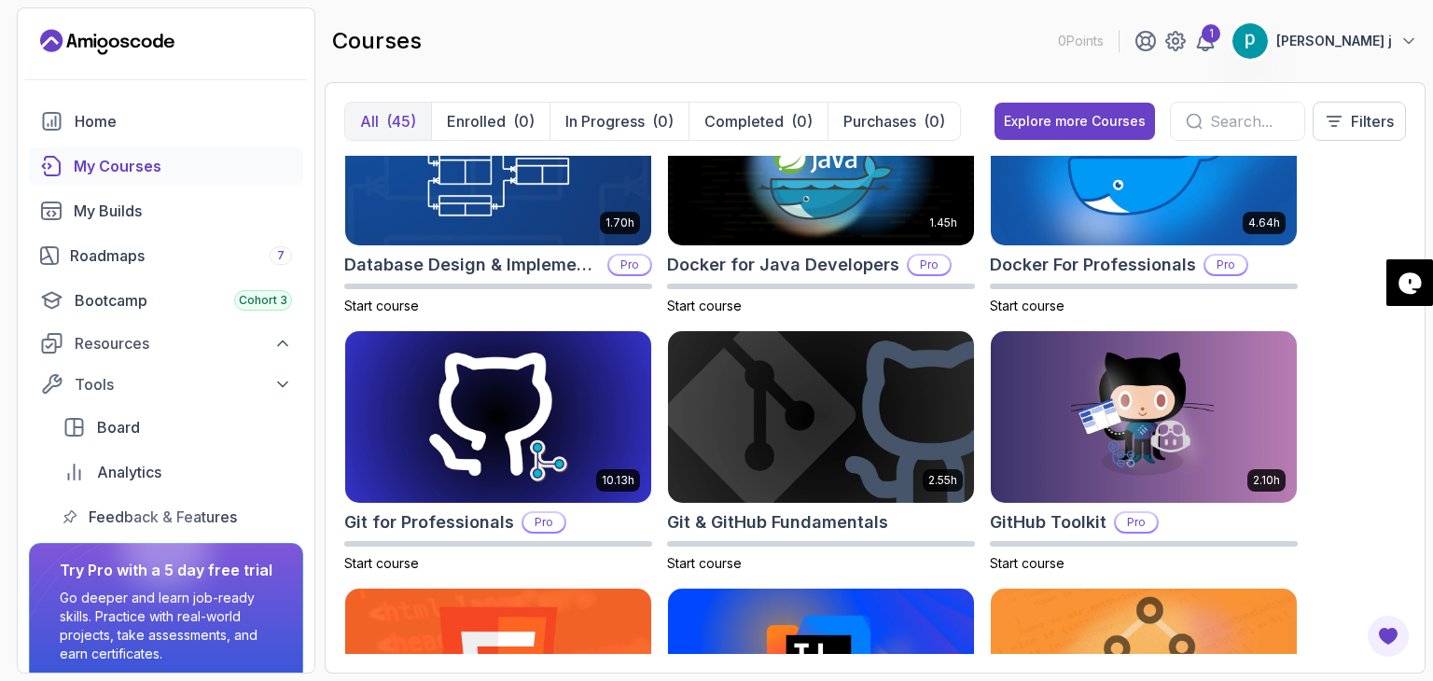
click at [1364, 452] on div "8.31h Advanced Databases Pro Start course 5.18h Advanced Spring Boot Pro Start …" at bounding box center [874, 405] width 1061 height 498
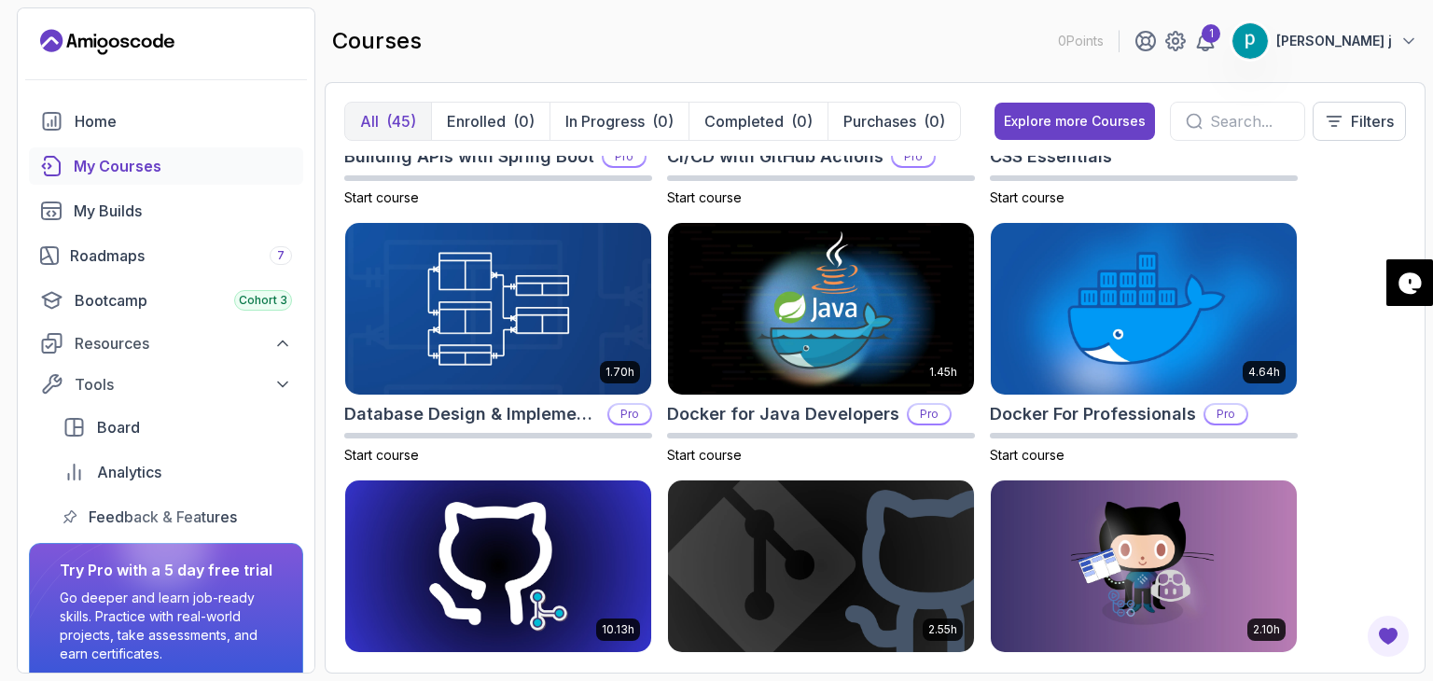
scroll to position [485, 0]
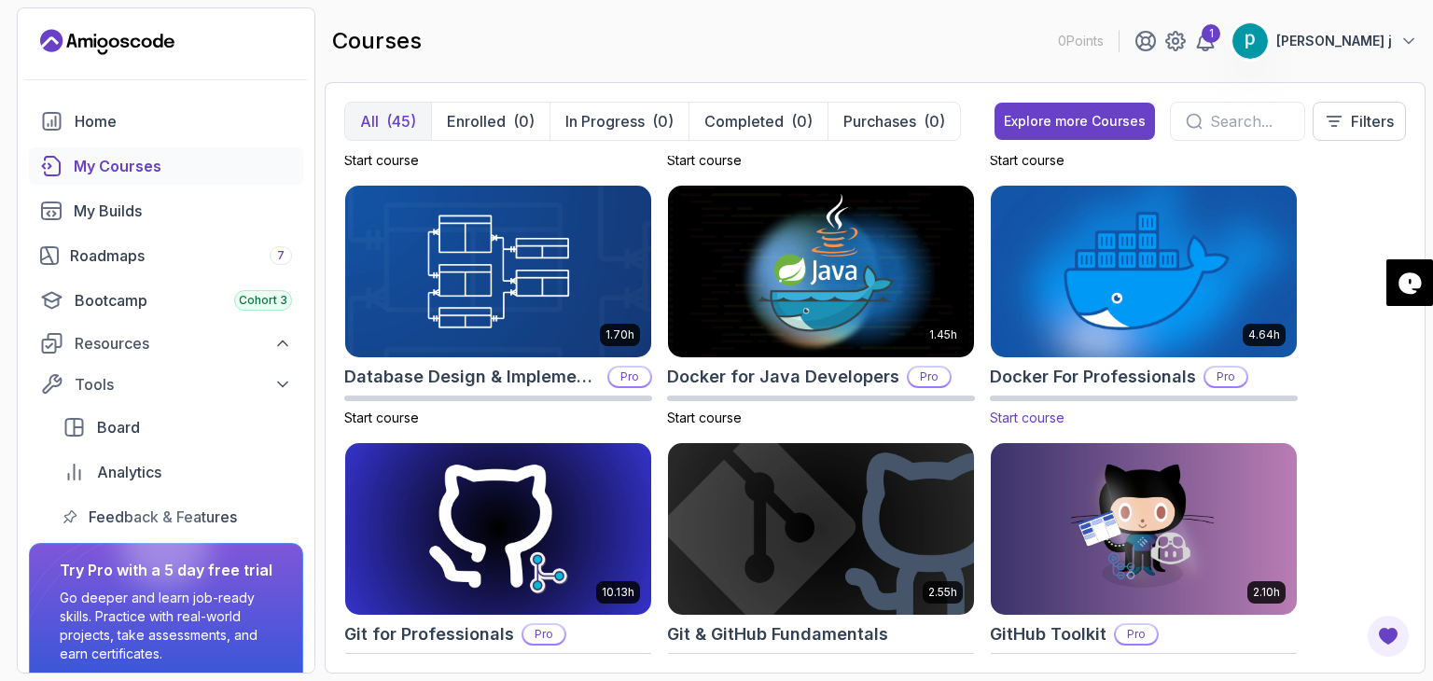
click at [1100, 245] on img at bounding box center [1143, 272] width 321 height 180
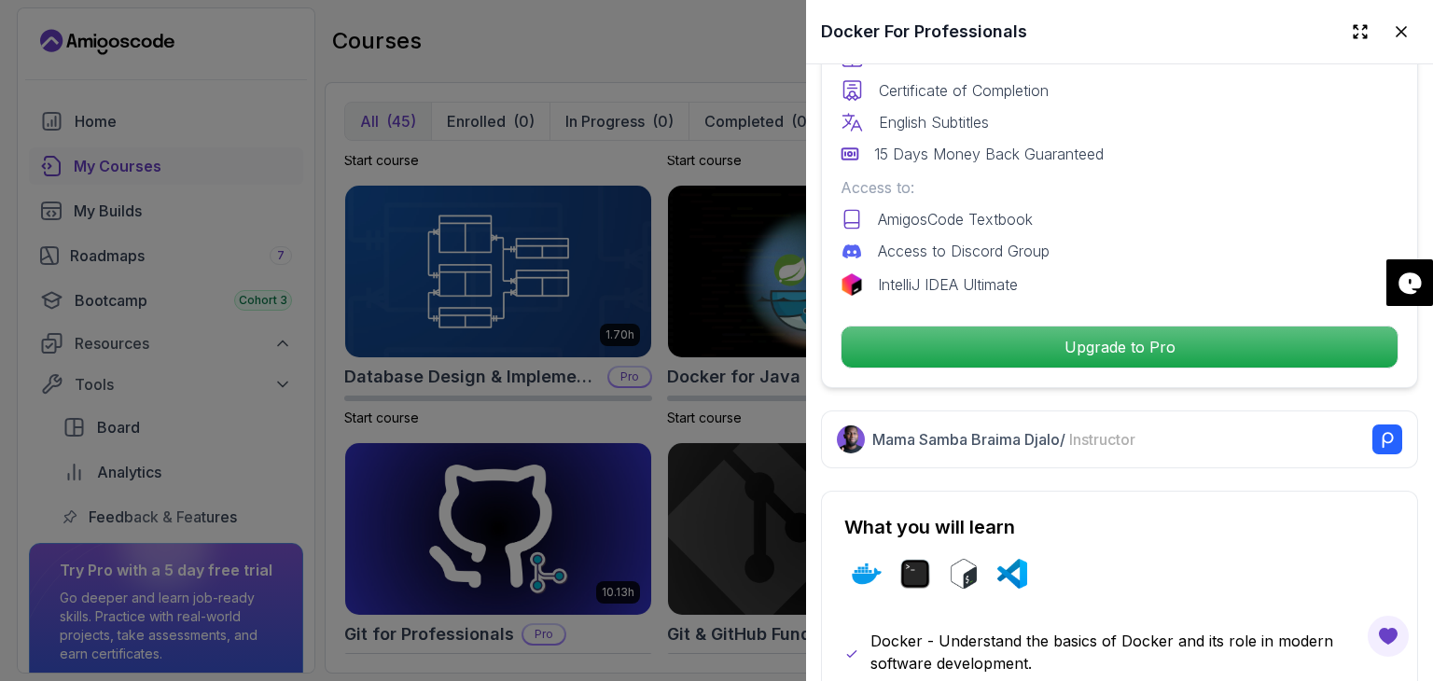
scroll to position [0, 0]
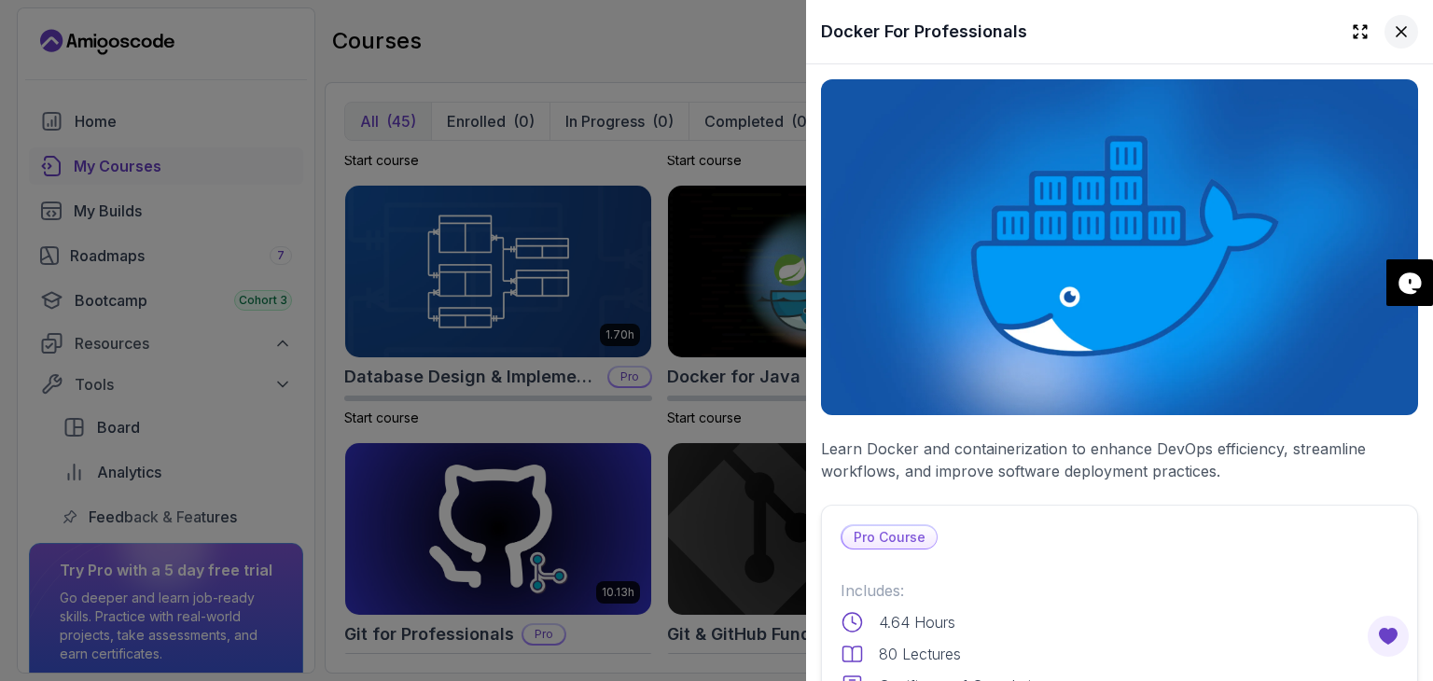
click at [1396, 32] on icon at bounding box center [1400, 31] width 9 height 9
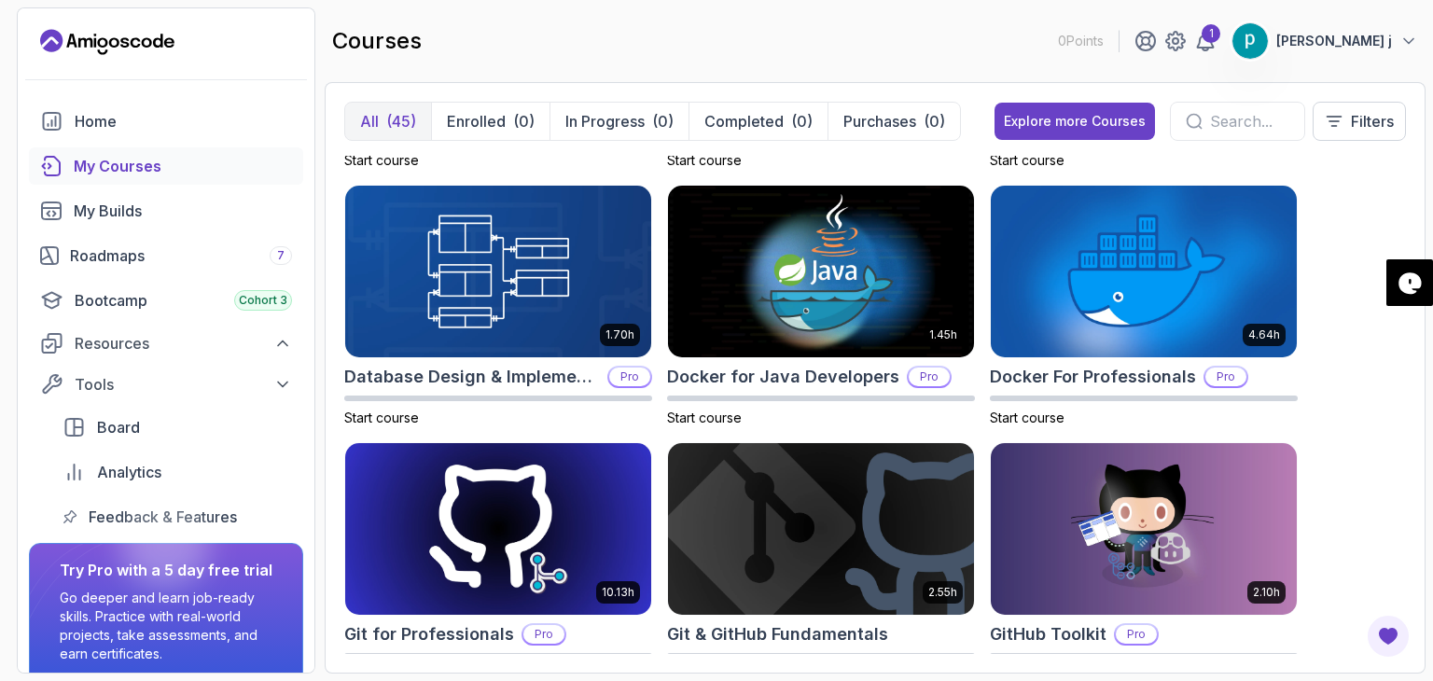
click at [1367, 219] on div "8.31h Advanced Databases Pro Start course 5.18h Advanced Spring Boot Pro Start …" at bounding box center [874, 405] width 1061 height 498
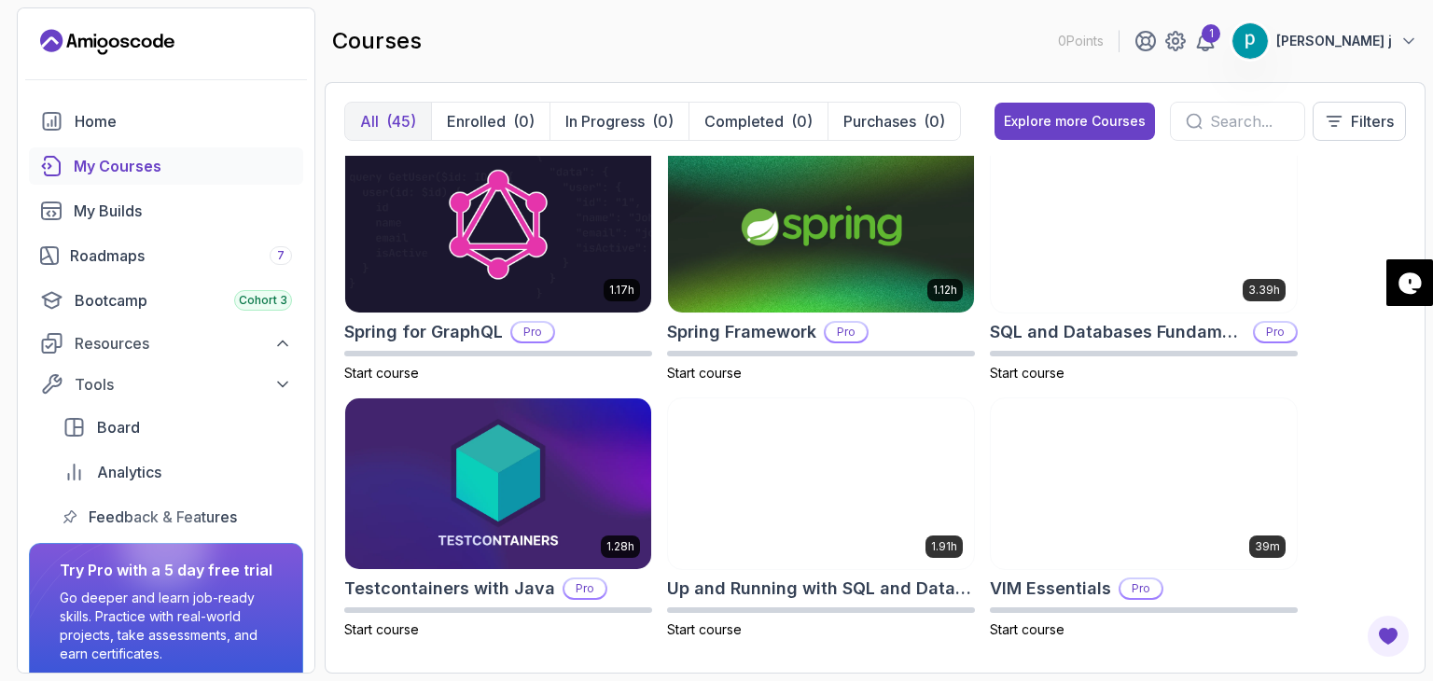
scroll to position [3365, 0]
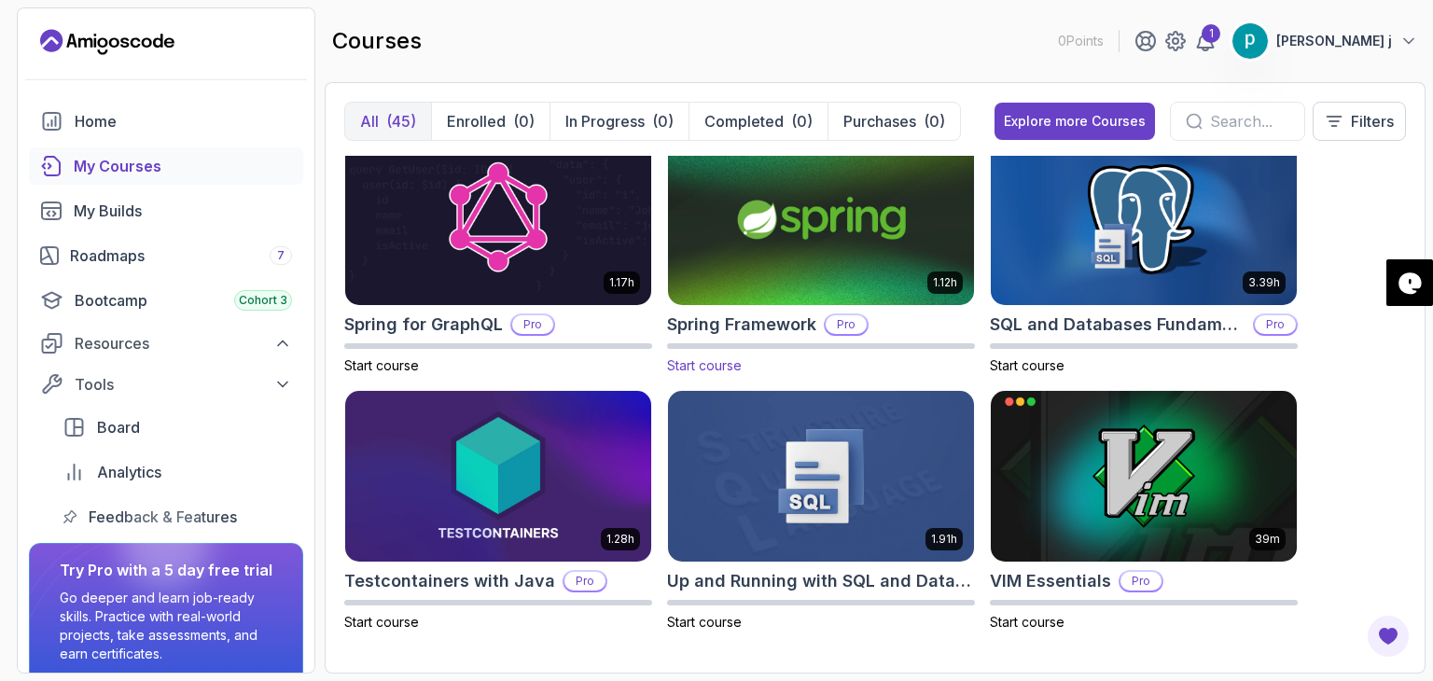
click at [798, 243] on img at bounding box center [820, 220] width 321 height 180
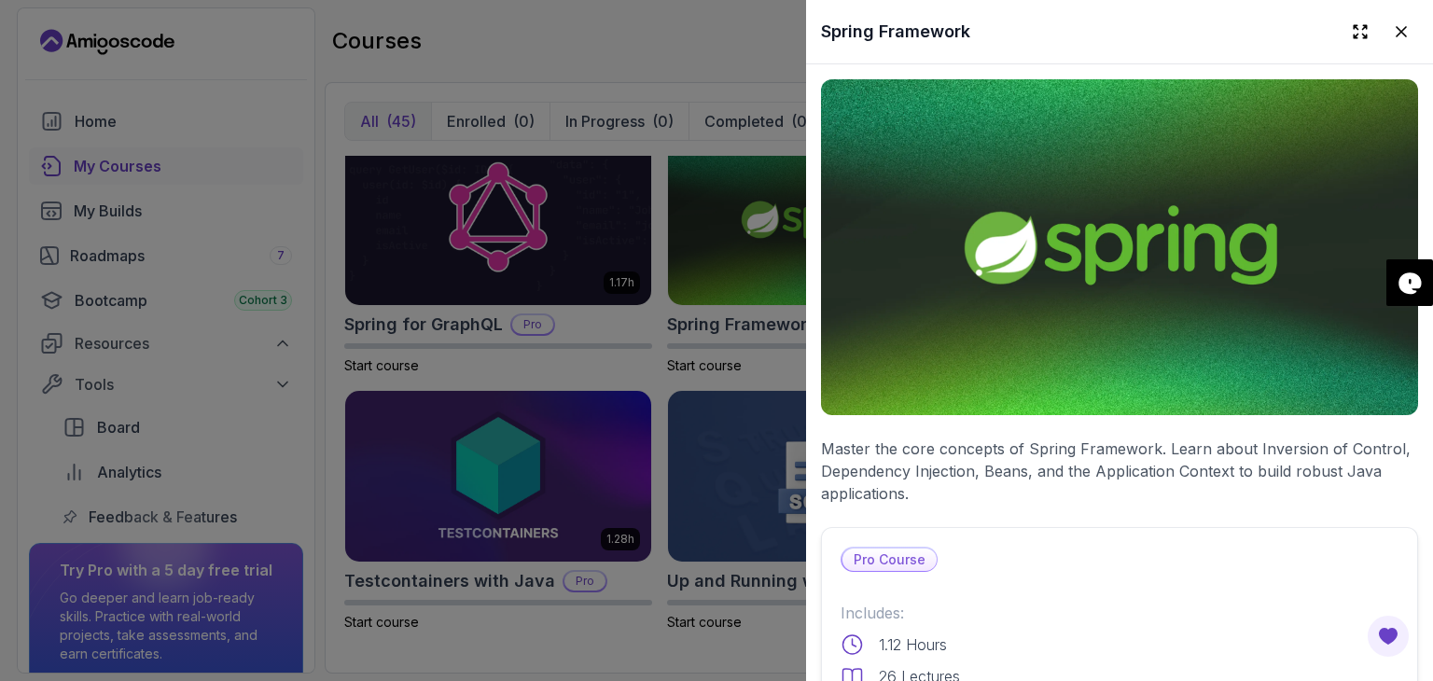
click at [913, 639] on p "1.12 Hours" at bounding box center [913, 644] width 68 height 22
click at [1228, 602] on p "Includes:" at bounding box center [1119, 613] width 558 height 22
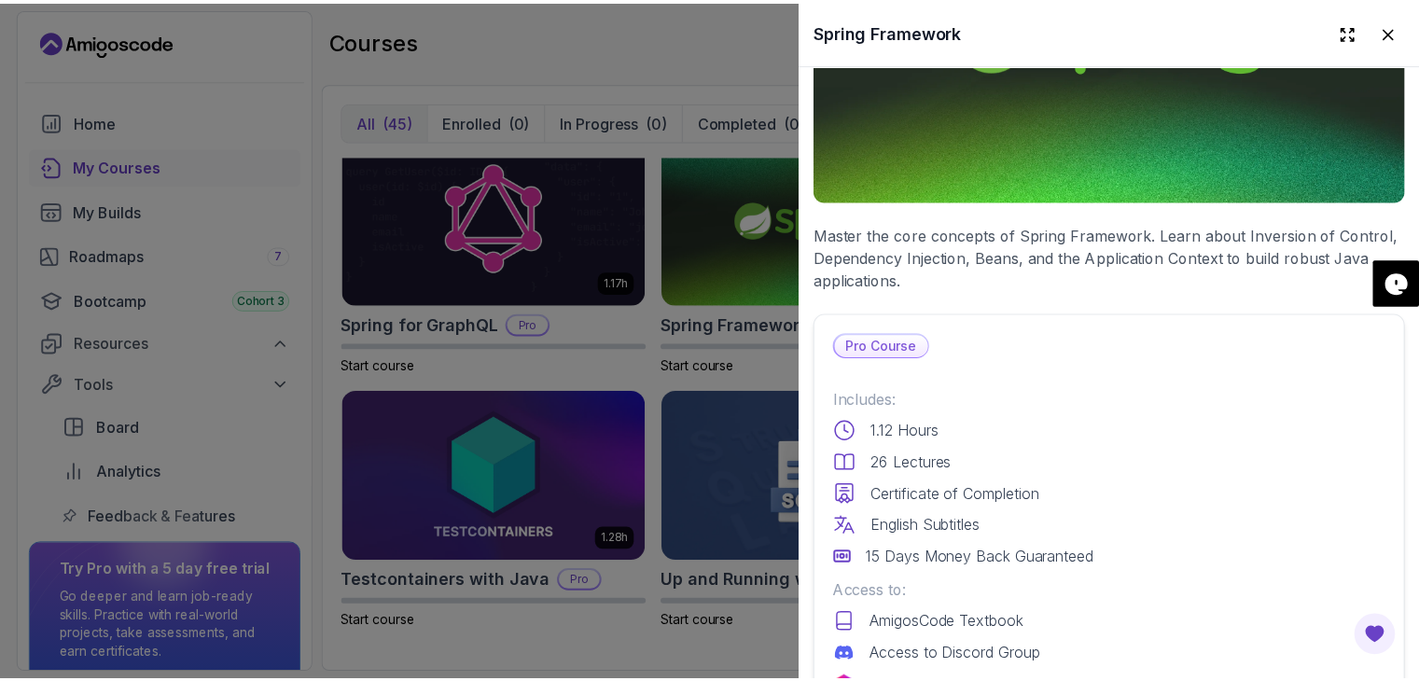
scroll to position [224, 0]
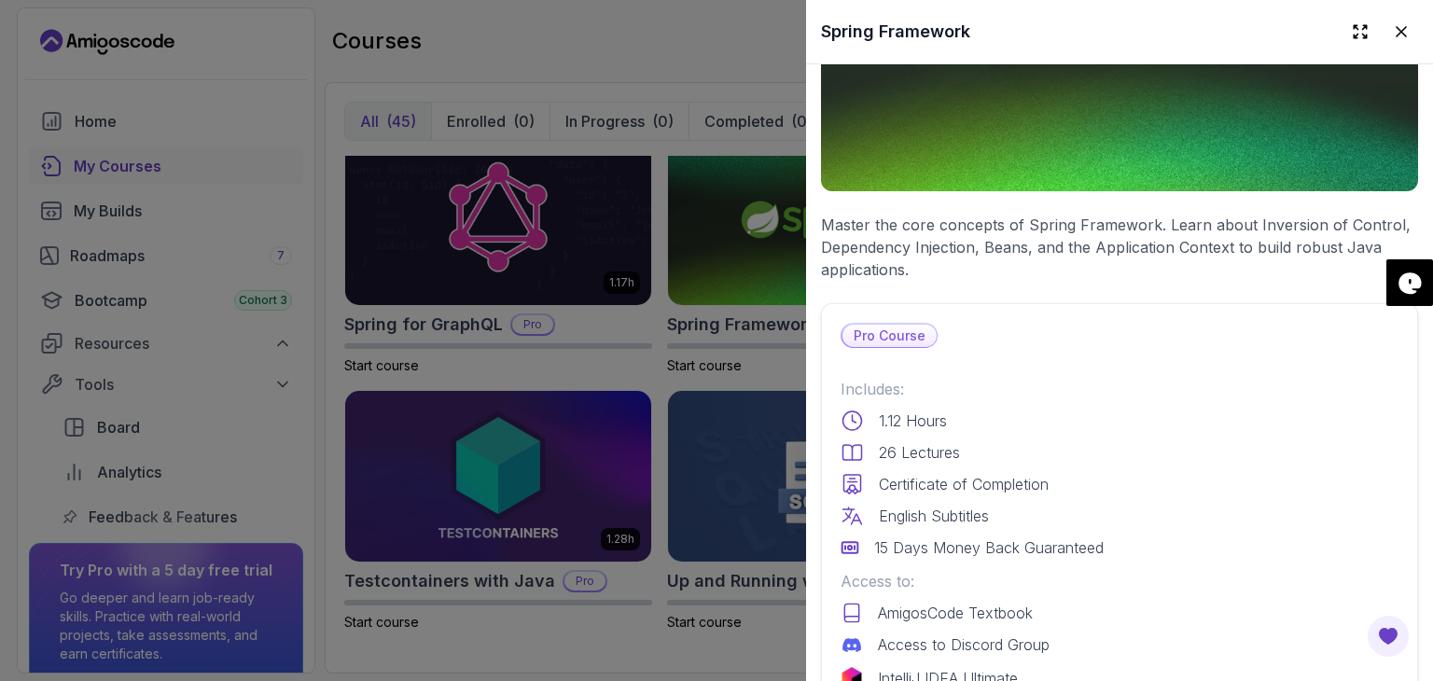
click at [102, 208] on div at bounding box center [716, 340] width 1433 height 681
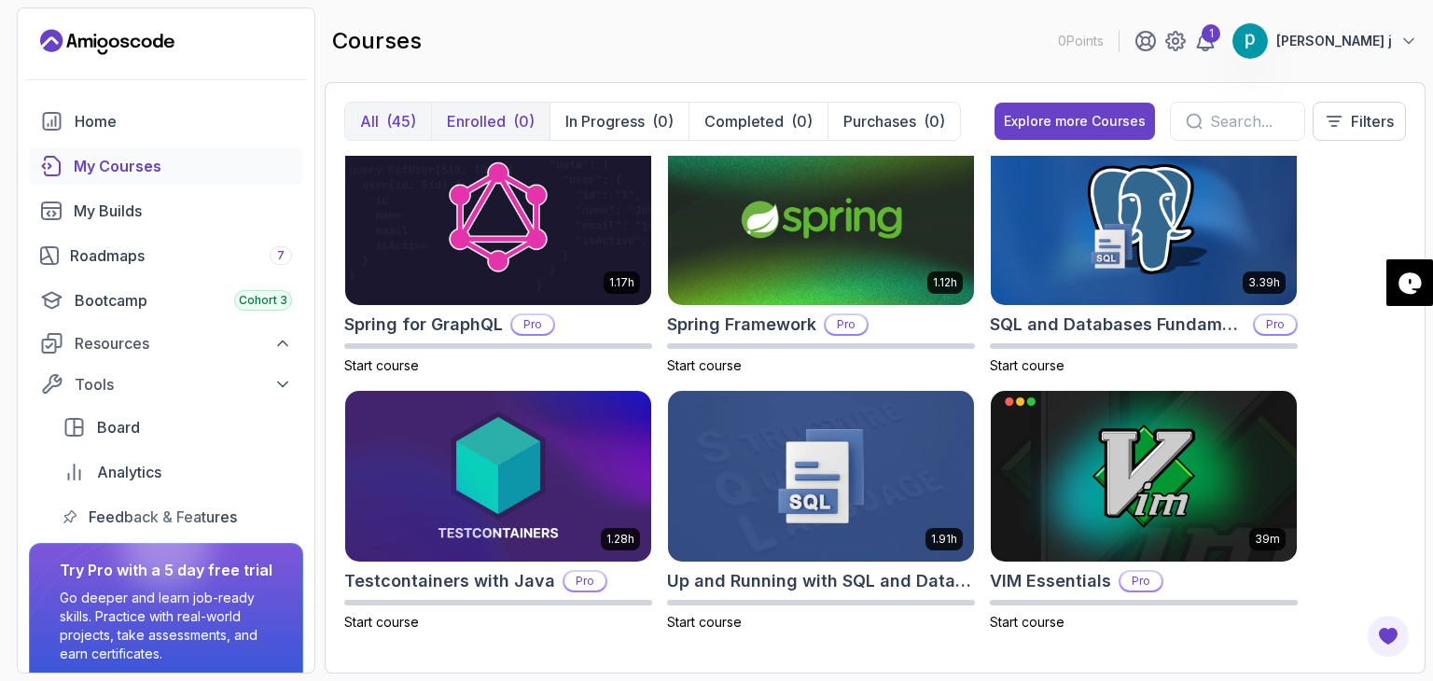
click at [468, 111] on p "Enrolled" at bounding box center [476, 121] width 59 height 22
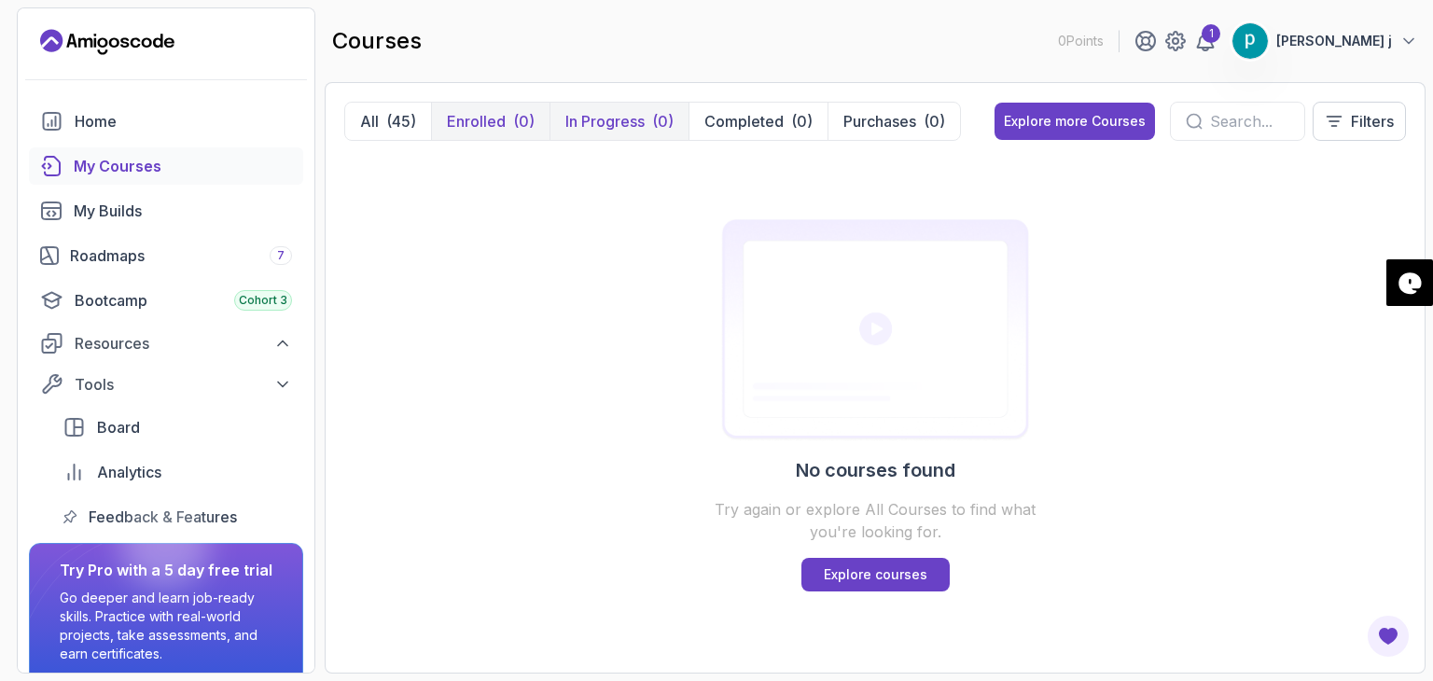
click at [594, 116] on p "In Progress" at bounding box center [604, 121] width 79 height 22
click at [1075, 115] on div "Explore more Courses" at bounding box center [1075, 121] width 142 height 19
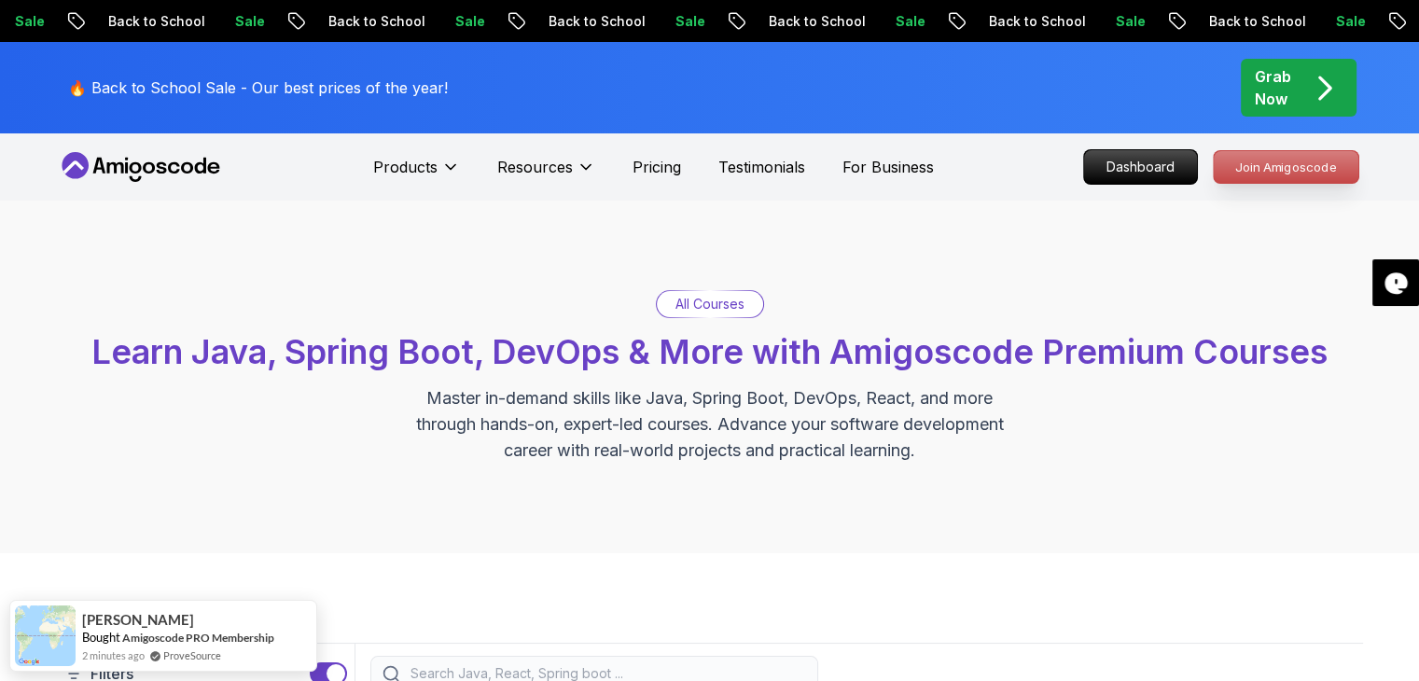
click at [1274, 165] on p "Join Amigoscode" at bounding box center [1286, 167] width 145 height 32
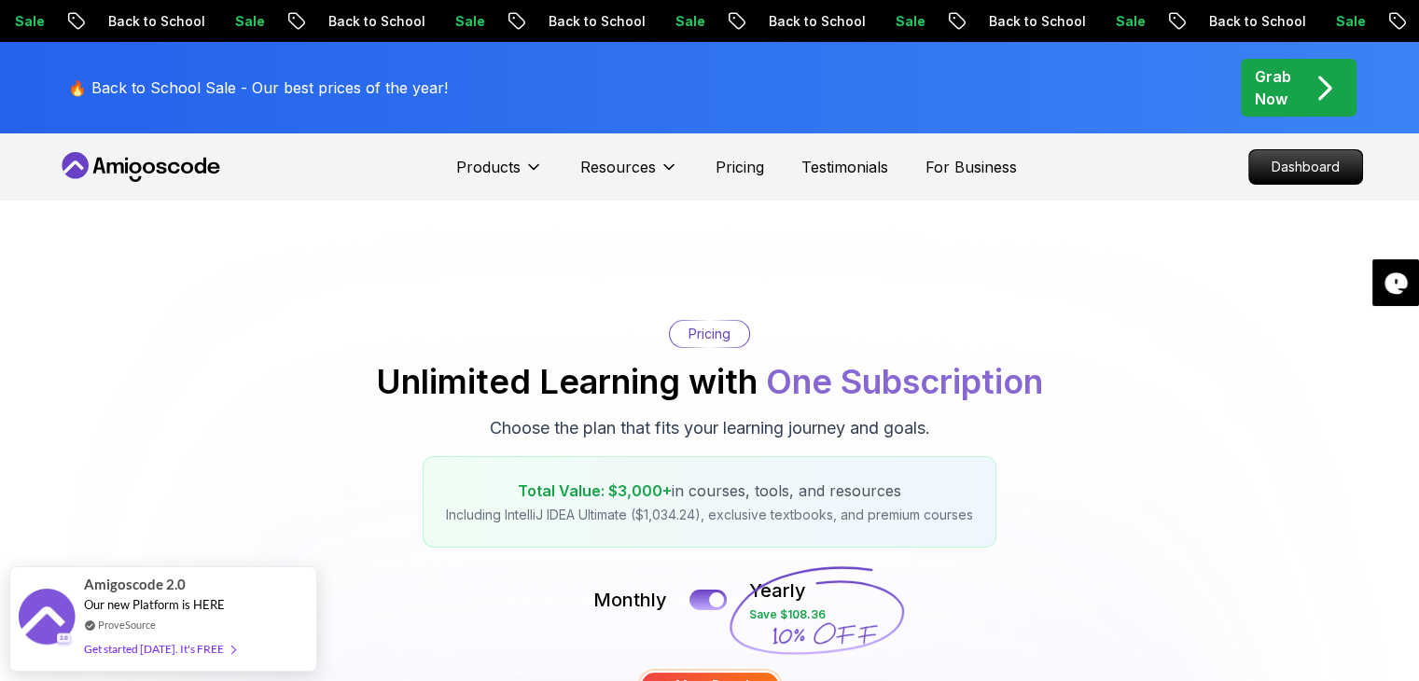
click at [164, 173] on icon at bounding box center [141, 167] width 168 height 30
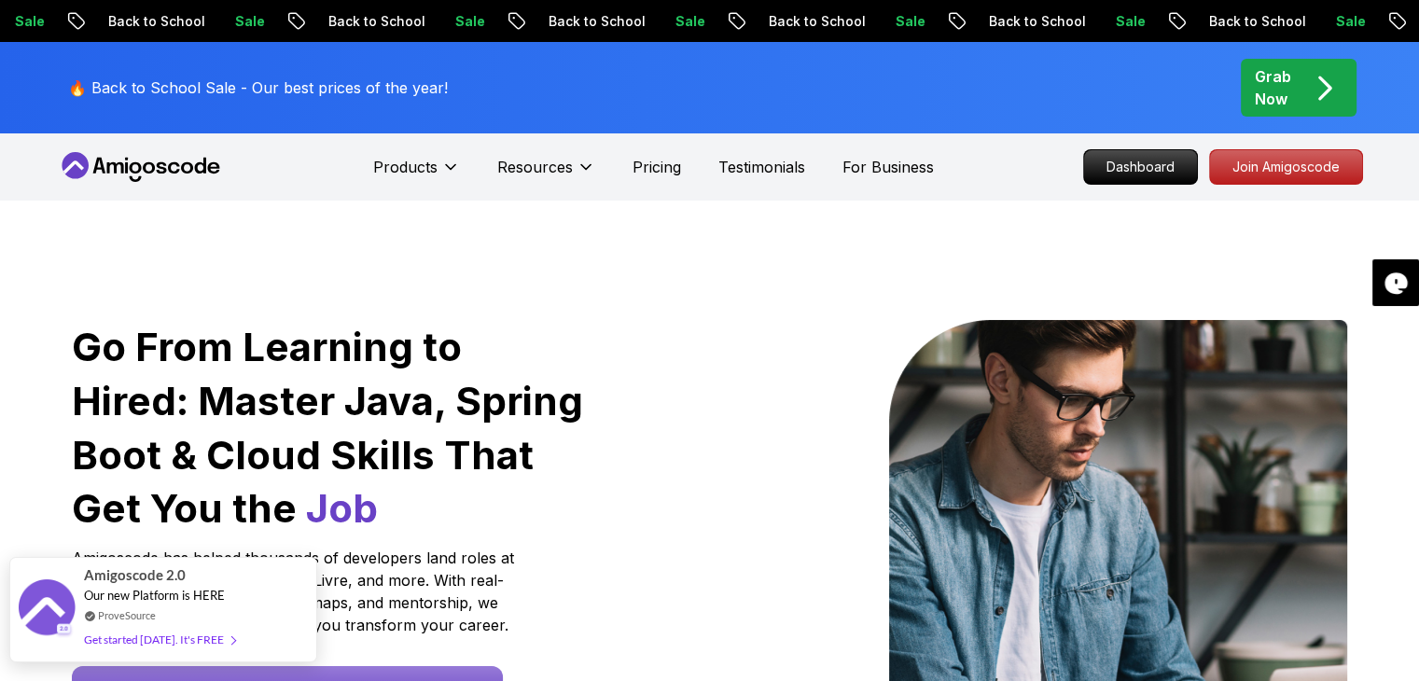
click at [182, 641] on div "Get started [DATE]. It's FREE" at bounding box center [159, 639] width 151 height 21
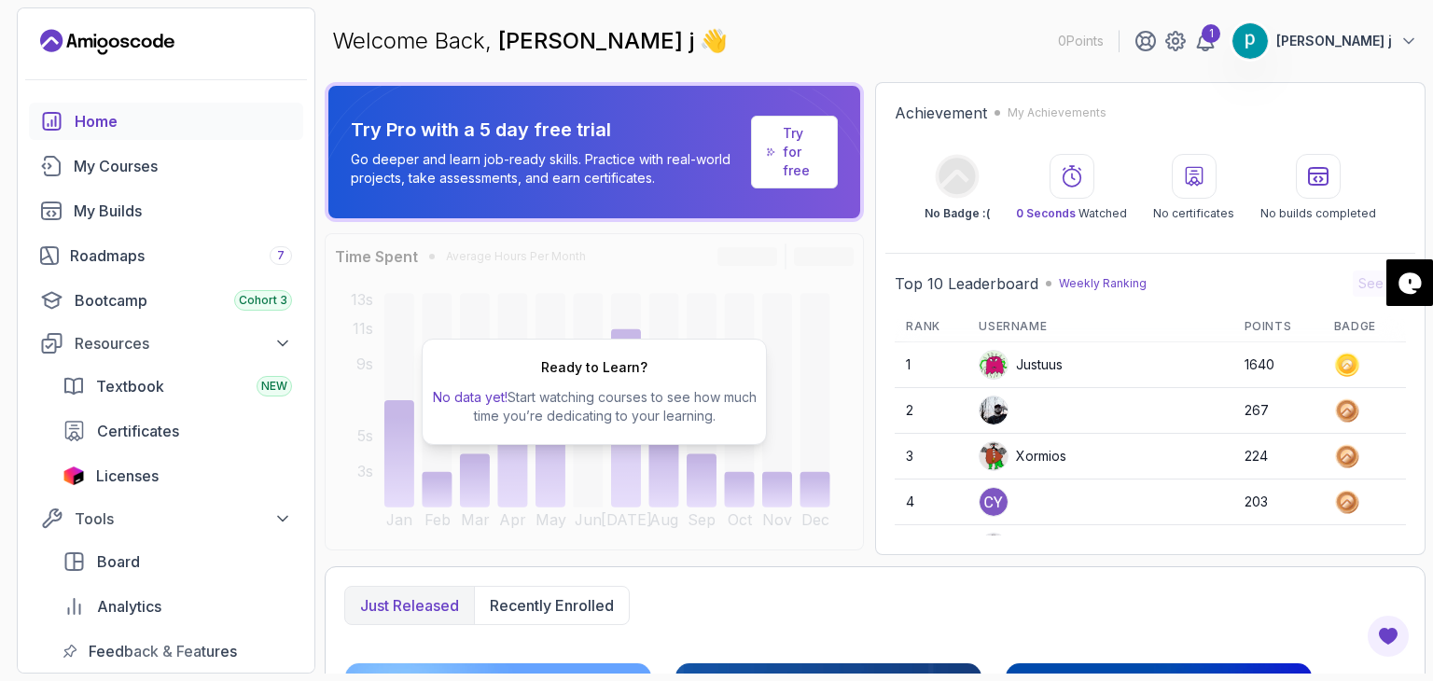
click at [1198, 613] on div "Just released Recently enrolled" at bounding box center [874, 605] width 1061 height 39
click at [1248, 613] on div "Just released Recently enrolled" at bounding box center [874, 605] width 1061 height 39
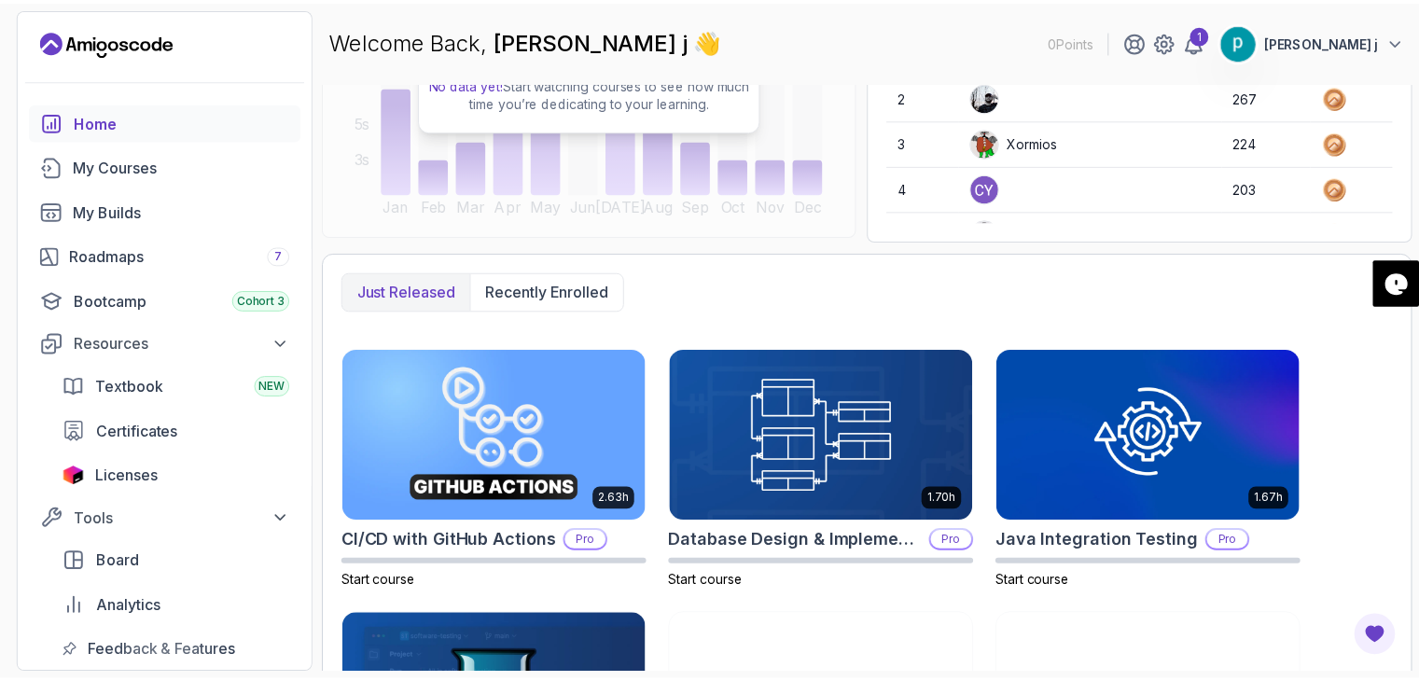
scroll to position [522, 0]
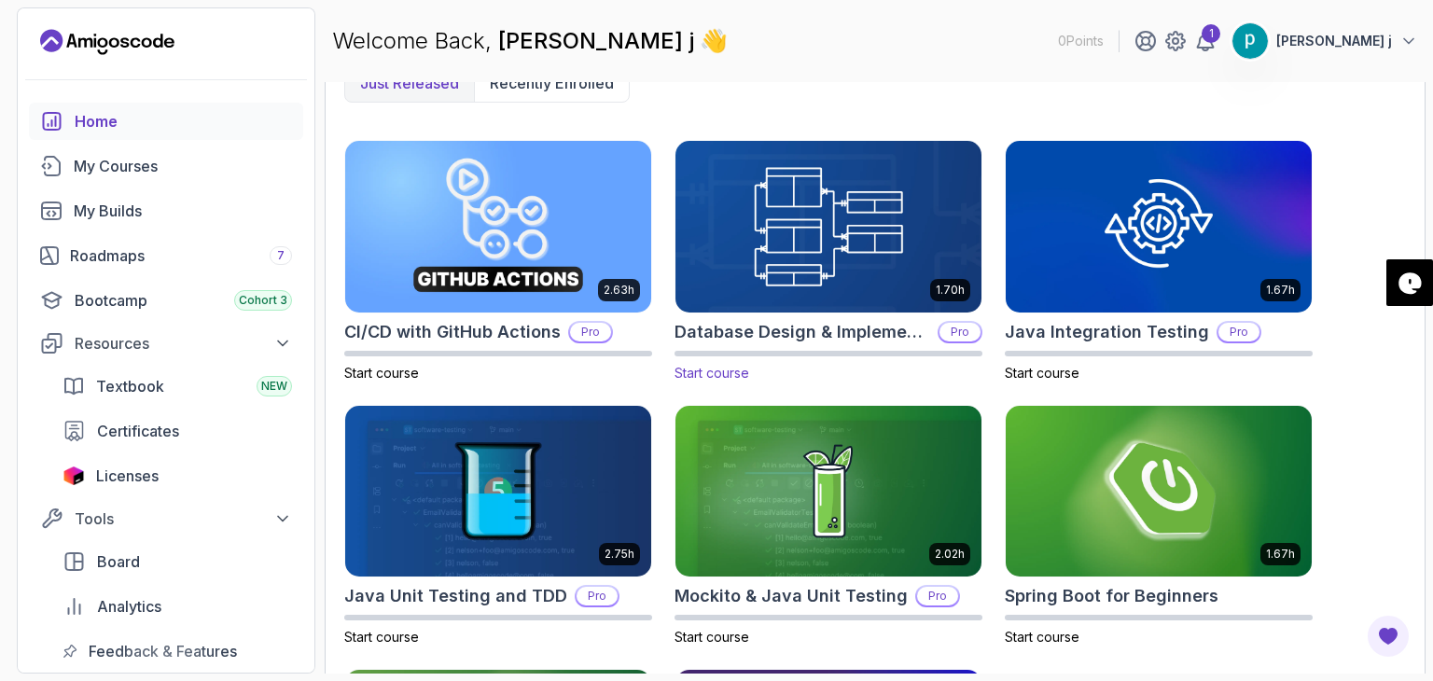
click at [810, 243] on img at bounding box center [828, 226] width 321 height 180
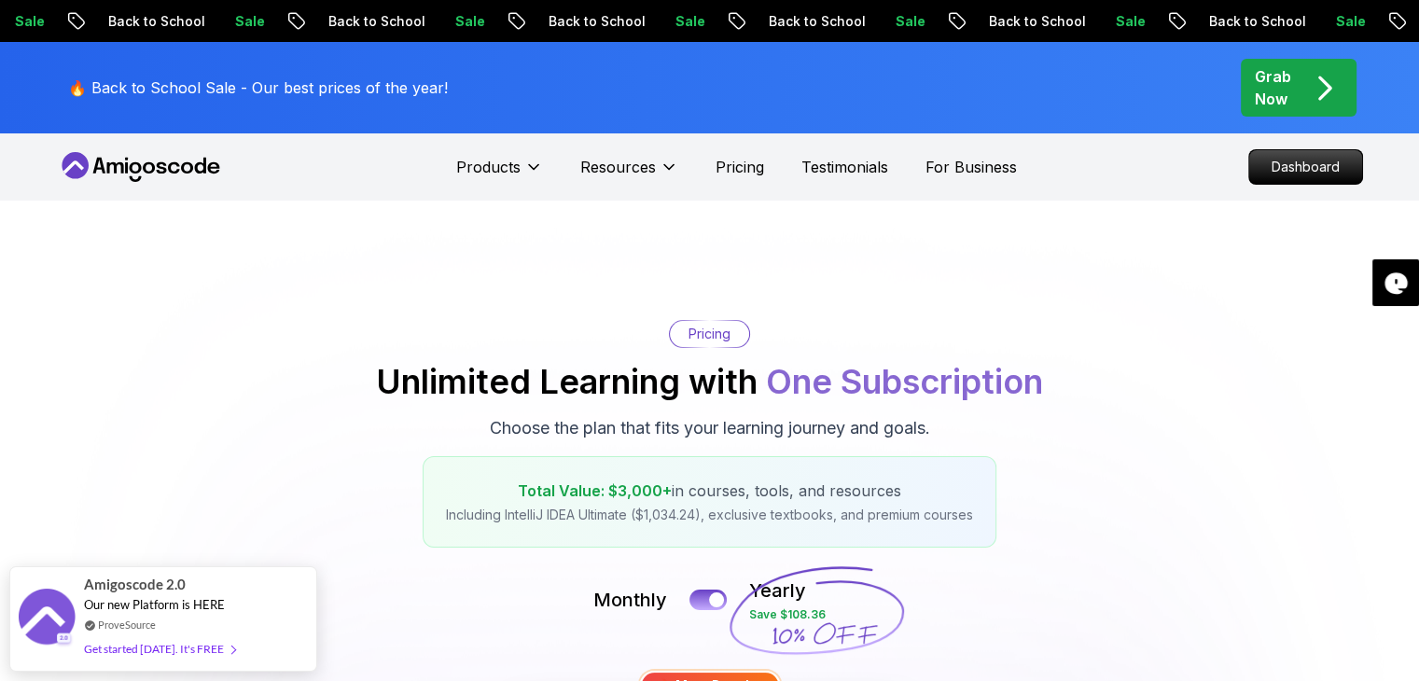
click at [1281, 88] on p "Grab Now" at bounding box center [1273, 87] width 36 height 45
click at [149, 595] on span "Our new Platform is HERE" at bounding box center [154, 595] width 141 height 15
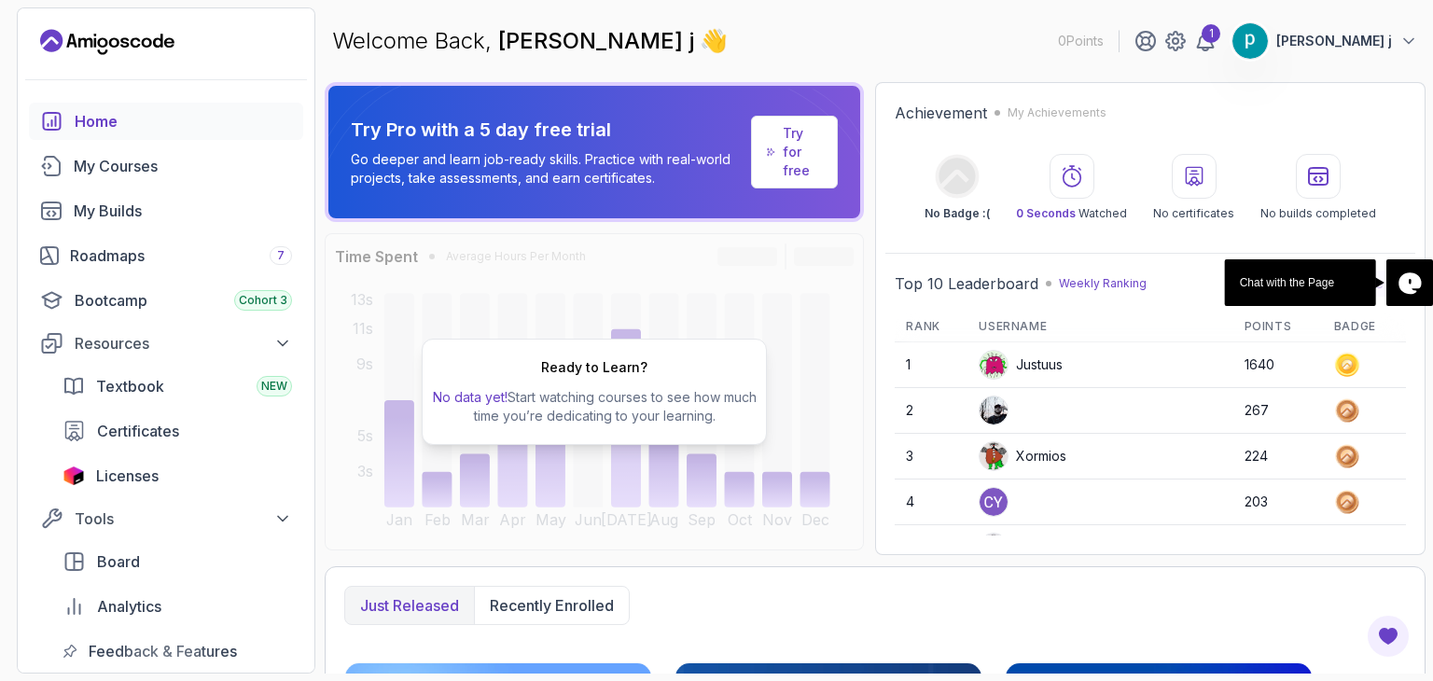
click at [575, 404] on p "No data yet! Start watching courses to see how much time you’re dedicating to y…" at bounding box center [594, 406] width 328 height 37
click at [125, 210] on div "My Builds" at bounding box center [183, 211] width 218 height 22
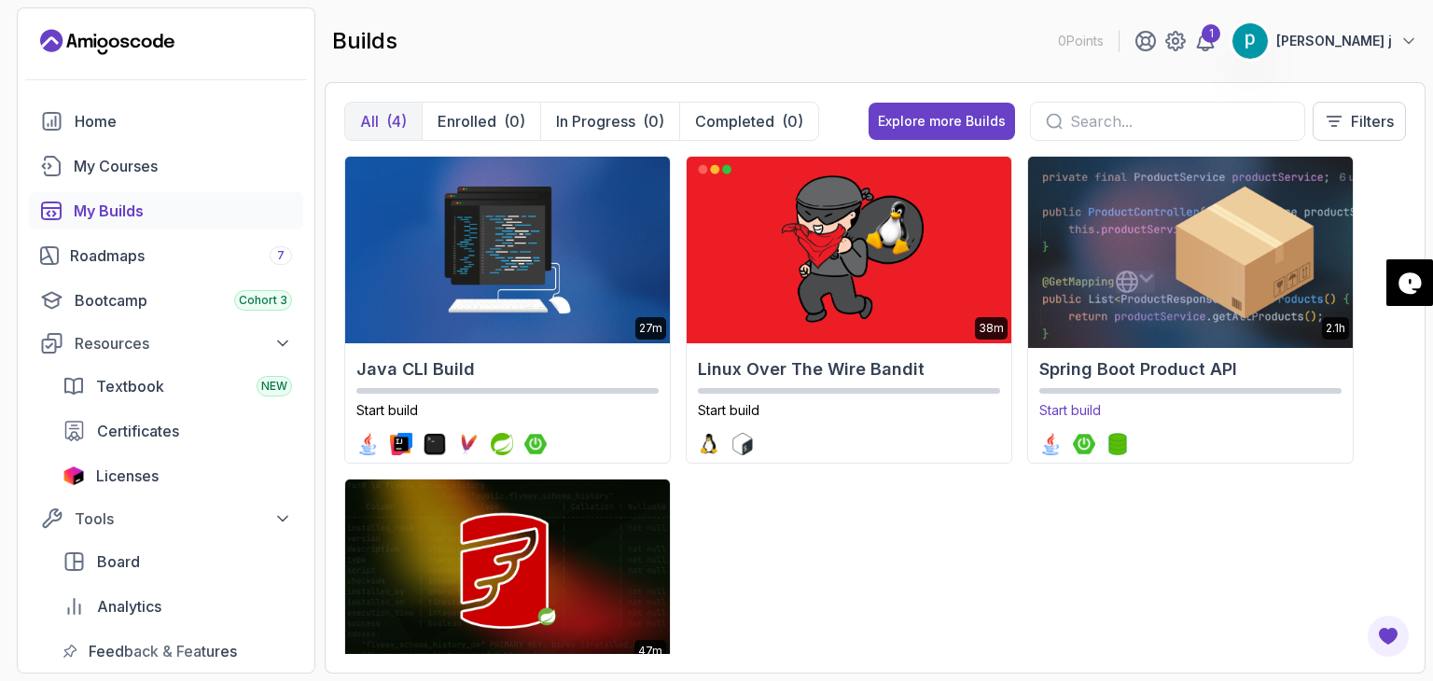
click at [1103, 280] on img at bounding box center [1190, 250] width 340 height 196
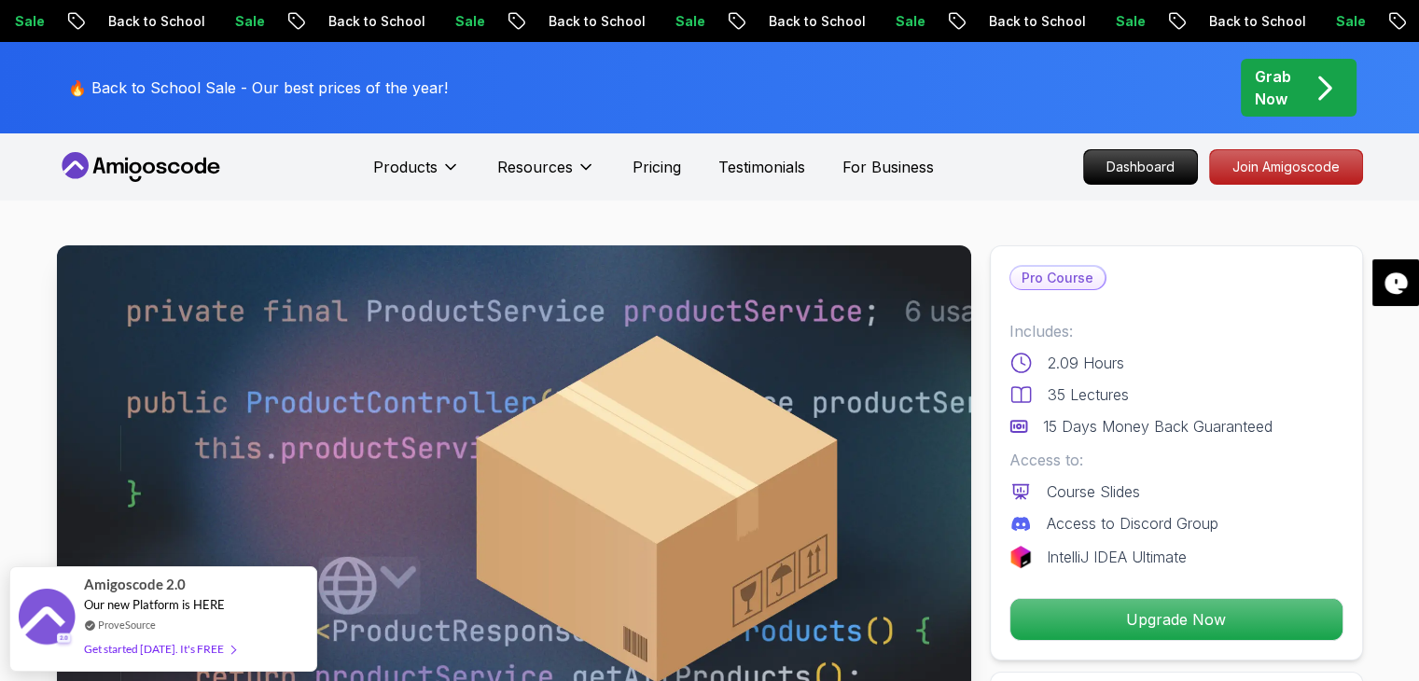
click at [767, 451] on img at bounding box center [514, 502] width 914 height 514
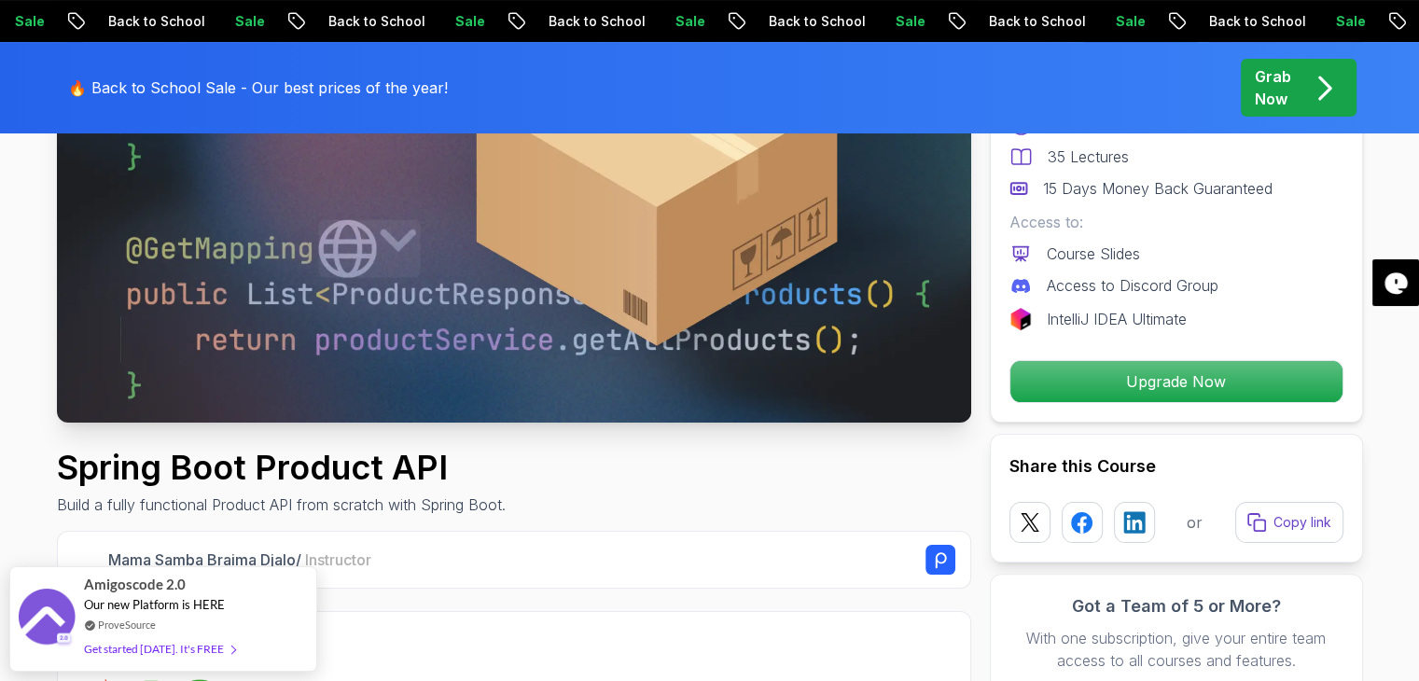
scroll to position [336, 0]
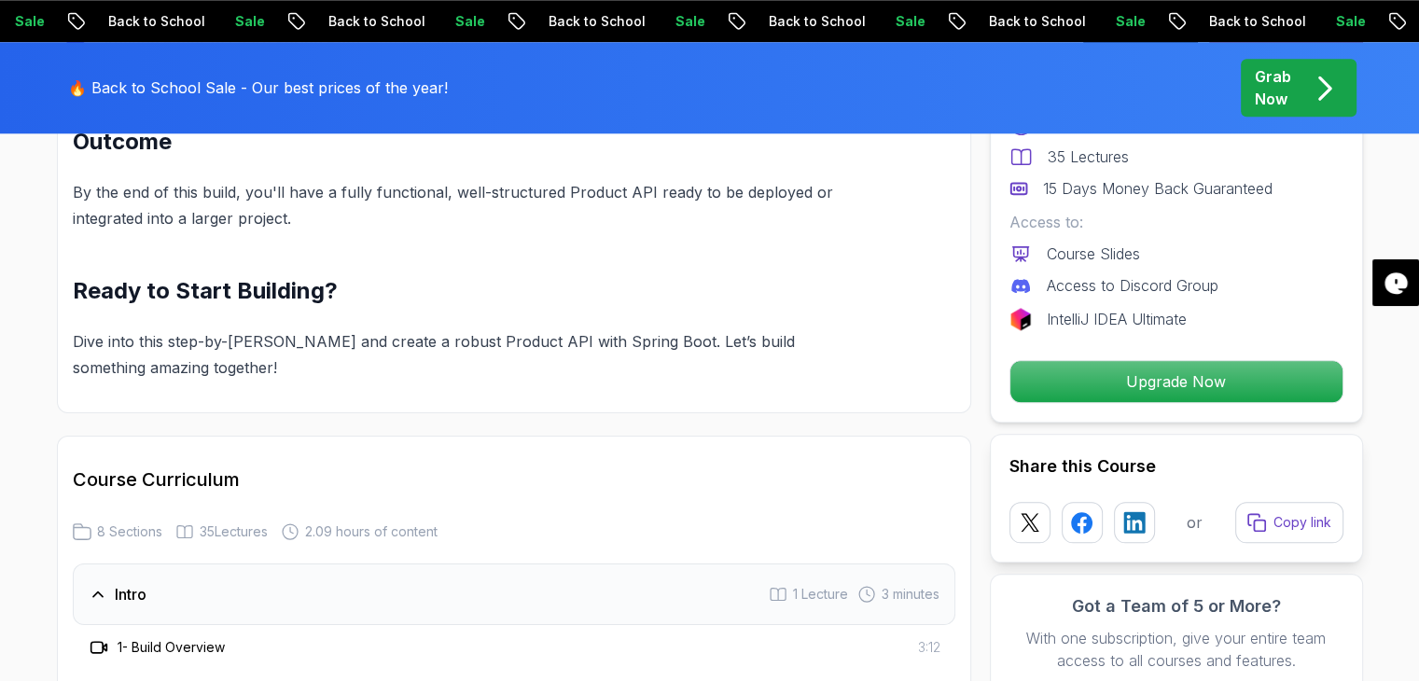
scroll to position [2089, 0]
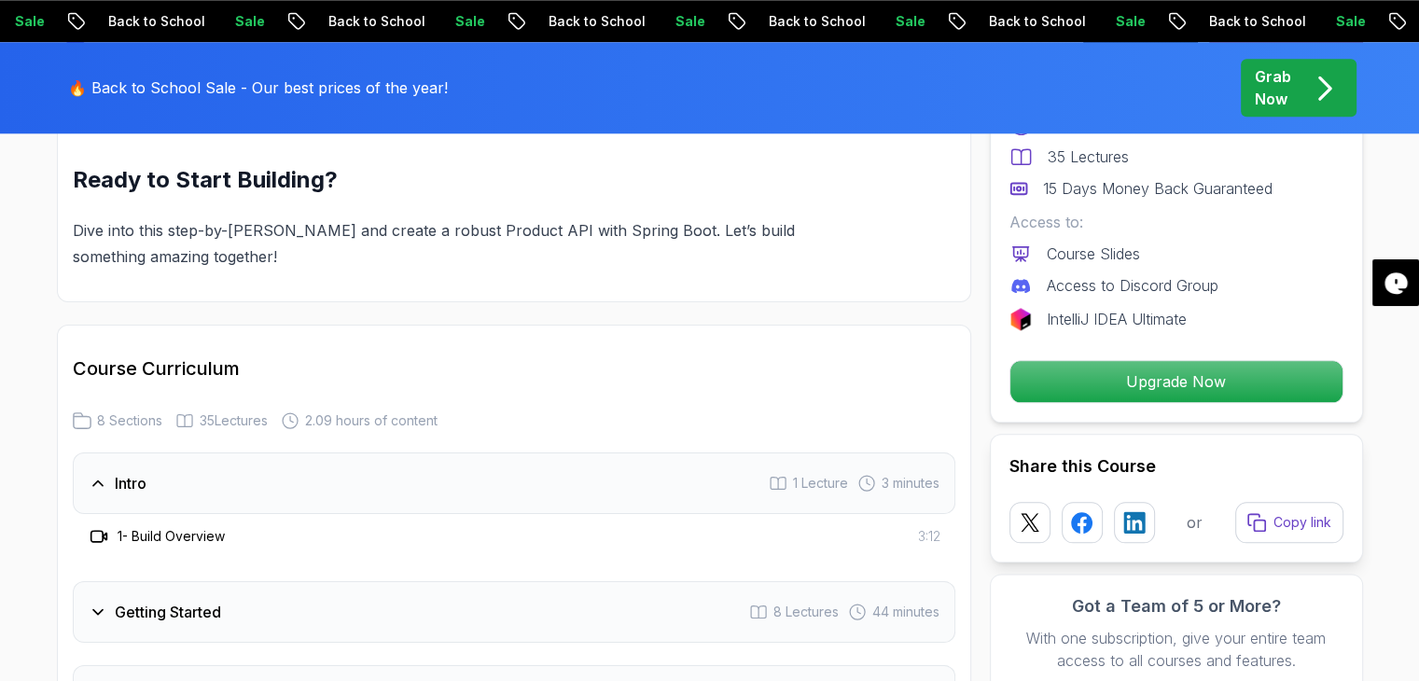
click at [1107, 187] on p "15 Days Money Back Guaranteed" at bounding box center [1157, 188] width 229 height 22
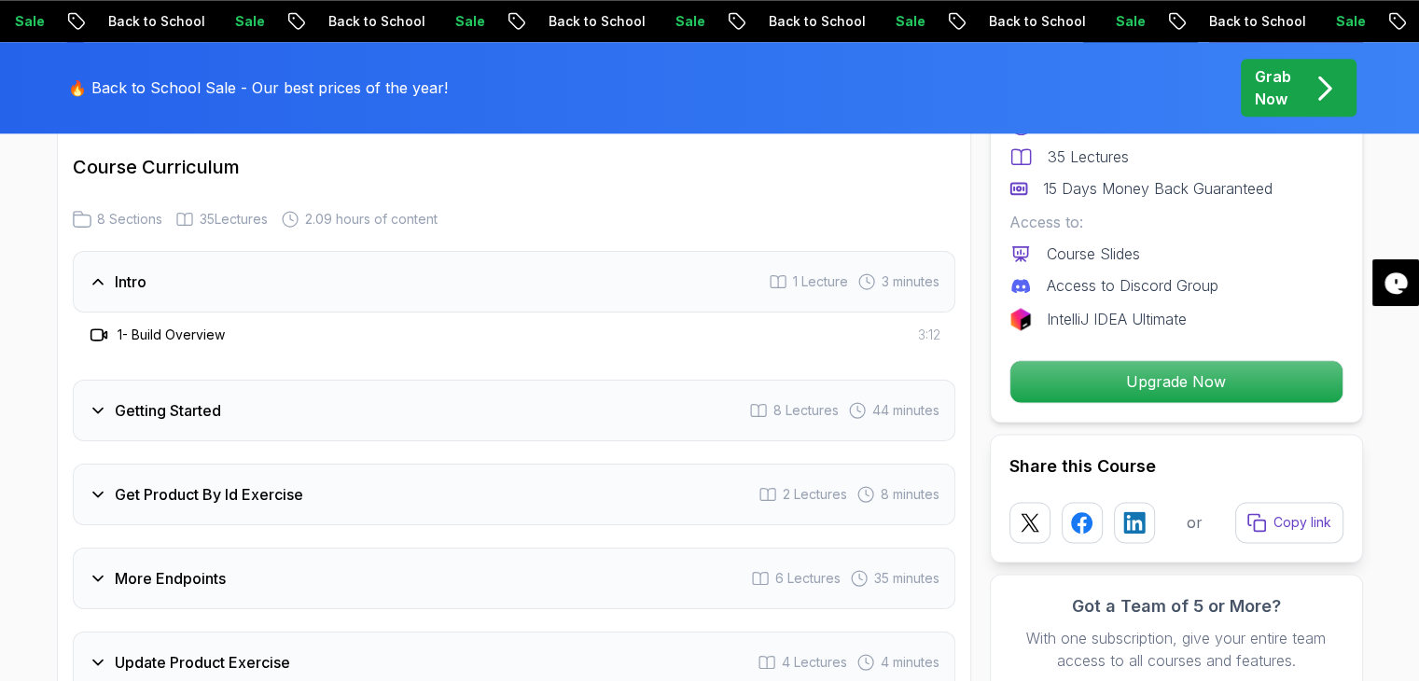
scroll to position [2351, 0]
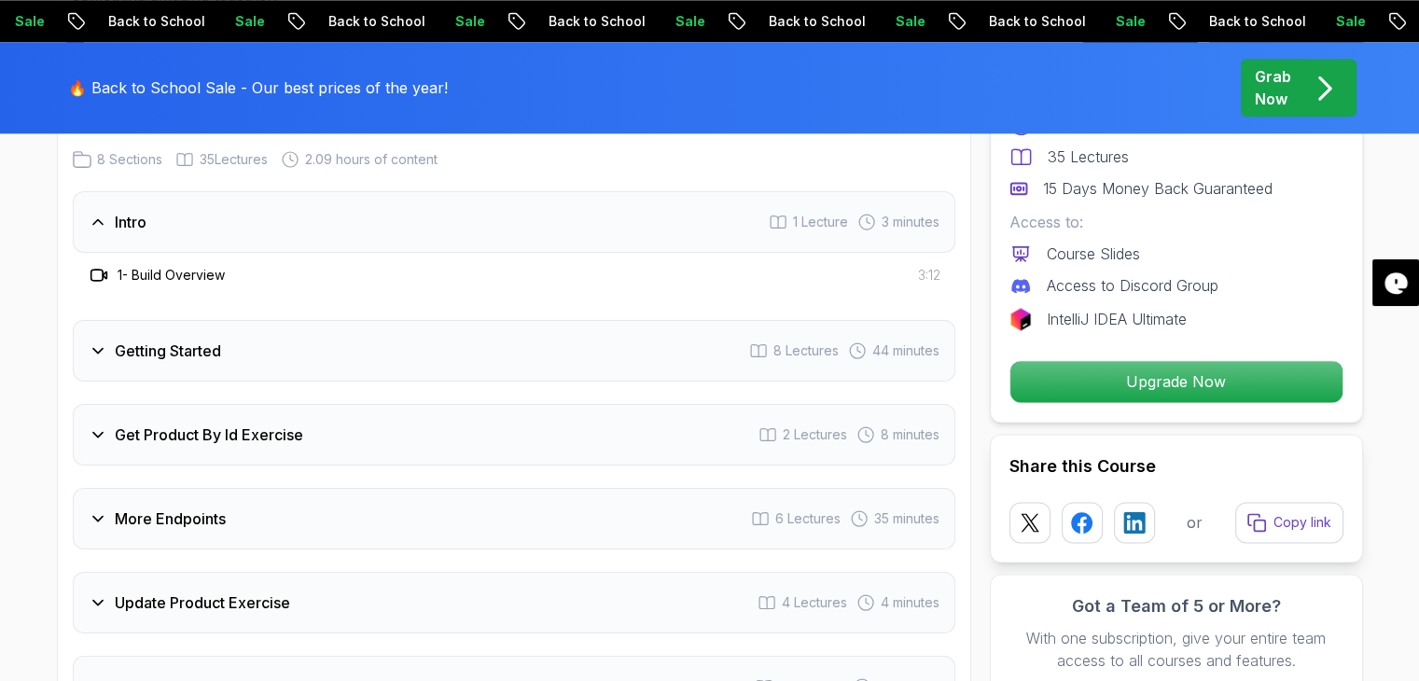
click at [164, 340] on h3 "Getting Started" at bounding box center [168, 351] width 106 height 22
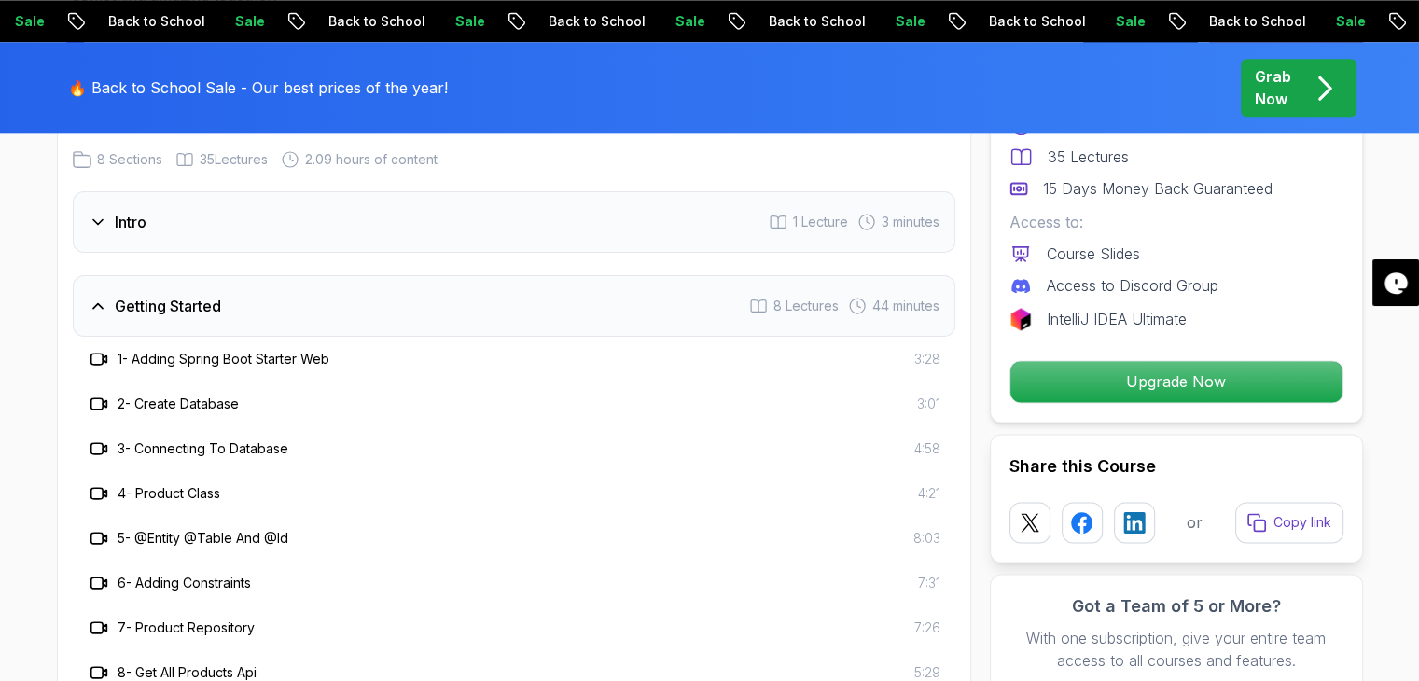
click at [100, 350] on icon at bounding box center [99, 359] width 19 height 19
click at [103, 395] on icon at bounding box center [99, 404] width 19 height 19
click at [220, 439] on h3 "3 - Connecting To Database" at bounding box center [203, 448] width 171 height 19
click at [683, 482] on div "4 - Product Class 4:21" at bounding box center [514, 493] width 853 height 22
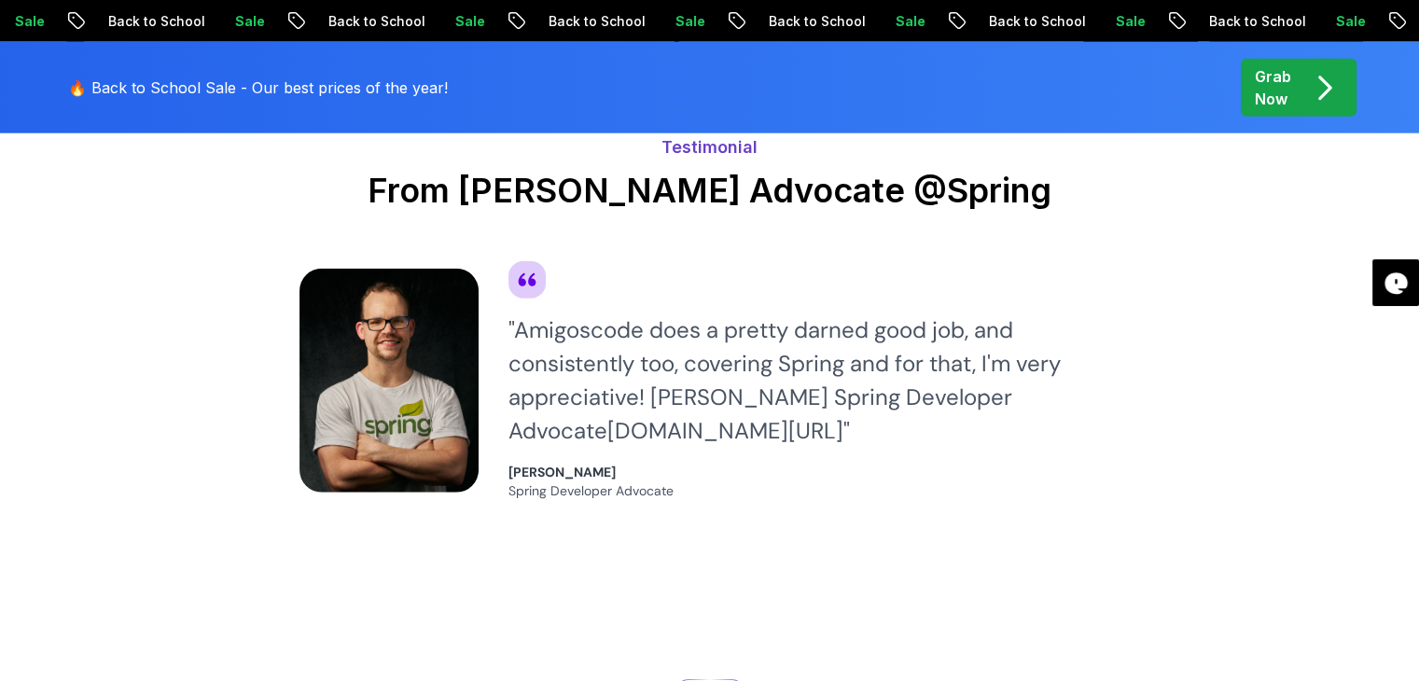
scroll to position [4813, 0]
